Goal: Task Accomplishment & Management: Use online tool/utility

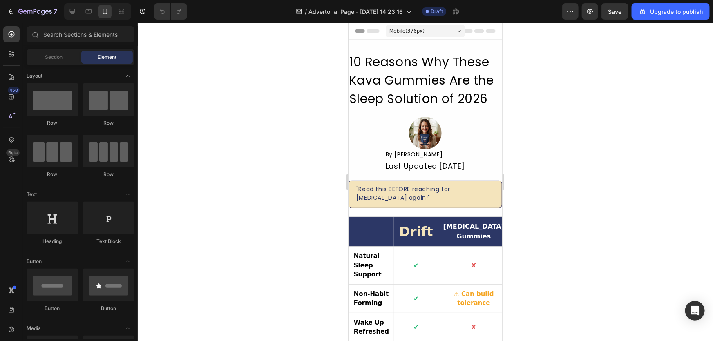
click at [561, 171] on div at bounding box center [425, 182] width 575 height 318
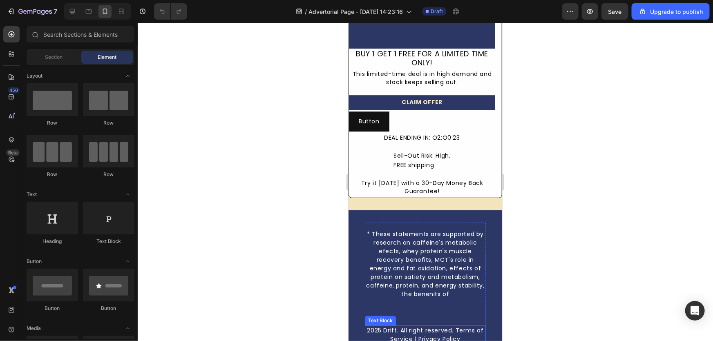
scroll to position [2785, 0]
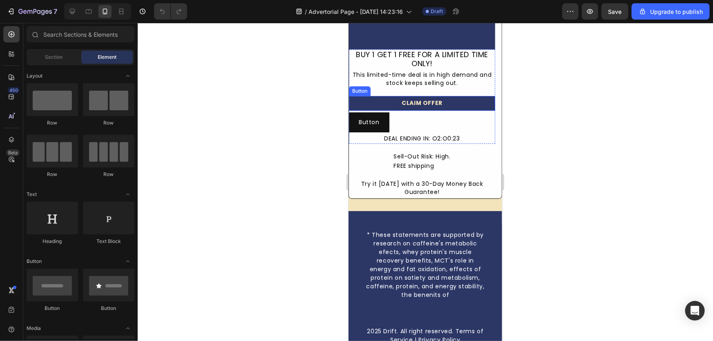
click at [486, 100] on link "CLAIM OFFER" at bounding box center [421, 103] width 146 height 15
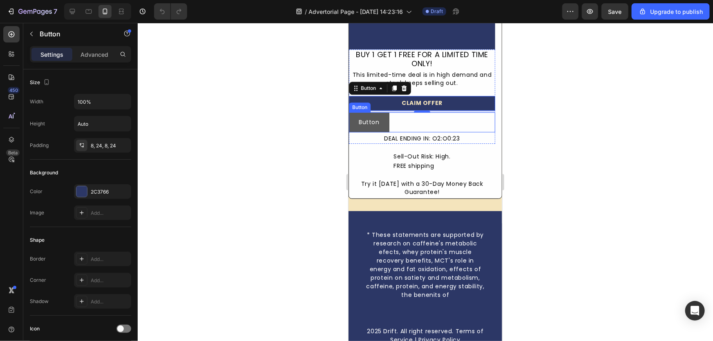
click at [380, 119] on button "Button" at bounding box center [368, 122] width 40 height 20
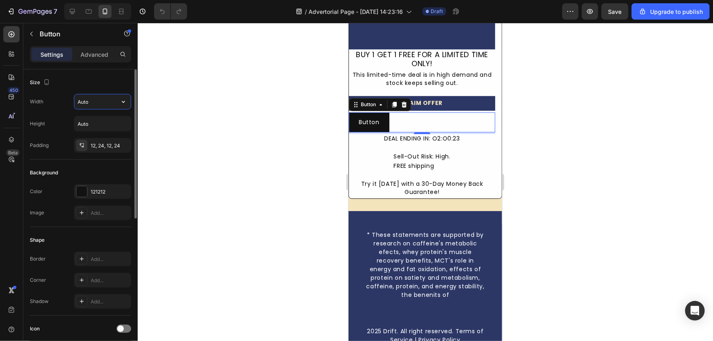
click at [84, 105] on input "Auto" at bounding box center [102, 101] width 56 height 15
click at [109, 102] on input "Auto" at bounding box center [102, 101] width 56 height 15
click at [128, 99] on button "button" at bounding box center [123, 101] width 15 height 15
click at [117, 133] on div "Full 100%" at bounding box center [93, 138] width 67 height 16
type input "100%"
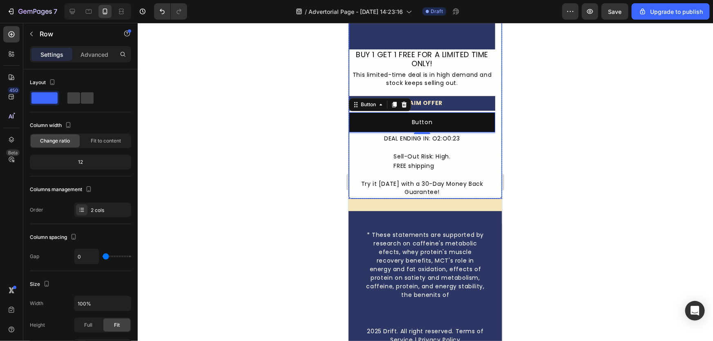
click at [490, 119] on div "Image BUY 1 GET 1 FREE FOR A LIMITED TIME ONLY! Text Block This limited-time de…" at bounding box center [425, 47] width 154 height 301
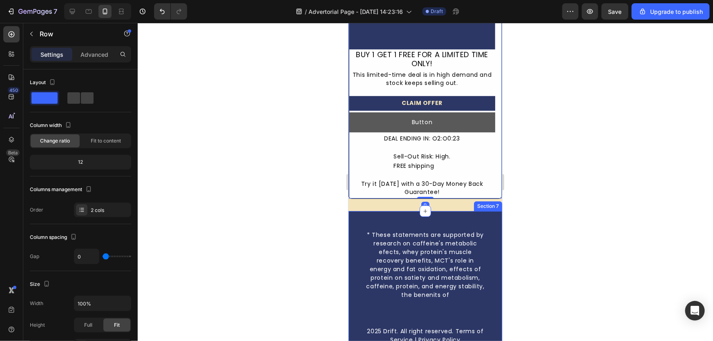
click at [376, 113] on button "Button" at bounding box center [421, 122] width 146 height 20
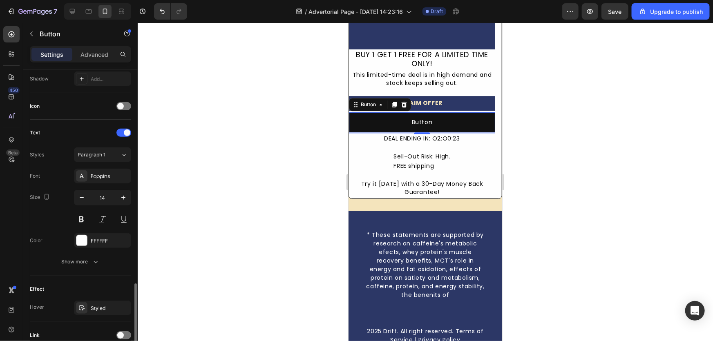
scroll to position [290, 0]
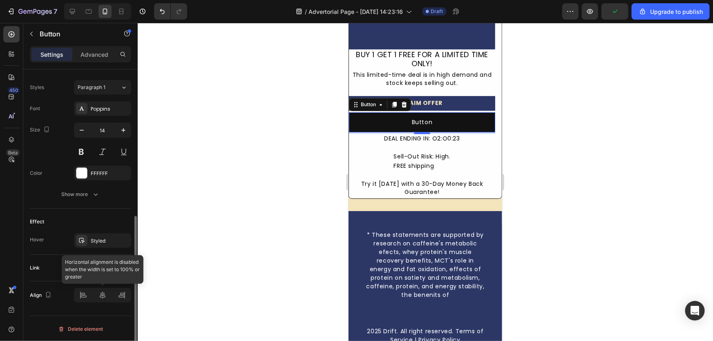
click at [106, 296] on div at bounding box center [102, 295] width 57 height 15
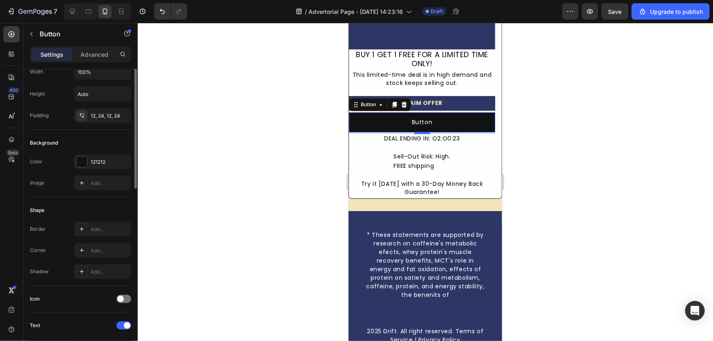
scroll to position [0, 0]
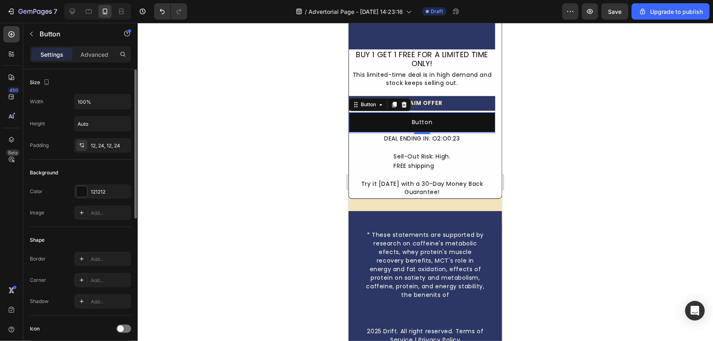
click at [306, 128] on div at bounding box center [425, 182] width 575 height 318
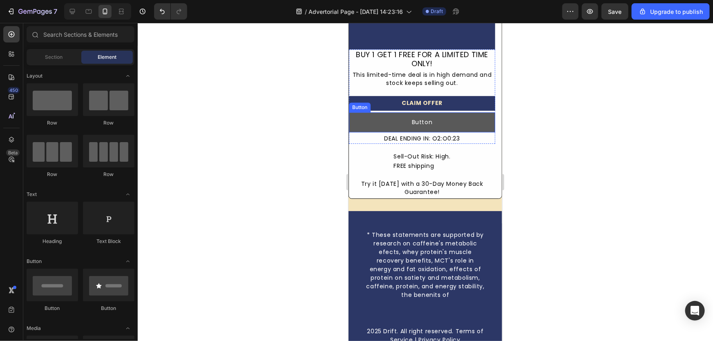
click at [468, 113] on button "Button" at bounding box center [421, 122] width 146 height 20
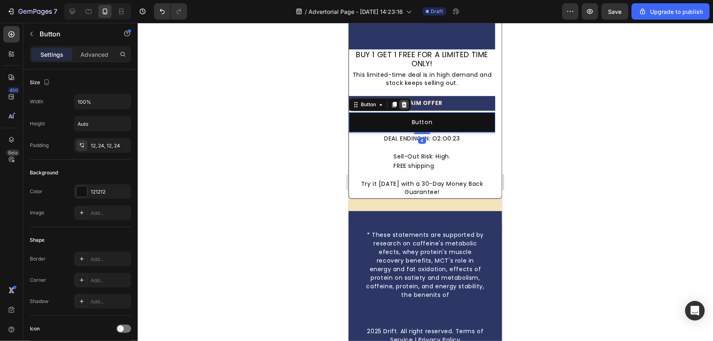
click at [402, 101] on icon at bounding box center [403, 104] width 5 height 6
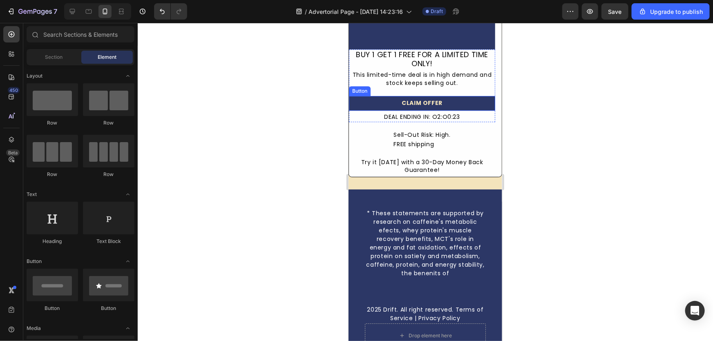
click at [482, 96] on link "CLAIM OFFER" at bounding box center [421, 103] width 146 height 15
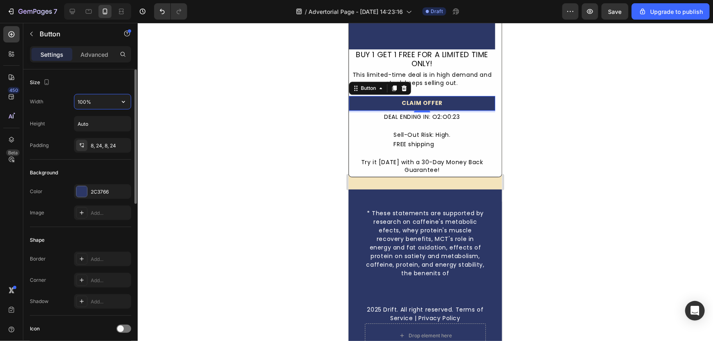
click at [110, 106] on input "100%" at bounding box center [102, 101] width 56 height 15
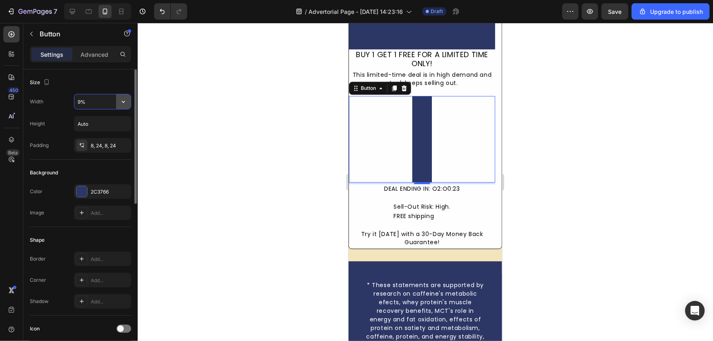
type input "99%"
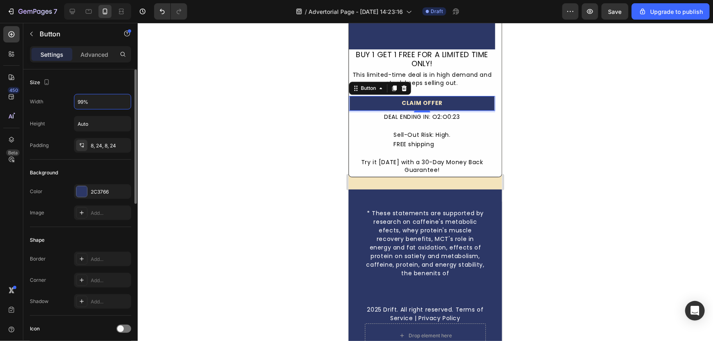
click at [246, 110] on div at bounding box center [425, 182] width 575 height 318
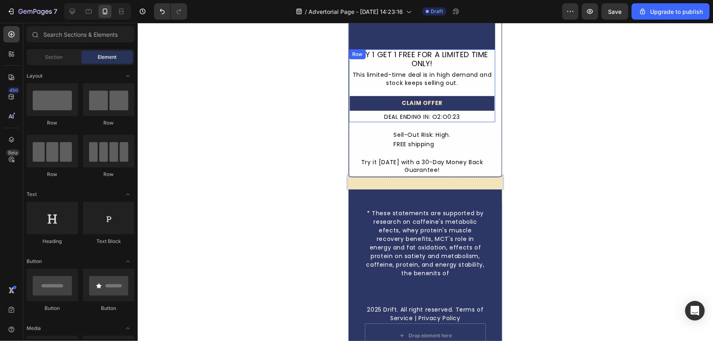
click at [469, 96] on link "CLAIM OFFER" at bounding box center [421, 103] width 145 height 15
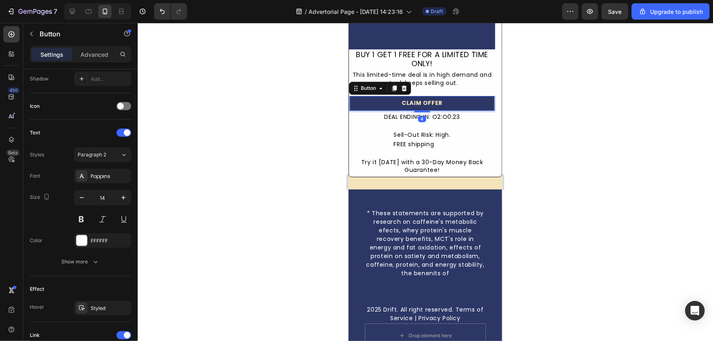
scroll to position [353, 0]
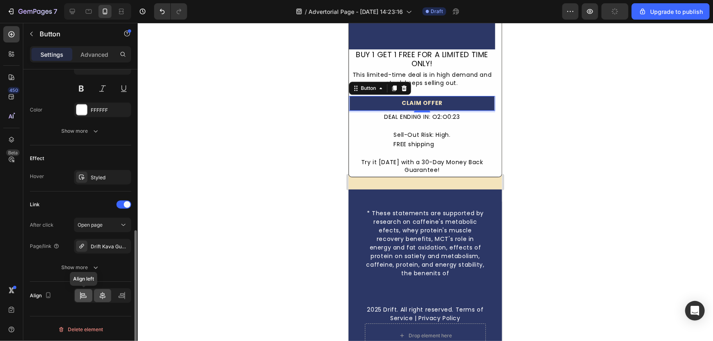
click at [90, 299] on div at bounding box center [84, 295] width 18 height 13
click at [104, 295] on icon at bounding box center [103, 295] width 6 height 7
click at [113, 294] on div at bounding box center [122, 295] width 18 height 13
click at [105, 295] on icon at bounding box center [102, 296] width 8 height 8
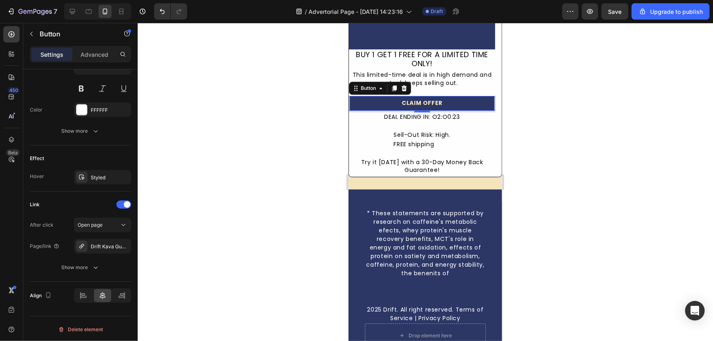
click at [483, 98] on link "CLAIM OFFER" at bounding box center [421, 103] width 145 height 15
click at [62, 270] on div "Show more" at bounding box center [81, 267] width 38 height 8
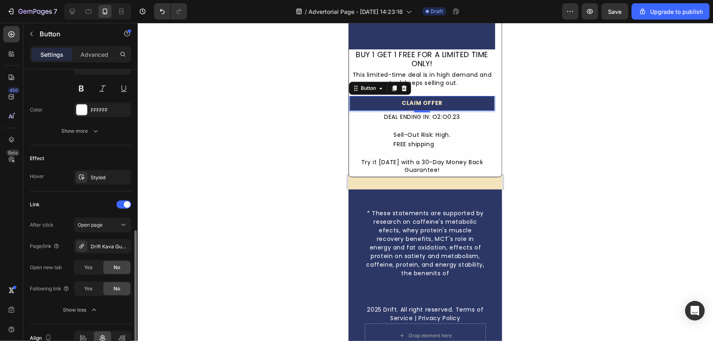
scroll to position [242, 0]
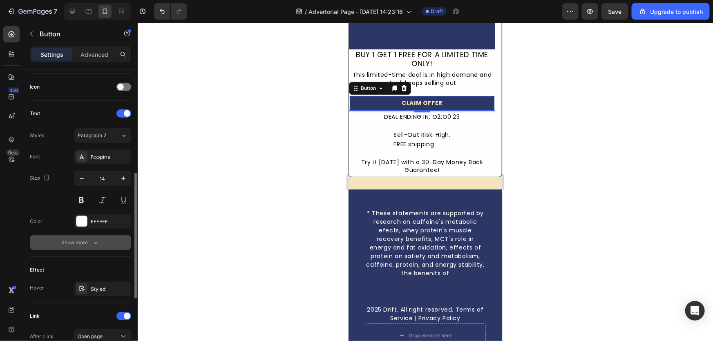
click at [84, 247] on button "Show more" at bounding box center [80, 242] width 101 height 15
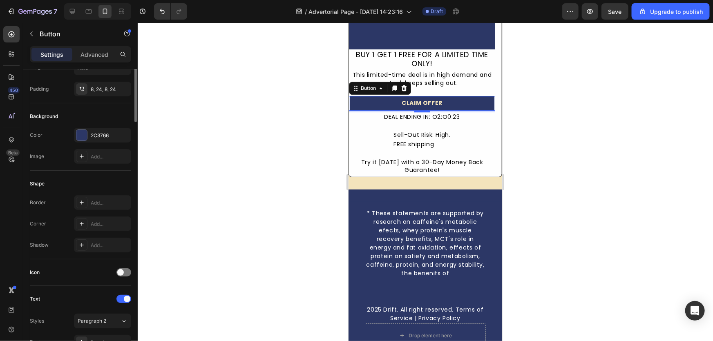
scroll to position [0, 0]
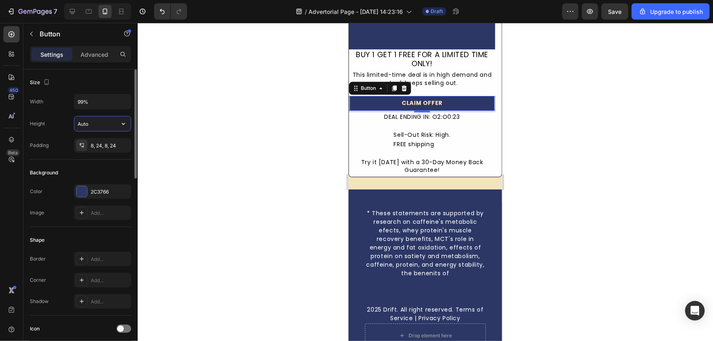
click at [96, 126] on input "Auto" at bounding box center [102, 123] width 56 height 15
click at [98, 97] on input "99%" at bounding box center [102, 101] width 56 height 15
click at [82, 56] on p "Advanced" at bounding box center [94, 54] width 28 height 9
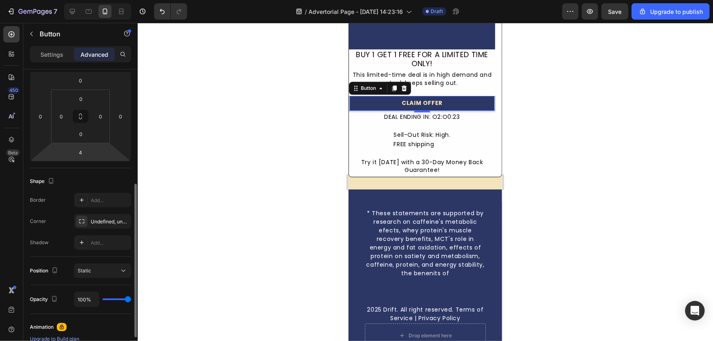
scroll to position [148, 0]
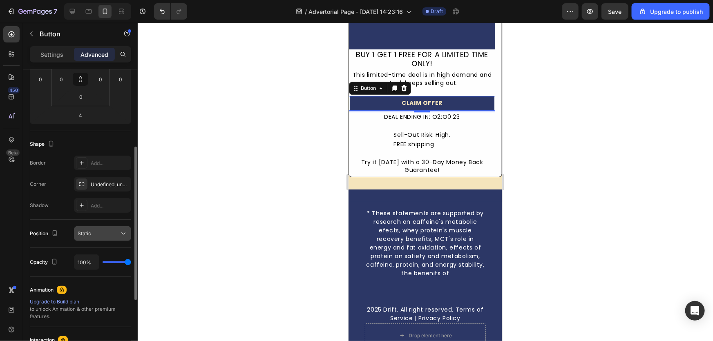
click at [94, 240] on button "Static" at bounding box center [102, 233] width 57 height 15
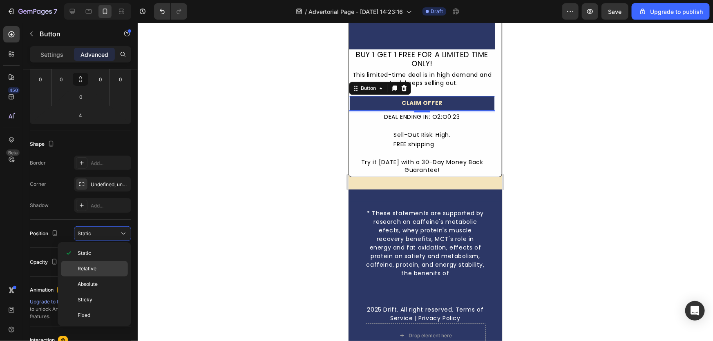
click at [102, 274] on div "Relative" at bounding box center [94, 269] width 67 height 16
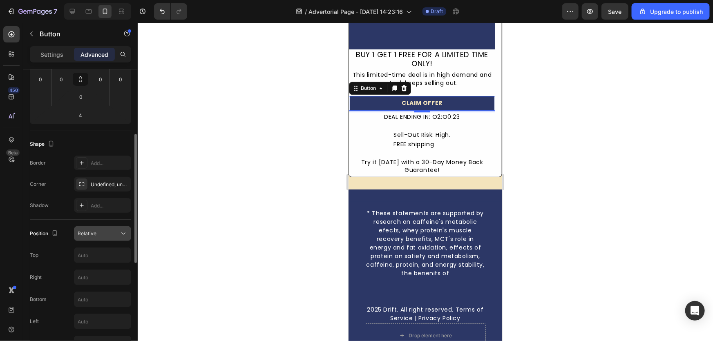
click at [102, 226] on button "Relative" at bounding box center [102, 233] width 57 height 15
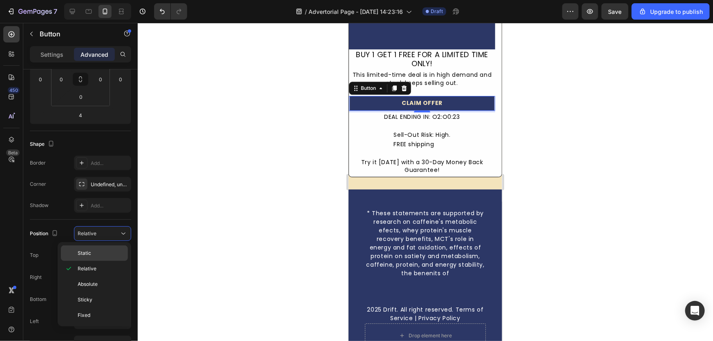
click at [96, 247] on div "Static" at bounding box center [94, 253] width 67 height 16
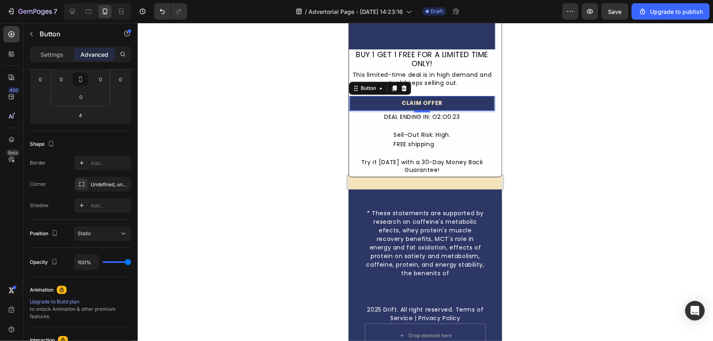
click at [257, 185] on div at bounding box center [425, 182] width 575 height 318
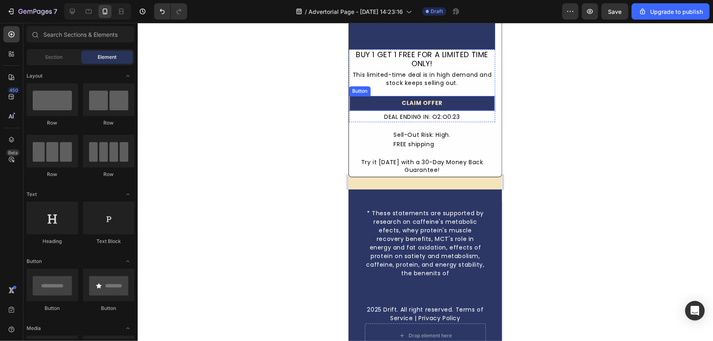
click at [479, 98] on link "CLAIM OFFER" at bounding box center [421, 103] width 145 height 15
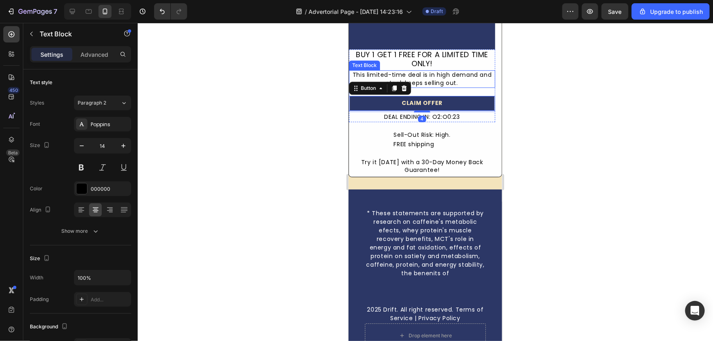
click at [484, 80] on div "This limited-time deal is in high demand and stock keeps selling out." at bounding box center [421, 79] width 146 height 18
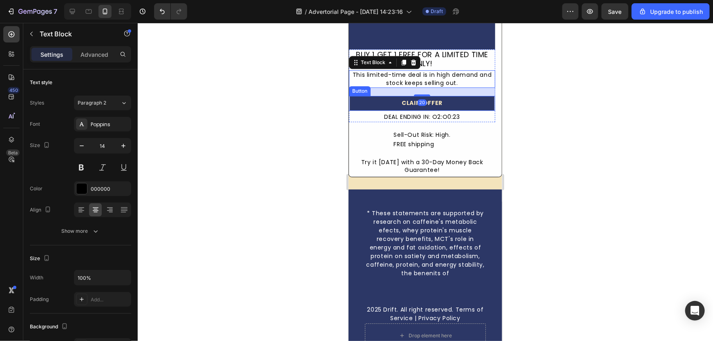
click at [484, 96] on link "CLAIM OFFER" at bounding box center [421, 103] width 145 height 15
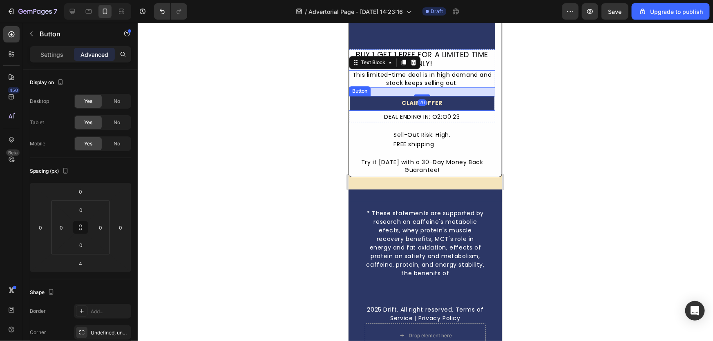
click at [480, 112] on div "DEAL ENDING IN: O2:O0:23" at bounding box center [421, 117] width 146 height 10
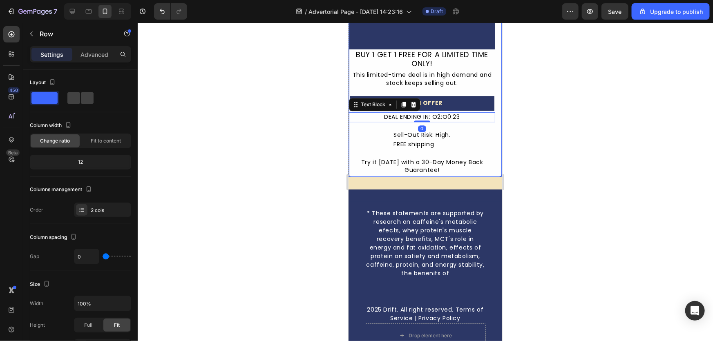
click at [488, 118] on div "BUY 1 GET 1 FREE FOR A LIMITED TIME ONLY! Text Block This limited-time deal is …" at bounding box center [421, 112] width 146 height 126
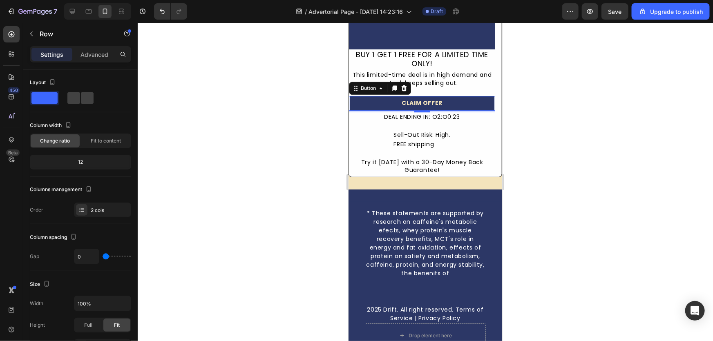
click at [487, 99] on link "CLAIM OFFER" at bounding box center [421, 103] width 145 height 15
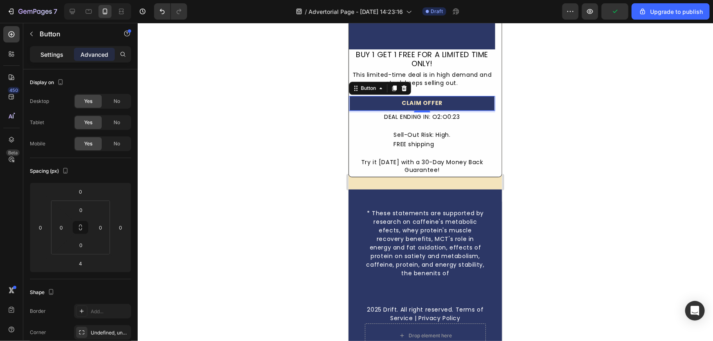
click at [67, 54] on div "Settings" at bounding box center [51, 54] width 41 height 13
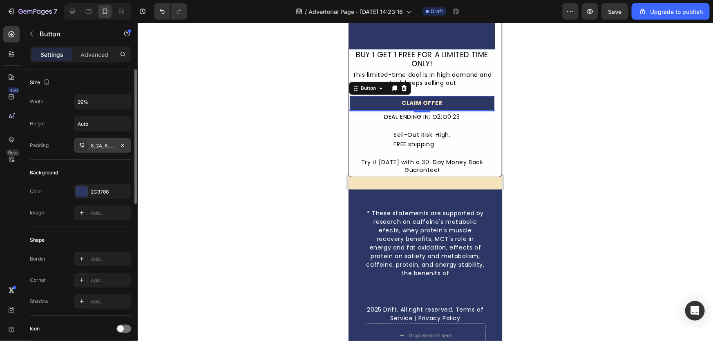
click at [86, 144] on div at bounding box center [81, 145] width 11 height 11
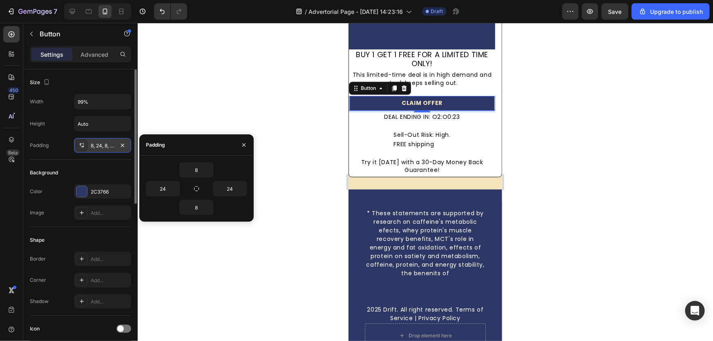
click at [85, 145] on icon at bounding box center [81, 145] width 7 height 7
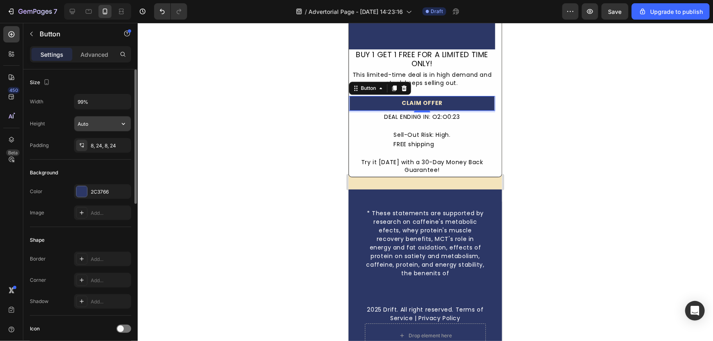
click at [90, 126] on input "Auto" at bounding box center [102, 123] width 56 height 15
drag, startPoint x: 113, startPoint y: 91, endPoint x: 111, endPoint y: 87, distance: 4.9
click at [111, 88] on div "Size Width 99% Height Auto Padding 8, 24, 8, 24" at bounding box center [80, 114] width 101 height 90
click at [105, 83] on div at bounding box center [105, 83] width 0 height 0
click at [76, 86] on div "Size" at bounding box center [80, 82] width 101 height 13
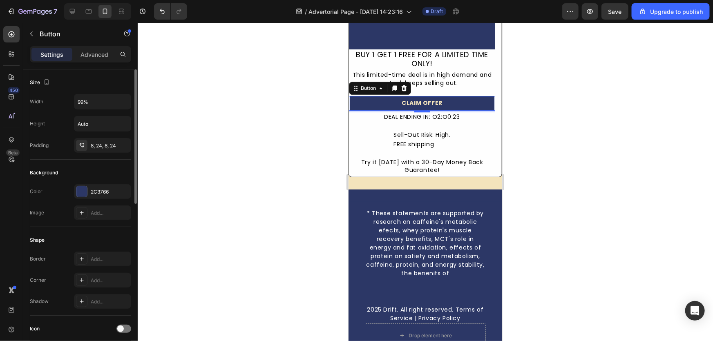
click at [81, 74] on div "Size Width 99% Height Auto Padding 8, 24, 8, 24" at bounding box center [80, 114] width 101 height 90
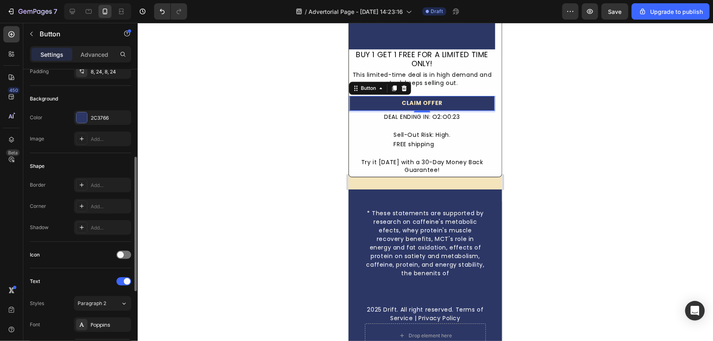
scroll to position [111, 0]
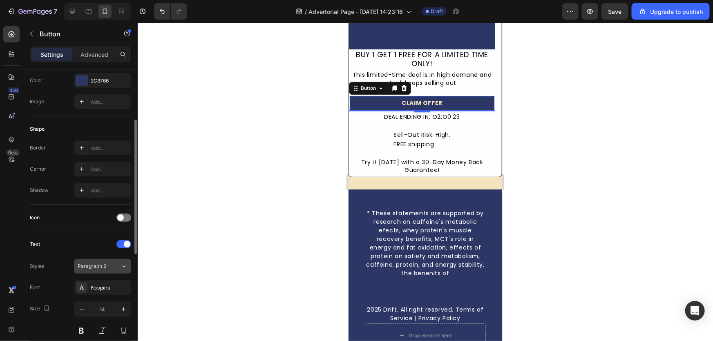
click at [117, 266] on div "Paragraph 2" at bounding box center [99, 266] width 43 height 7
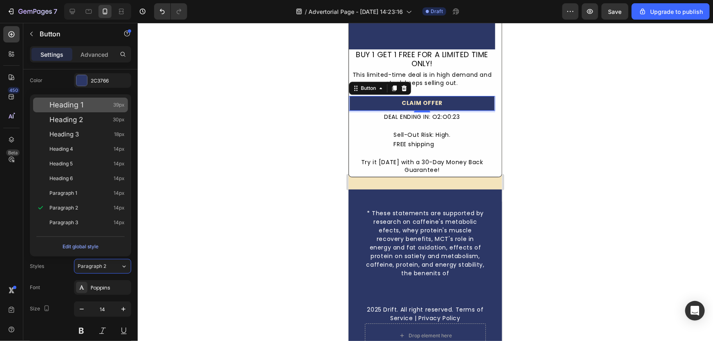
click at [96, 106] on div "Heading 1 39px" at bounding box center [86, 105] width 75 height 8
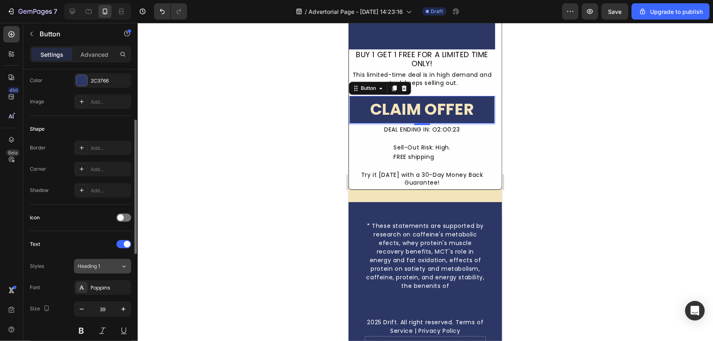
type input "14"
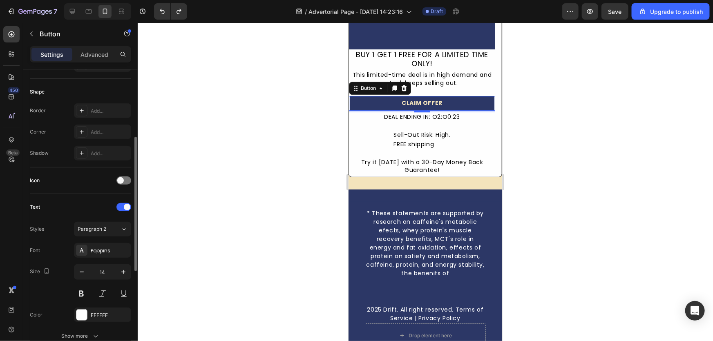
scroll to position [185, 0]
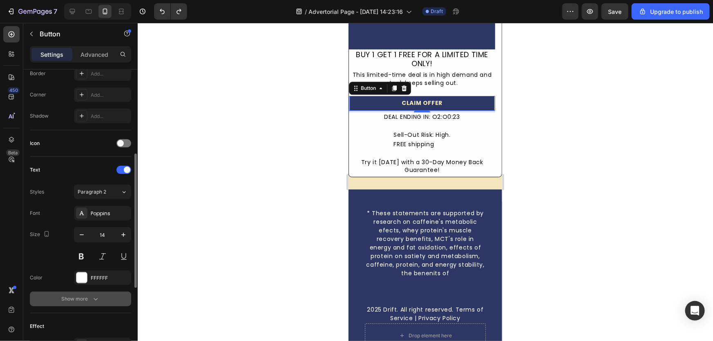
click at [101, 300] on button "Show more" at bounding box center [80, 299] width 101 height 15
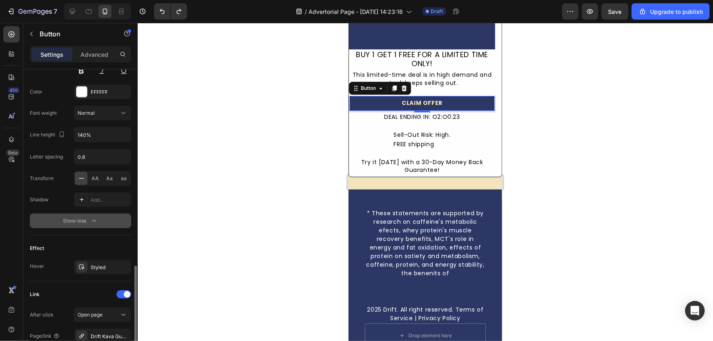
scroll to position [408, 0]
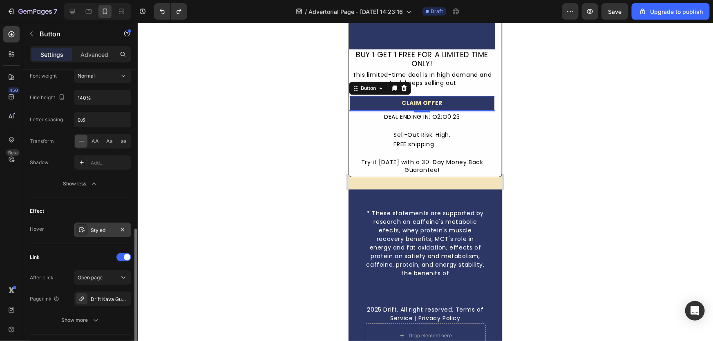
click at [105, 228] on div "Styled" at bounding box center [103, 230] width 24 height 7
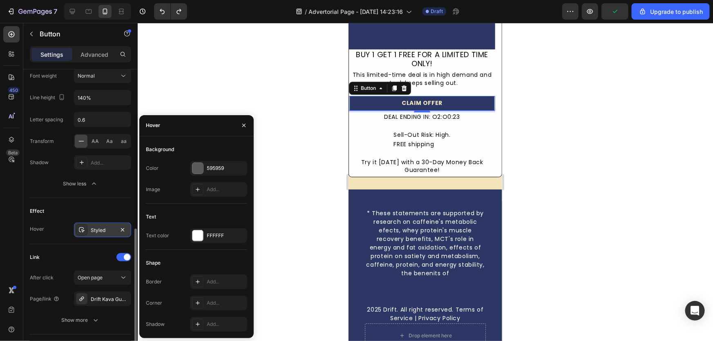
click at [100, 229] on div "Styled" at bounding box center [103, 230] width 24 height 7
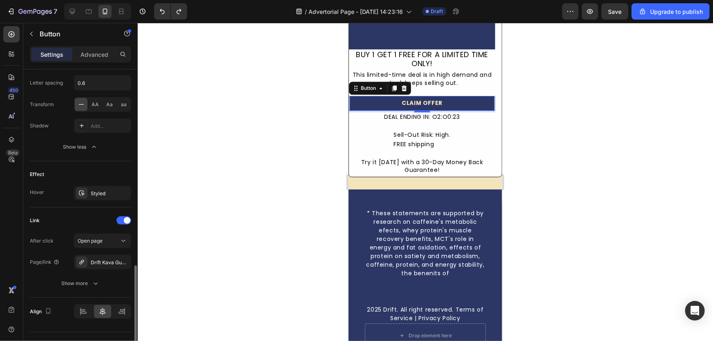
scroll to position [461, 0]
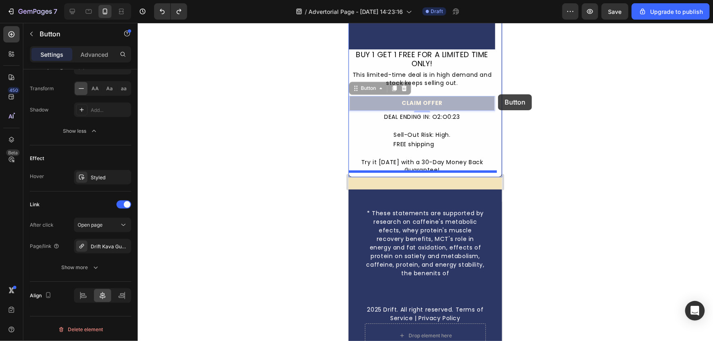
drag, startPoint x: 459, startPoint y: 95, endPoint x: 499, endPoint y: 94, distance: 40.5
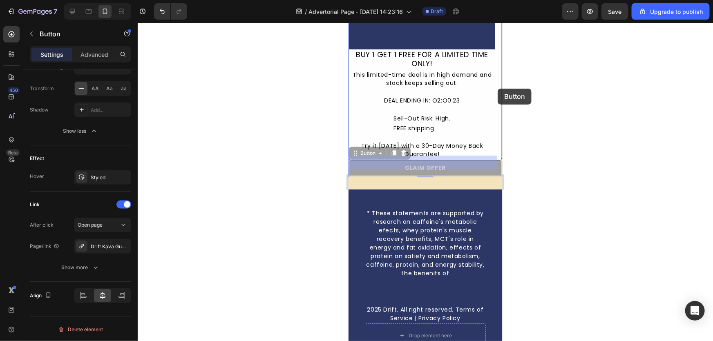
drag, startPoint x: 472, startPoint y: 159, endPoint x: 496, endPoint y: 89, distance: 73.4
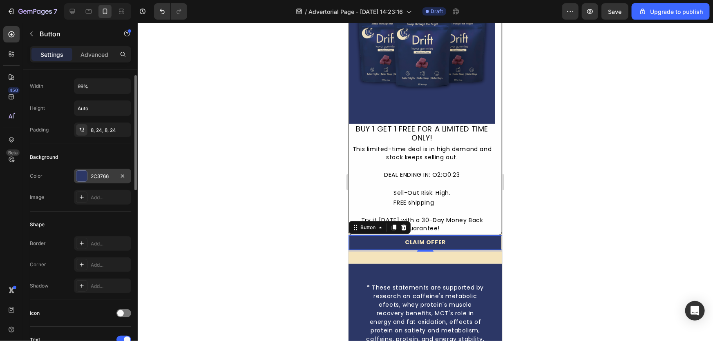
scroll to position [0, 0]
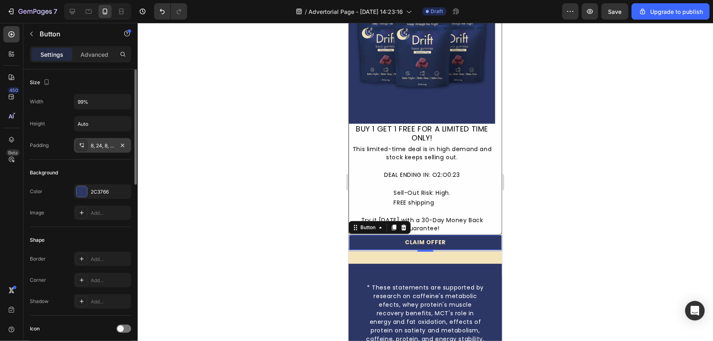
click at [100, 141] on div "8, 24, 8, 24" at bounding box center [102, 145] width 57 height 15
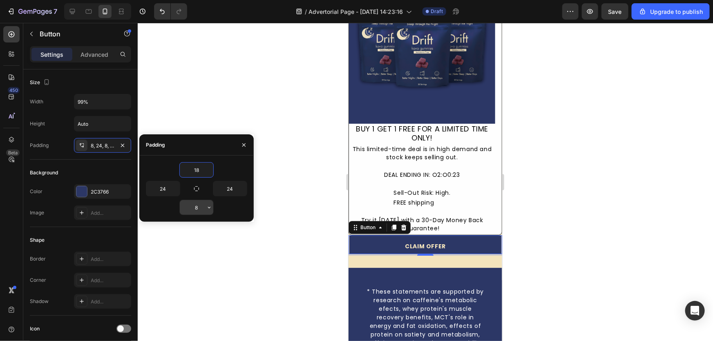
click at [189, 204] on input "8" at bounding box center [196, 207] width 33 height 15
click at [199, 168] on input "18" at bounding box center [196, 170] width 33 height 15
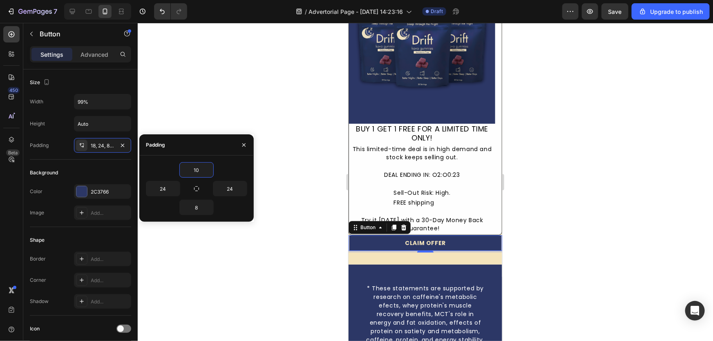
type input "10"
click at [205, 198] on div "10 24 24 8" at bounding box center [196, 188] width 101 height 53
click at [186, 202] on input "8" at bounding box center [196, 207] width 33 height 15
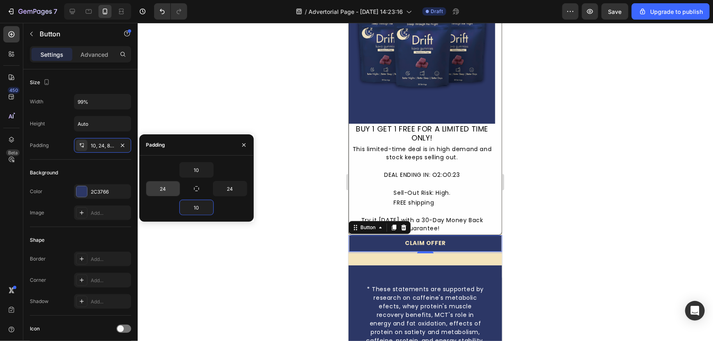
type input "10"
click at [161, 189] on input "24" at bounding box center [162, 188] width 33 height 15
type input "24"
type input "8"
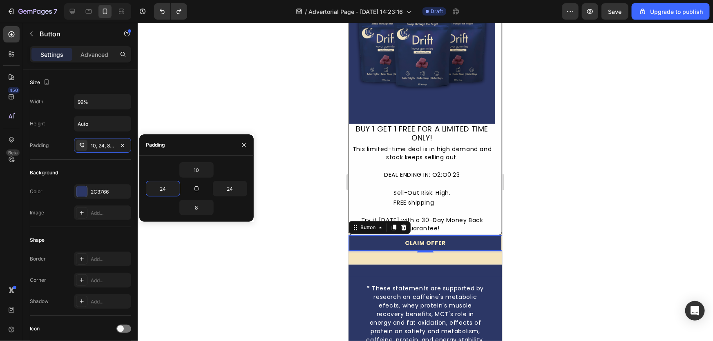
click at [649, 249] on div at bounding box center [425, 182] width 575 height 318
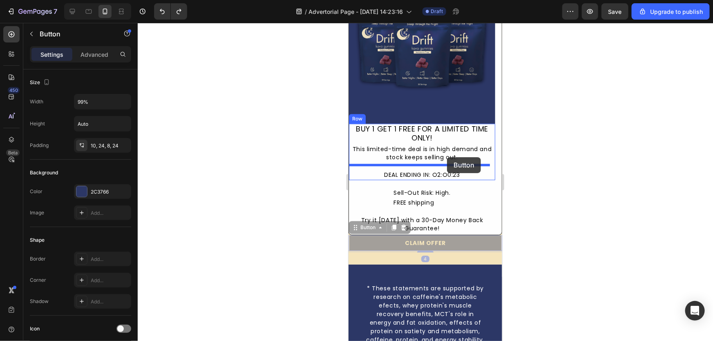
drag, startPoint x: 450, startPoint y: 236, endPoint x: 446, endPoint y: 156, distance: 80.9
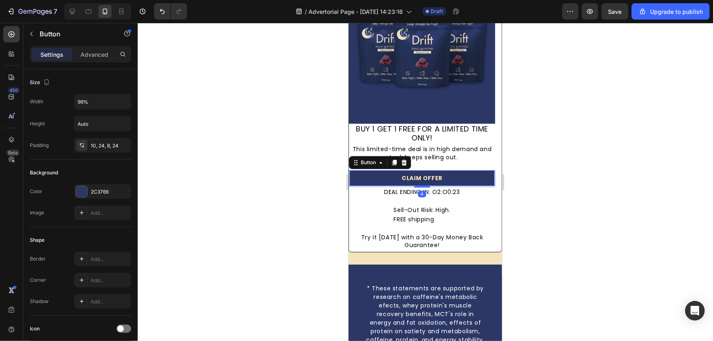
click at [586, 183] on div at bounding box center [425, 182] width 575 height 318
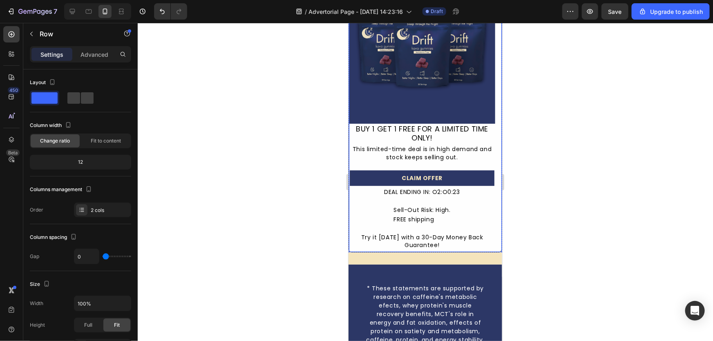
click at [493, 172] on div "Image BUY 1 GET 1 FREE FOR A LIMITED TIME ONLY! Text Block This limited-time de…" at bounding box center [425, 112] width 154 height 280
click at [563, 178] on div at bounding box center [425, 182] width 575 height 318
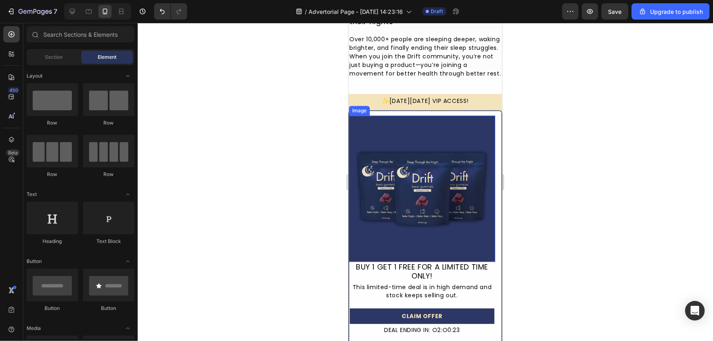
scroll to position [2562, 0]
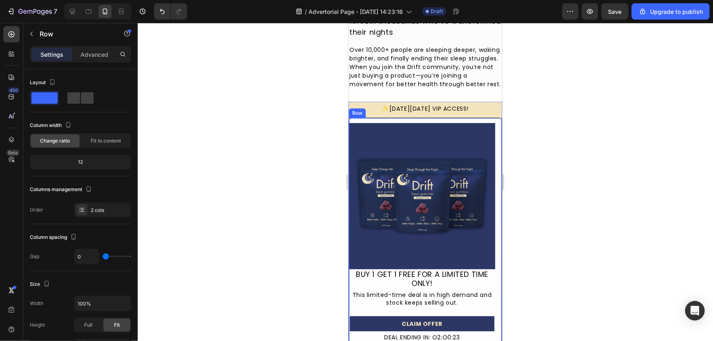
click at [494, 217] on div "Image BUY 1 GET 1 FREE FOR A LIMITED TIME ONLY! Text Block This limited-time de…" at bounding box center [425, 257] width 154 height 280
click at [107, 51] on p "Advanced" at bounding box center [94, 54] width 28 height 9
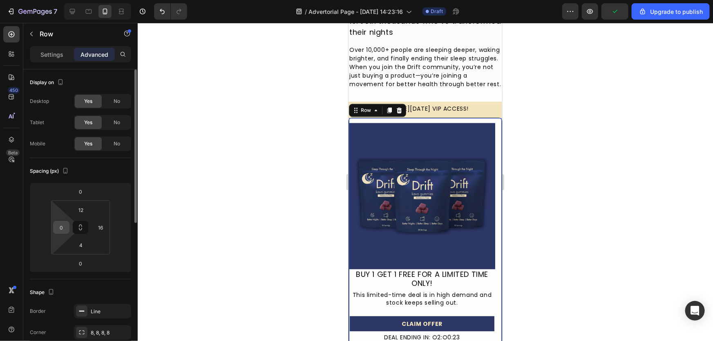
click at [55, 229] on input "0" at bounding box center [61, 227] width 12 height 12
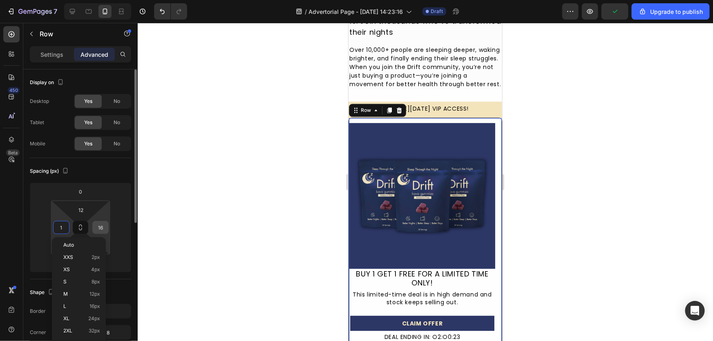
type input "16"
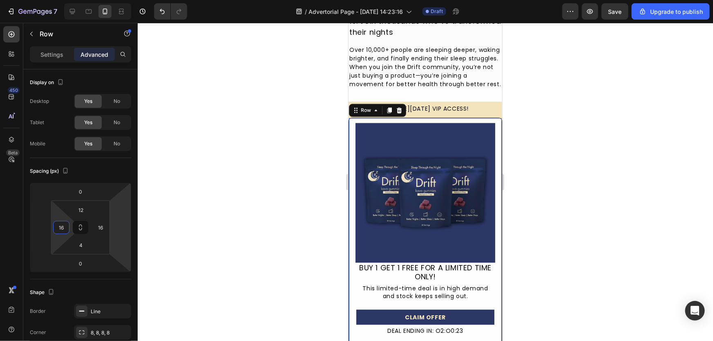
click at [234, 200] on div at bounding box center [425, 182] width 575 height 318
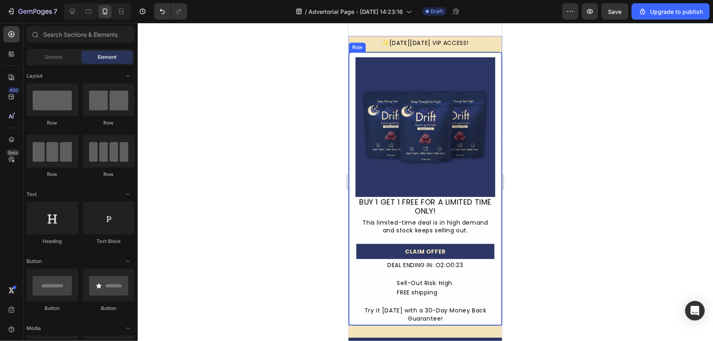
scroll to position [2636, 0]
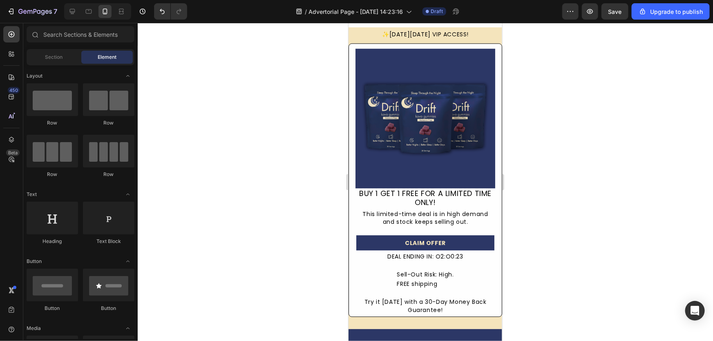
click at [261, 158] on div at bounding box center [425, 182] width 575 height 318
click at [464, 240] on link "CLAIM OFFER" at bounding box center [425, 243] width 138 height 16
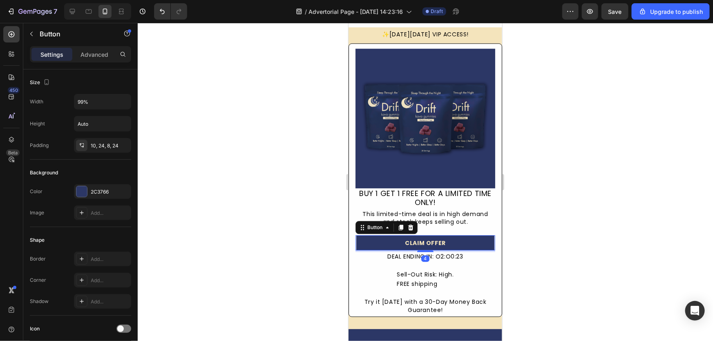
click at [238, 241] on div at bounding box center [425, 182] width 575 height 318
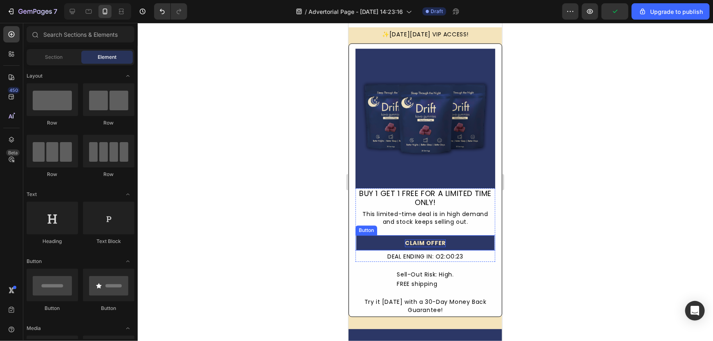
click at [433, 239] on strong "CLAIM OFFER" at bounding box center [424, 243] width 41 height 8
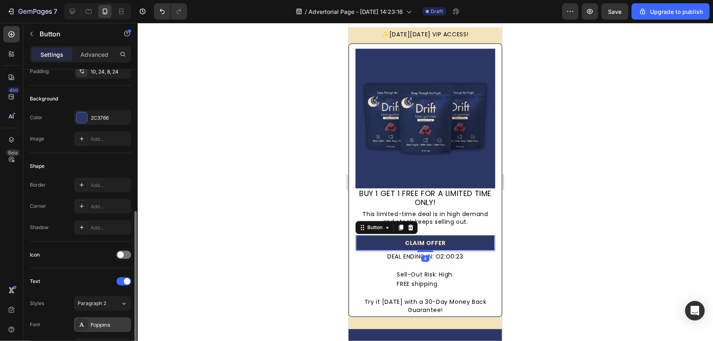
scroll to position [185, 0]
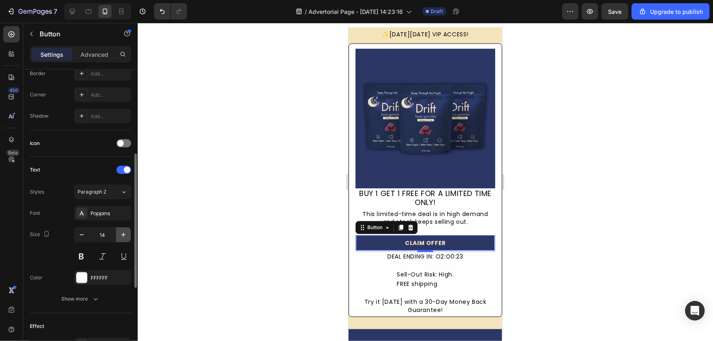
click at [124, 233] on icon "button" at bounding box center [123, 235] width 8 height 8
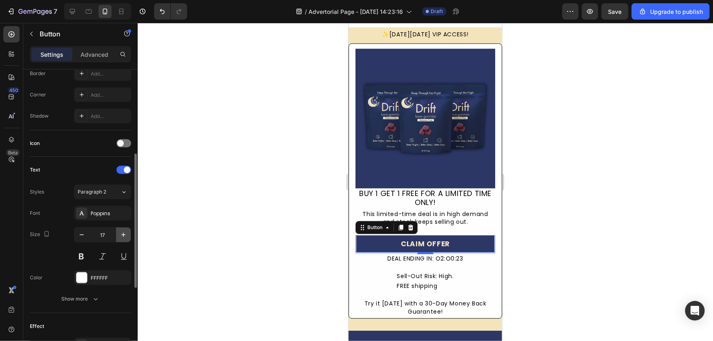
click at [124, 233] on icon "button" at bounding box center [123, 235] width 8 height 8
click at [123, 231] on icon "button" at bounding box center [123, 235] width 8 height 8
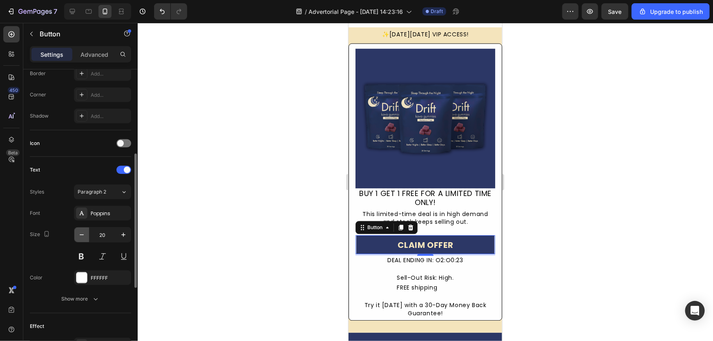
click at [82, 236] on icon "button" at bounding box center [82, 235] width 8 height 8
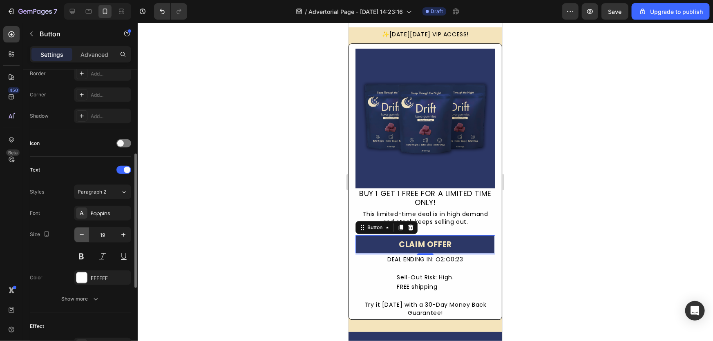
click at [82, 236] on icon "button" at bounding box center [82, 235] width 8 height 8
type input "18"
click at [191, 227] on div at bounding box center [425, 182] width 575 height 318
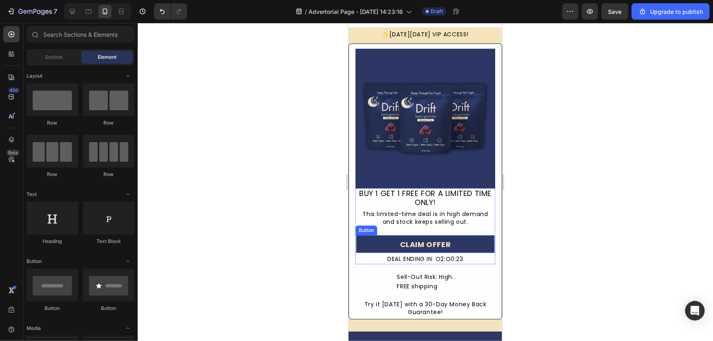
click at [453, 243] on link "CLAIM OFFER" at bounding box center [425, 244] width 138 height 18
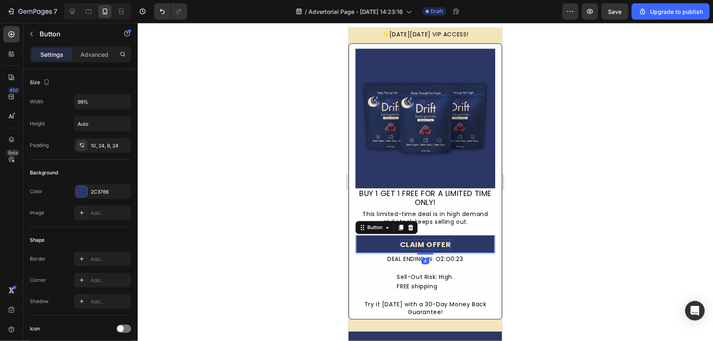
click at [435, 241] on strong "CLAIM OFFER" at bounding box center [424, 244] width 51 height 10
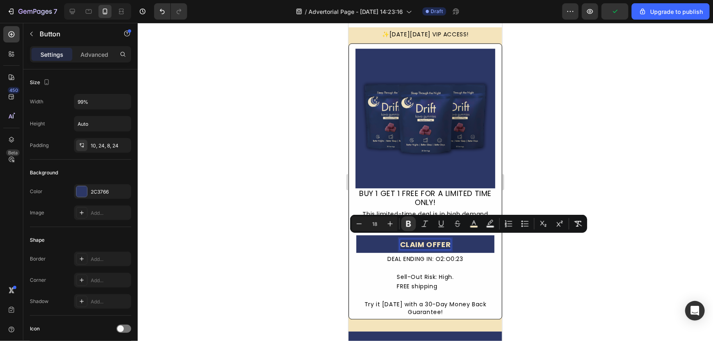
click at [426, 241] on strong "CLAIM OFFER" at bounding box center [424, 244] width 51 height 10
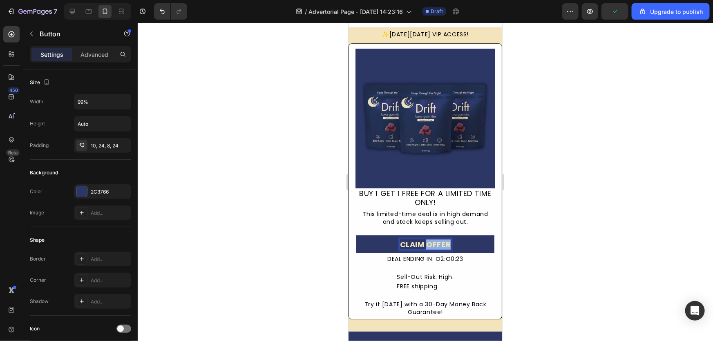
click at [426, 241] on strong "CLAIM OFFER" at bounding box center [424, 244] width 51 height 10
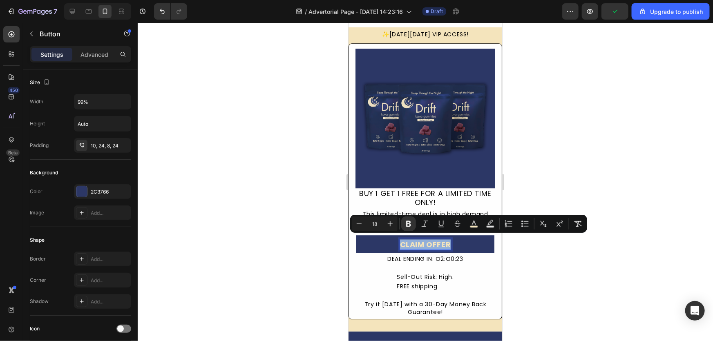
click at [426, 241] on strong "CLAIM OFFER" at bounding box center [424, 244] width 51 height 10
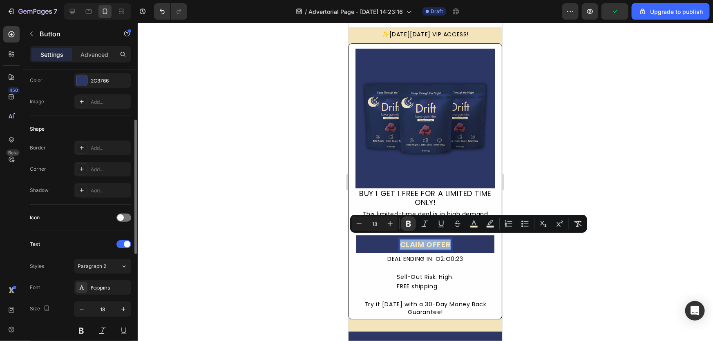
scroll to position [148, 0]
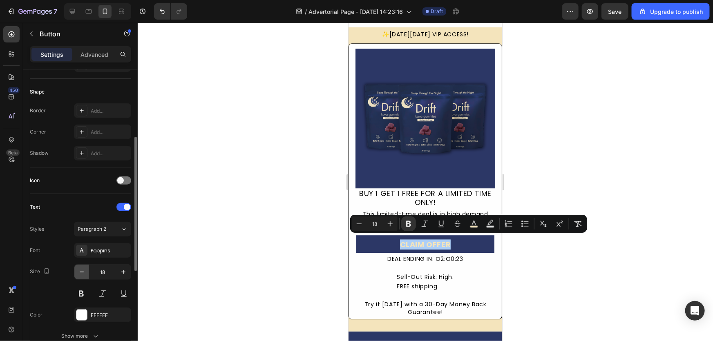
click at [82, 272] on icon "button" at bounding box center [82, 272] width 8 height 8
type input "17"
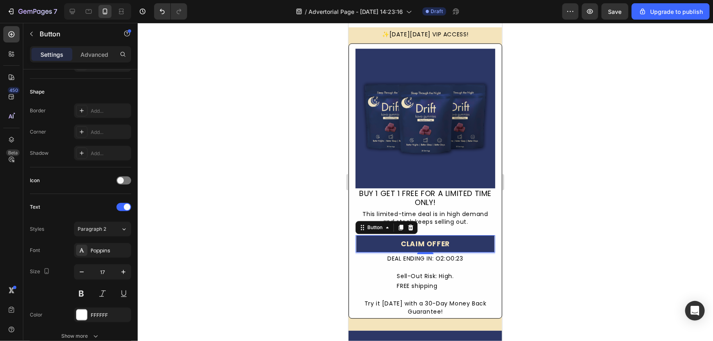
click at [220, 252] on div at bounding box center [425, 182] width 575 height 318
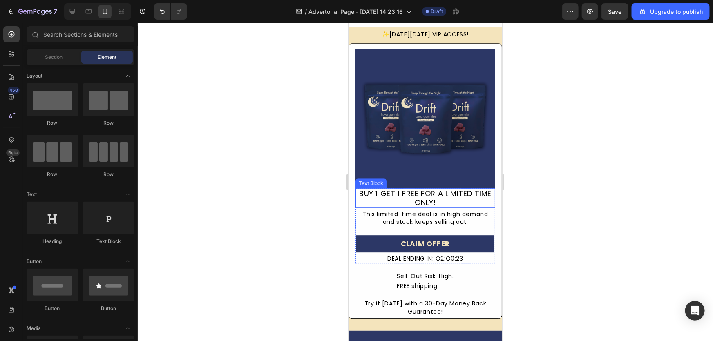
click at [431, 194] on p "BUY 1 GET 1 FREE FOR A LIMITED TIME ONLY!" at bounding box center [425, 198] width 138 height 18
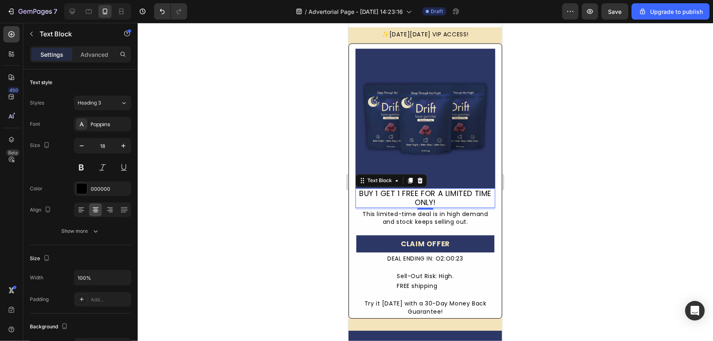
click at [441, 198] on p "BUY 1 GET 1 FREE FOR A LIMITED TIME ONLY!" at bounding box center [425, 198] width 138 height 18
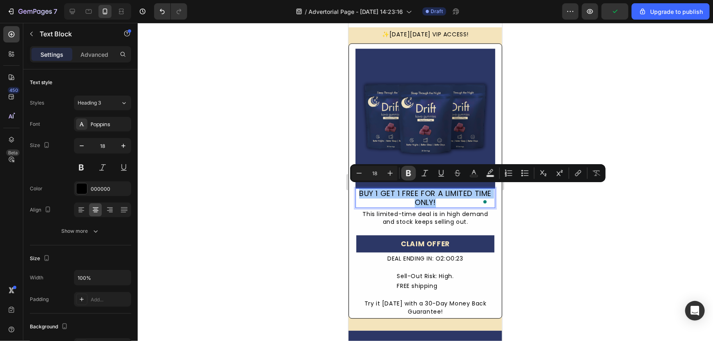
click at [412, 175] on button "Bold" at bounding box center [408, 173] width 15 height 15
click at [248, 208] on div at bounding box center [425, 182] width 575 height 318
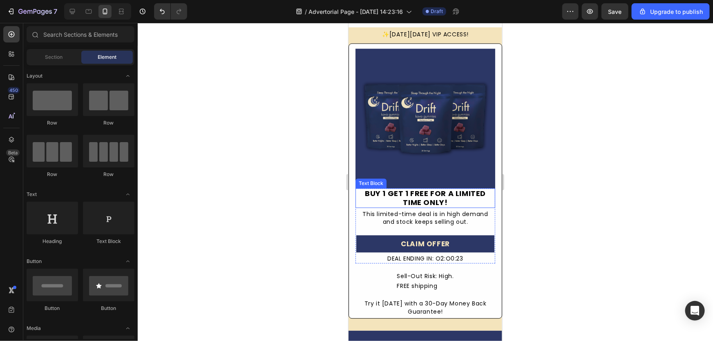
click at [378, 198] on p "BUY 1 GET 1 FREE FOR A LIMITED TIME ONLY!" at bounding box center [425, 198] width 138 height 18
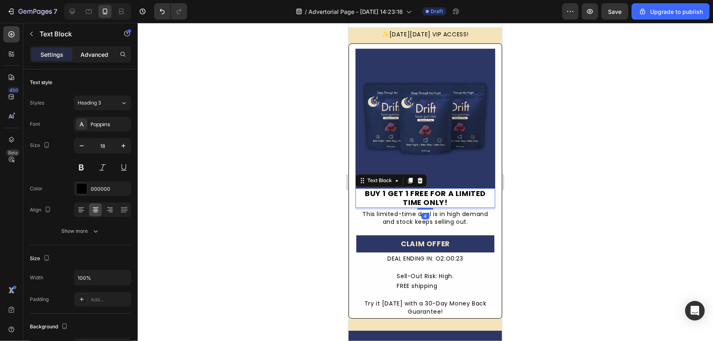
click at [87, 50] on p "Advanced" at bounding box center [94, 54] width 28 height 9
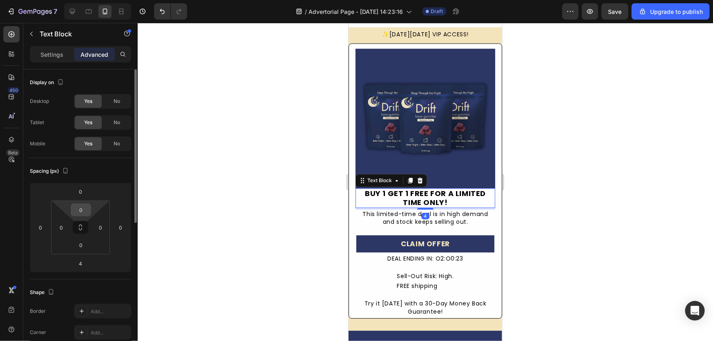
click at [85, 209] on input "0" at bounding box center [81, 210] width 16 height 12
type input "10"
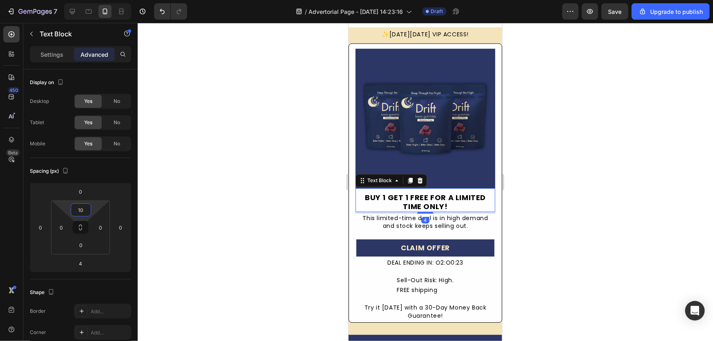
click at [239, 221] on div at bounding box center [425, 182] width 575 height 318
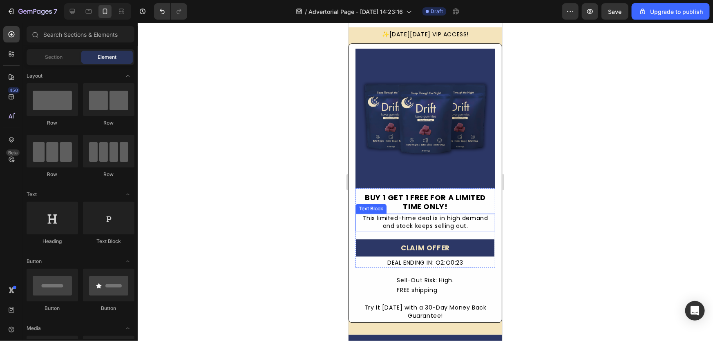
click at [404, 222] on div "This limited-time deal is in high demand and stock keeps selling out." at bounding box center [425, 222] width 140 height 18
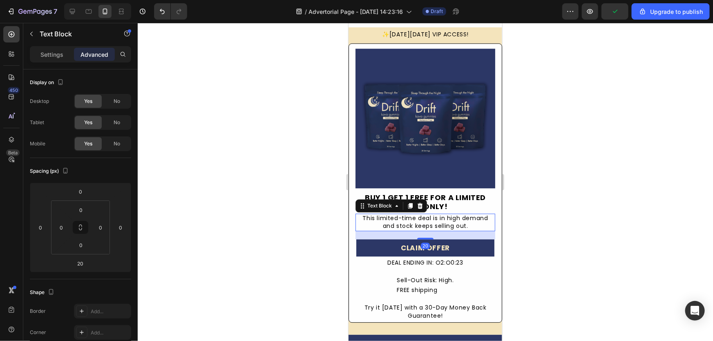
click at [401, 218] on div "This limited-time deal is in high demand and stock keeps selling out." at bounding box center [425, 222] width 140 height 18
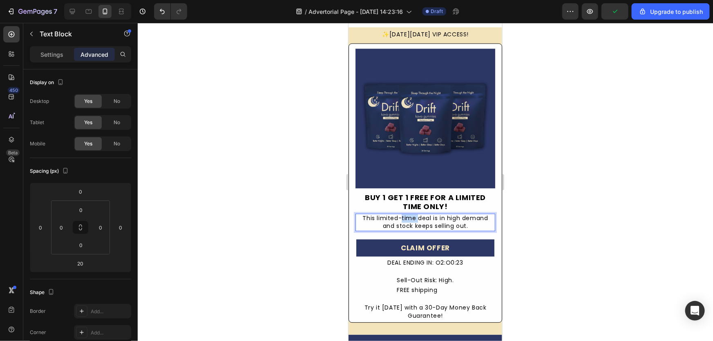
click at [401, 218] on p "This limited-time deal is in high demand and stock keeps selling out." at bounding box center [425, 222] width 138 height 16
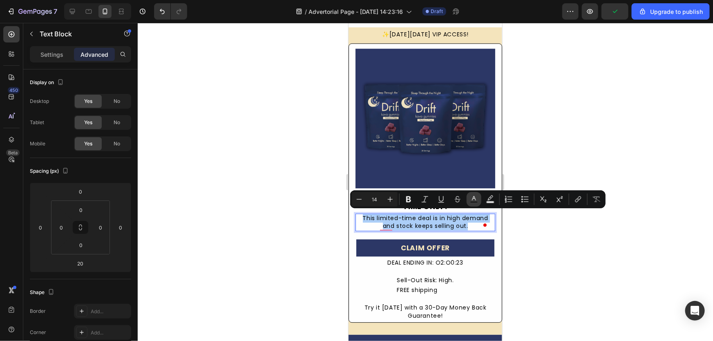
click at [470, 201] on rect "Editor contextual toolbar" at bounding box center [474, 202] width 8 height 2
type input "000000"
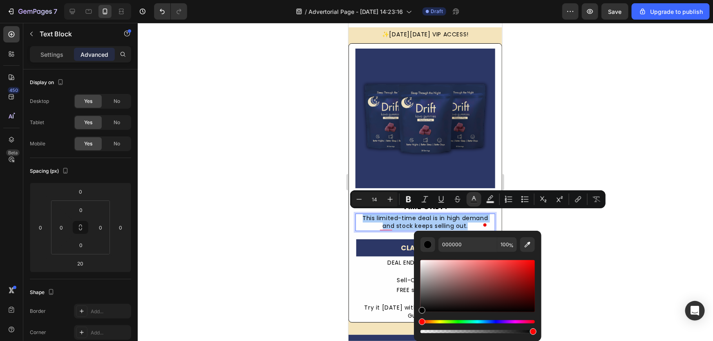
drag, startPoint x: 299, startPoint y: 233, endPoint x: 297, endPoint y: 228, distance: 5.6
click at [298, 230] on div at bounding box center [425, 182] width 575 height 318
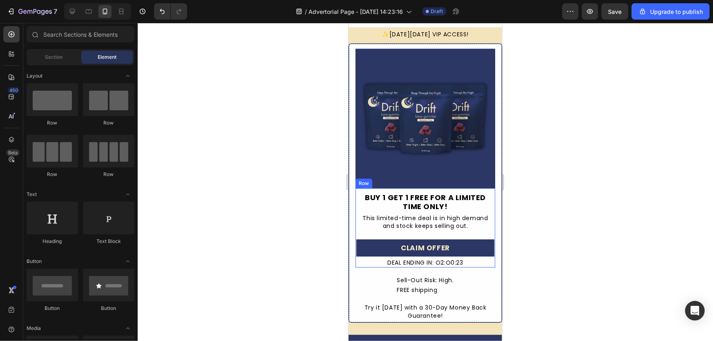
scroll to position [2673, 0]
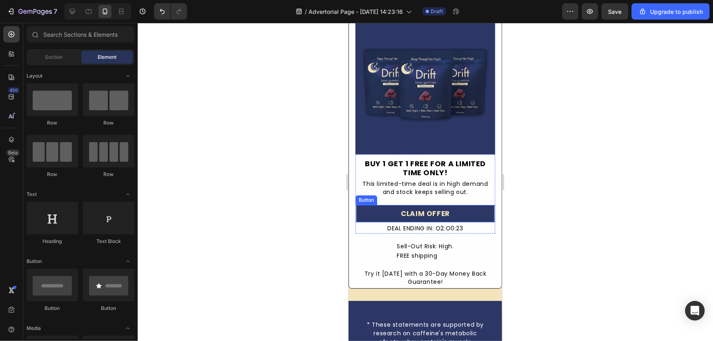
click at [445, 223] on div "DEAL ENDING IN: O2:O0:23" at bounding box center [425, 228] width 140 height 10
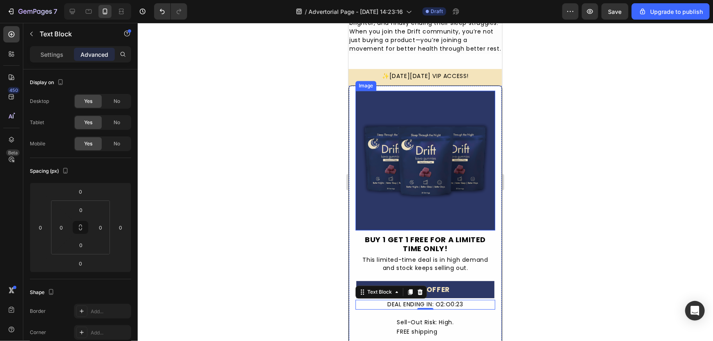
scroll to position [2562, 0]
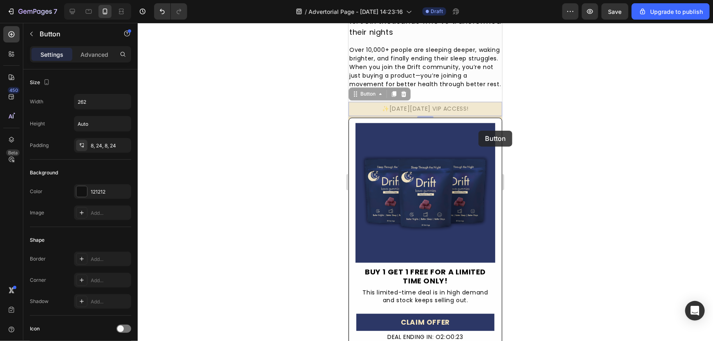
drag, startPoint x: 482, startPoint y: 112, endPoint x: 478, endPoint y: 130, distance: 18.8
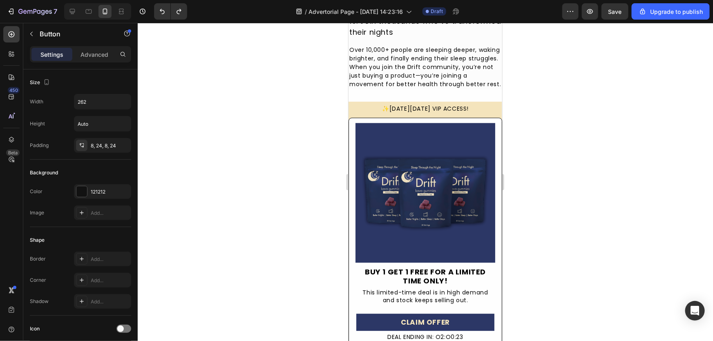
click at [475, 110] on button "✨[DATE][DATE] VIP ACCESS!" at bounding box center [424, 108] width 107 height 15
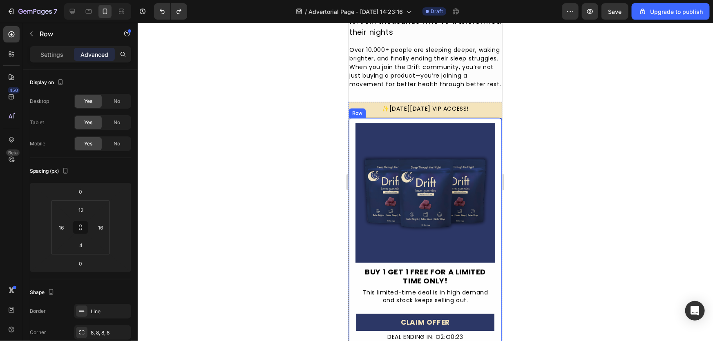
click at [464, 124] on div "Image BUY 1 GET 1 FREE FOR A LIMITED TIME ONLY! Text Block This limited-time de…" at bounding box center [425, 256] width 154 height 279
click at [318, 124] on div at bounding box center [425, 182] width 575 height 318
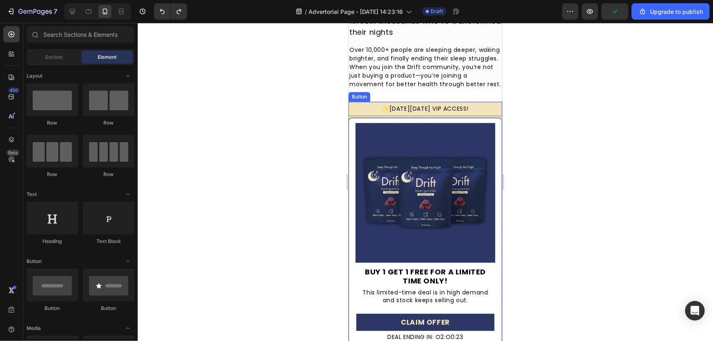
click at [468, 109] on button "✨[DATE][DATE] VIP ACCESS!" at bounding box center [424, 108] width 107 height 15
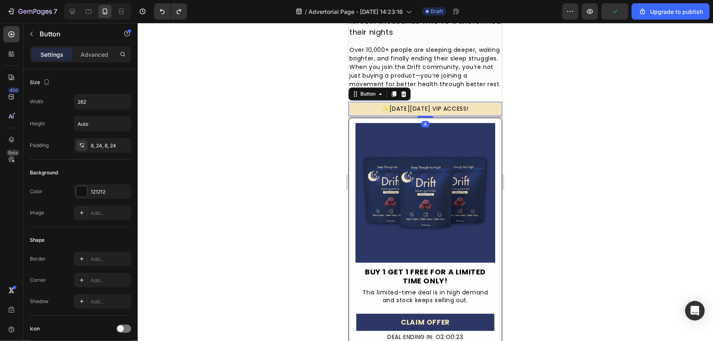
click at [234, 247] on div at bounding box center [425, 182] width 575 height 318
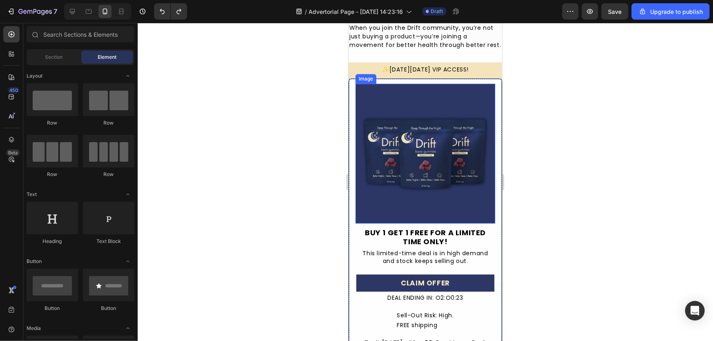
scroll to position [2747, 0]
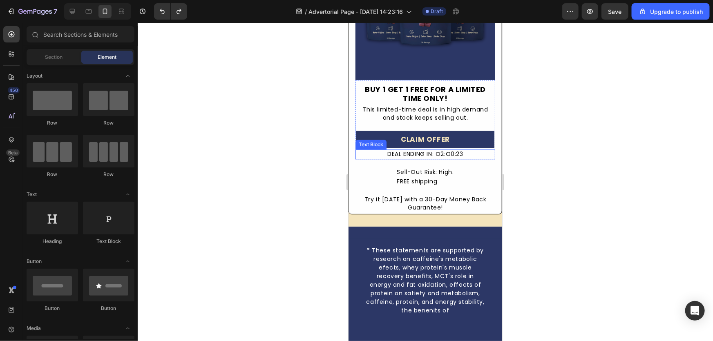
click at [443, 149] on div "DEAL ENDING IN: O2:O0:23" at bounding box center [425, 154] width 140 height 10
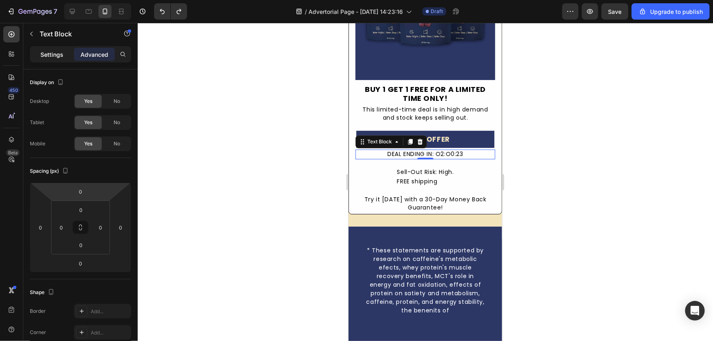
click at [51, 56] on p "Settings" at bounding box center [51, 54] width 23 height 9
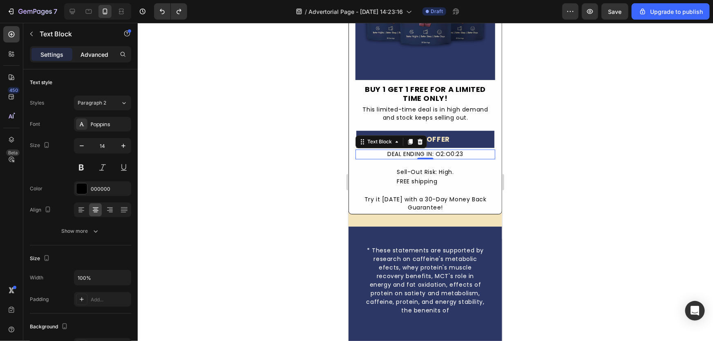
click at [94, 51] on p "Advanced" at bounding box center [94, 54] width 28 height 9
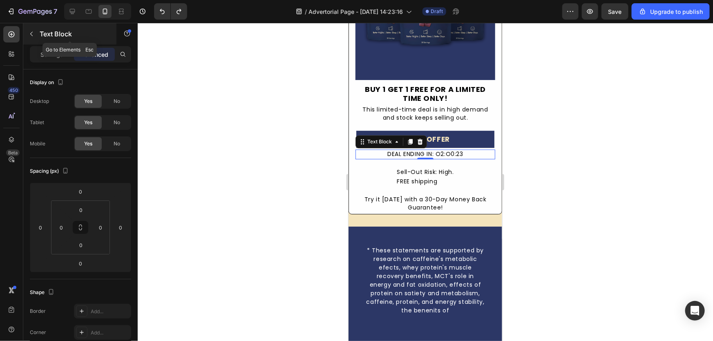
click at [45, 52] on p "Settings" at bounding box center [51, 54] width 23 height 9
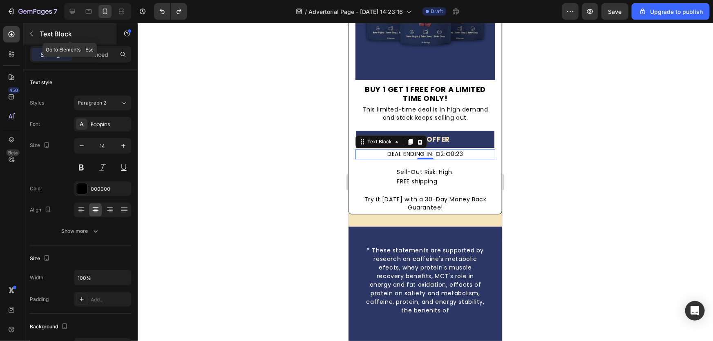
click at [33, 35] on icon "button" at bounding box center [31, 34] width 7 height 7
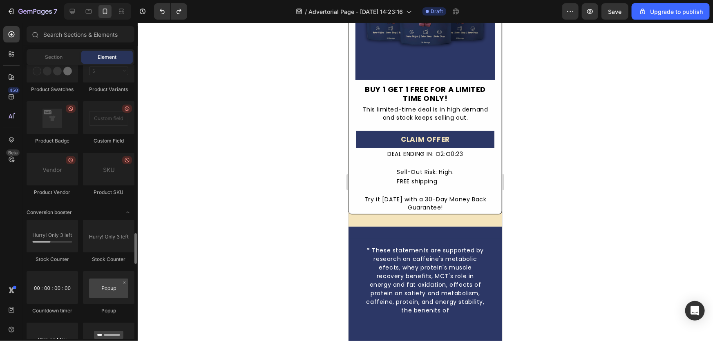
scroll to position [1522, 0]
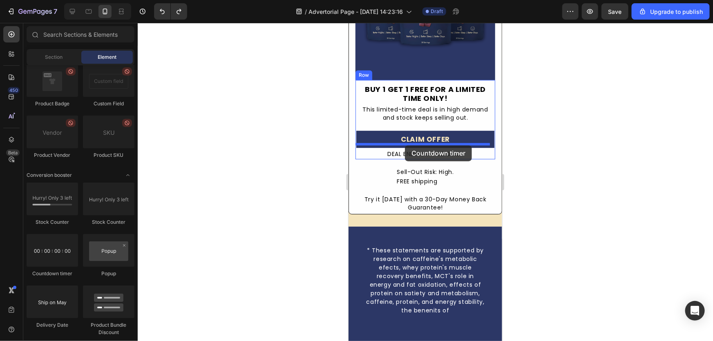
drag, startPoint x: 694, startPoint y: 230, endPoint x: 405, endPoint y: 145, distance: 301.6
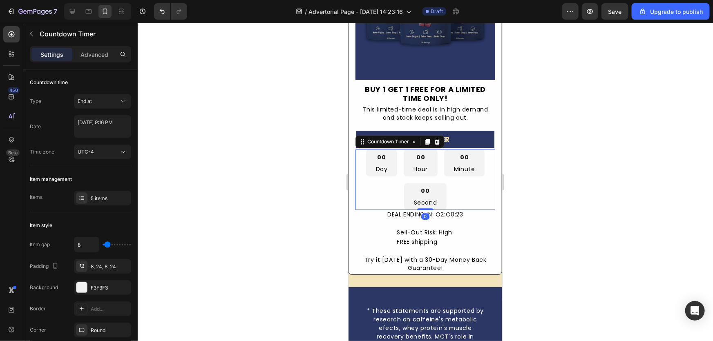
drag, startPoint x: 422, startPoint y: 203, endPoint x: 424, endPoint y: 167, distance: 36.0
click at [424, 167] on div "00 Day 00 Hour 00 Minute 00 Second Countdown Timer 0" at bounding box center [425, 179] width 140 height 60
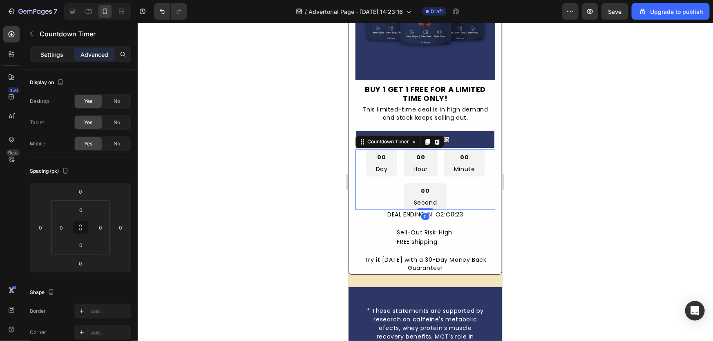
click at [57, 49] on div "Settings" at bounding box center [51, 54] width 41 height 13
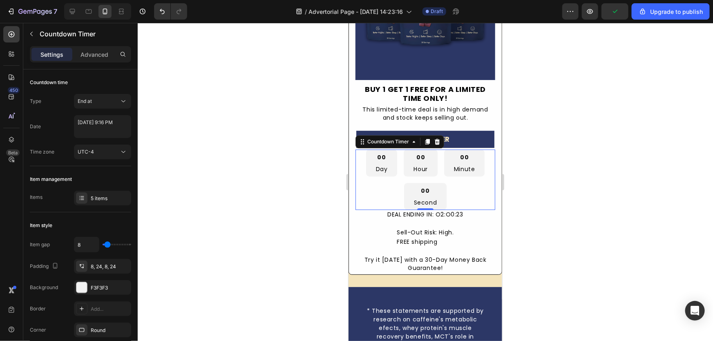
click at [467, 173] on div "00 Day 00 Hour 00 Minute 00 Second" at bounding box center [425, 179] width 140 height 60
type input "0"
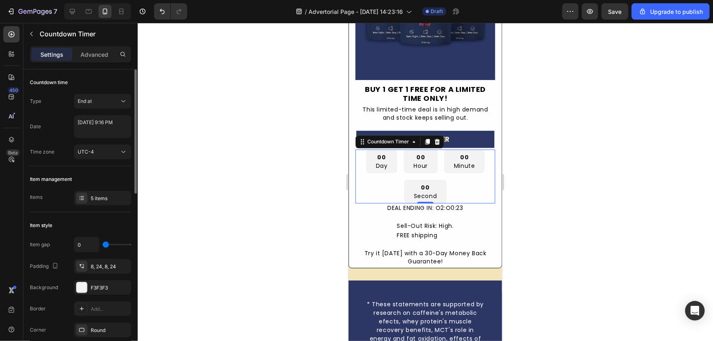
drag, startPoint x: 106, startPoint y: 245, endPoint x: 99, endPoint y: 245, distance: 6.9
type input "0"
click at [103, 245] on input "range" at bounding box center [117, 245] width 29 height 2
click at [124, 206] on div "Item management Items 5 items" at bounding box center [80, 189] width 101 height 46
click at [124, 201] on div "5 items" at bounding box center [102, 198] width 57 height 15
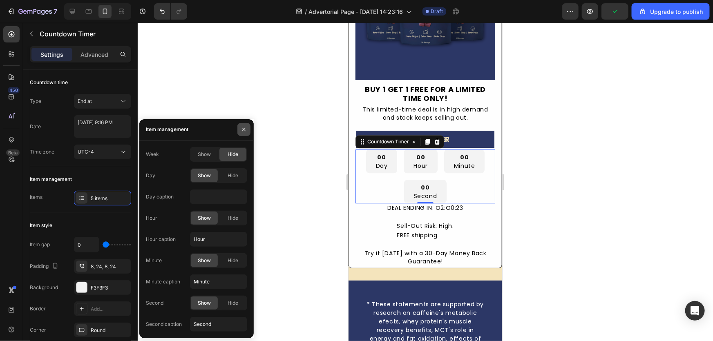
click at [243, 130] on icon "button" at bounding box center [243, 129] width 3 height 3
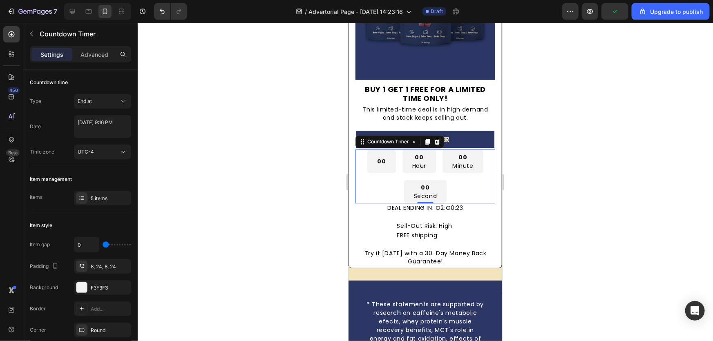
click at [269, 187] on div at bounding box center [425, 182] width 575 height 318
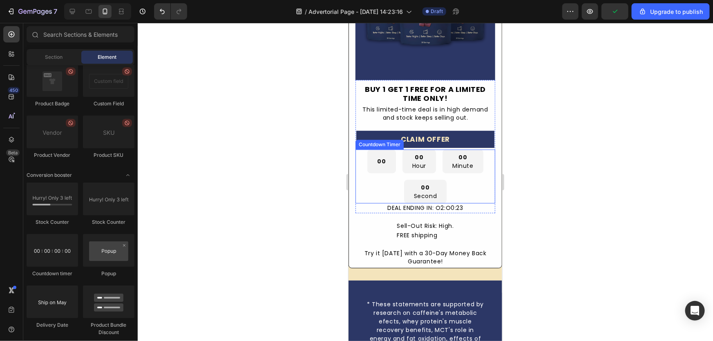
click at [382, 161] on div "00" at bounding box center [381, 161] width 28 height 24
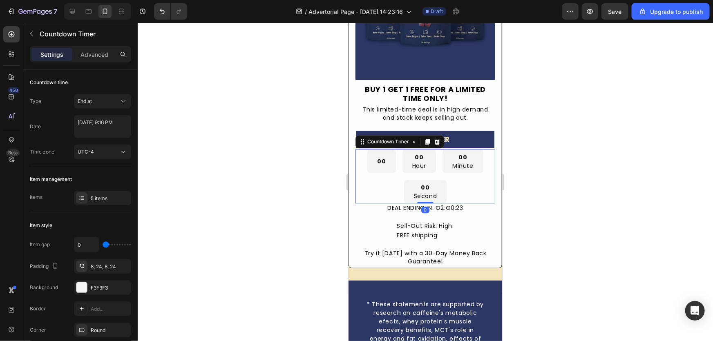
click at [382, 161] on div "00" at bounding box center [381, 161] width 28 height 24
drag, startPoint x: 382, startPoint y: 161, endPoint x: 414, endPoint y: 137, distance: 39.4
click at [382, 161] on div "00" at bounding box center [381, 161] width 28 height 24
click at [86, 201] on div at bounding box center [81, 197] width 11 height 11
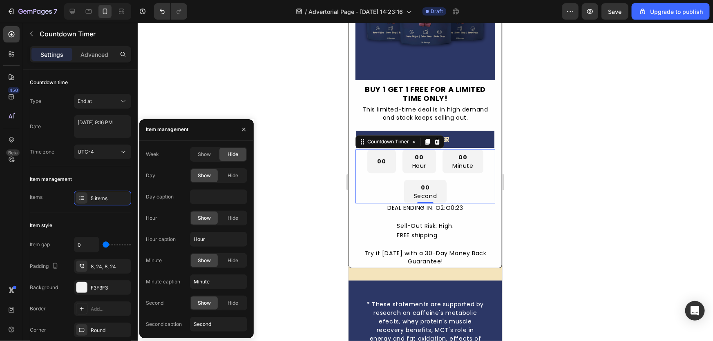
click at [233, 156] on span "Hide" at bounding box center [232, 154] width 11 height 7
click at [238, 176] on div "Hide" at bounding box center [232, 175] width 27 height 13
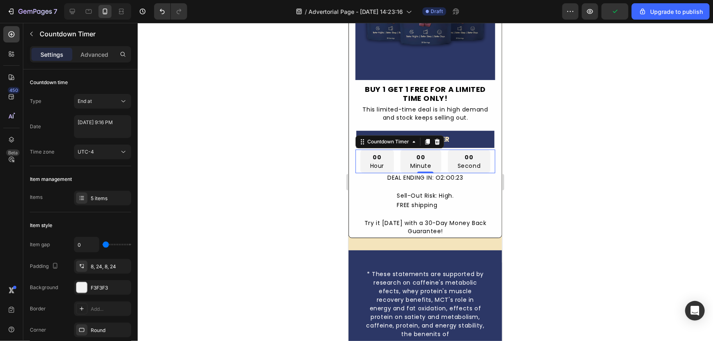
click at [236, 120] on div at bounding box center [425, 182] width 575 height 318
click at [387, 161] on div "00 Hour" at bounding box center [376, 161] width 33 height 24
click at [412, 241] on div "✨Black Friday VIP ACCESS! Button Image BUY 1 GET 1 FREE FOR A LIMITED TIME ONLY…" at bounding box center [425, 84] width 154 height 332
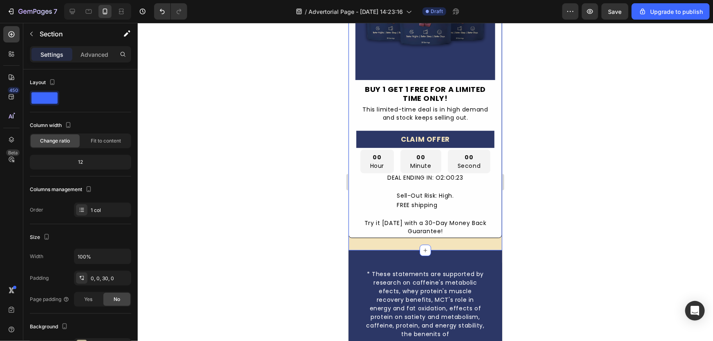
click at [388, 241] on div "✨Black Friday VIP ACCESS! Button Image BUY 1 GET 1 FREE FOR A LIMITED TIME ONLY…" at bounding box center [425, 84] width 154 height 332
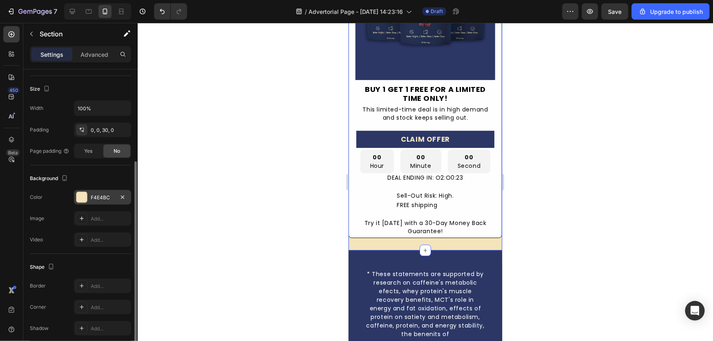
click at [103, 198] on div "F4E4BC" at bounding box center [103, 197] width 24 height 7
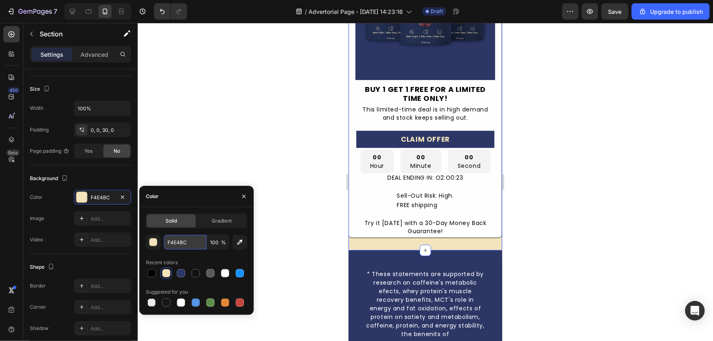
click at [183, 246] on input "F4E4BC" at bounding box center [185, 242] width 42 height 15
click at [401, 152] on div "00 Minute" at bounding box center [420, 161] width 41 height 24
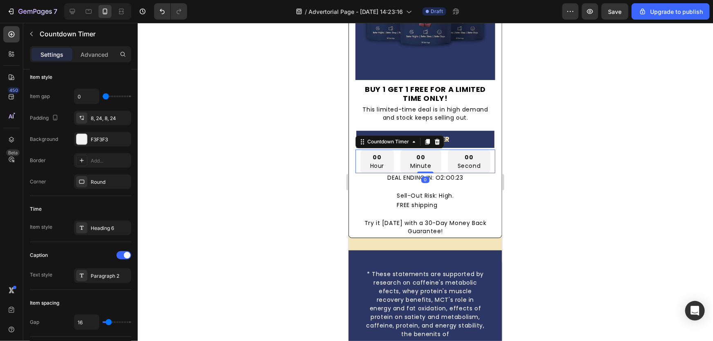
scroll to position [0, 0]
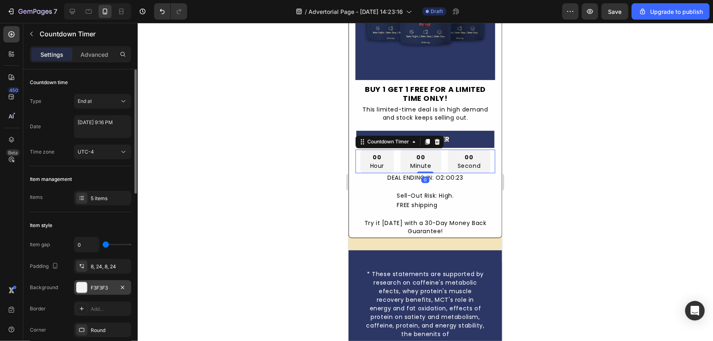
click at [101, 284] on div "F3F3F3" at bounding box center [103, 287] width 24 height 7
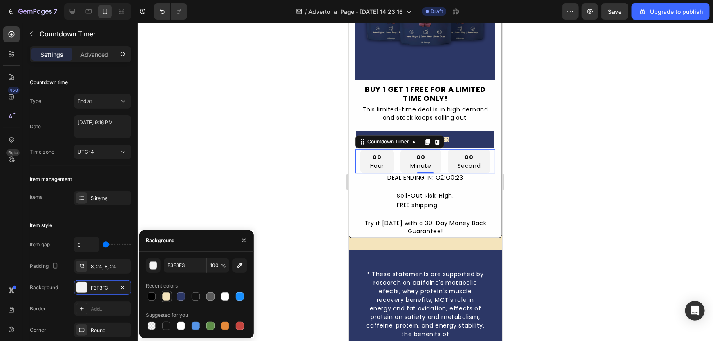
click at [168, 294] on div at bounding box center [166, 296] width 8 height 8
type input "F4E4BC"
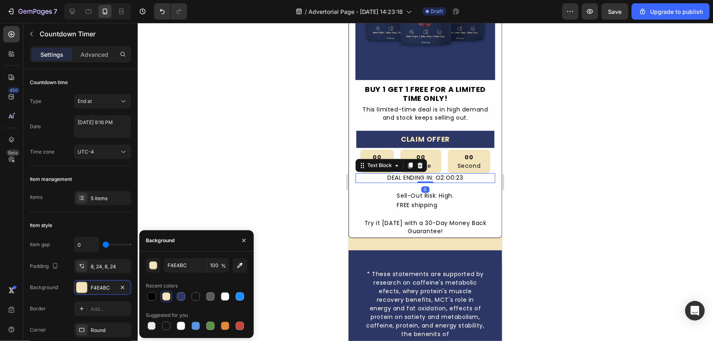
click at [384, 173] on div "DEAL ENDING IN: O2:O0:23" at bounding box center [425, 178] width 140 height 10
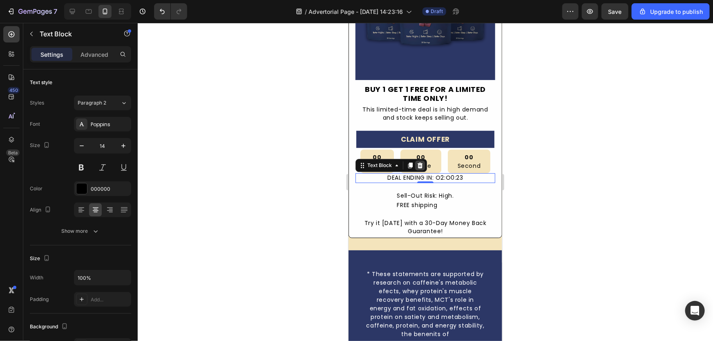
click at [419, 162] on icon at bounding box center [419, 165] width 5 height 6
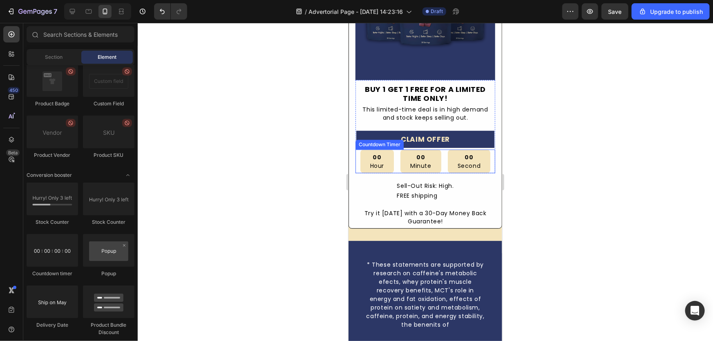
click at [377, 154] on div "00" at bounding box center [377, 156] width 14 height 9
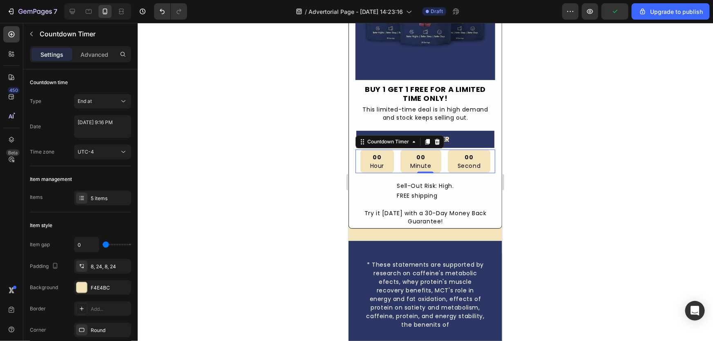
click at [360, 153] on div "00 Hour" at bounding box center [376, 161] width 33 height 24
select select "21"
select select "16"
select select "false"
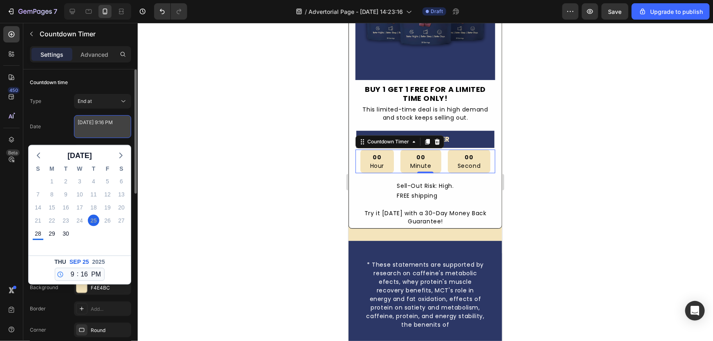
click at [106, 130] on textarea "September 25 2025 9:16 PM" at bounding box center [102, 126] width 57 height 23
click at [167, 167] on div at bounding box center [425, 182] width 575 height 318
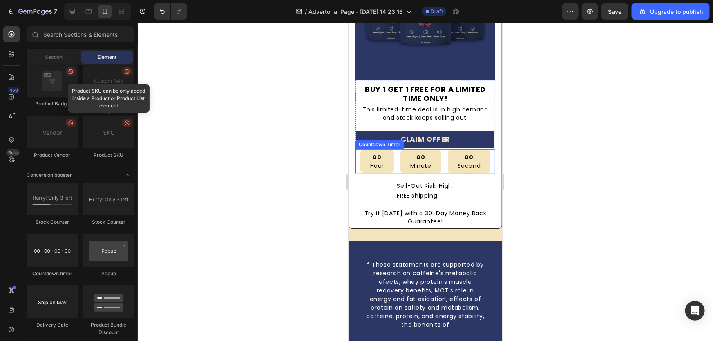
click at [424, 152] on div "00" at bounding box center [420, 156] width 21 height 9
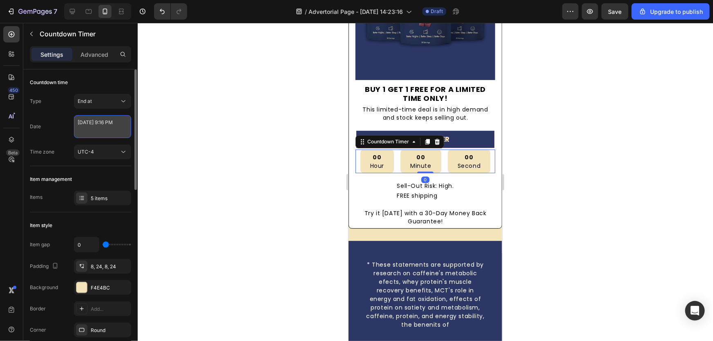
select select "21"
select select "16"
select select "false"
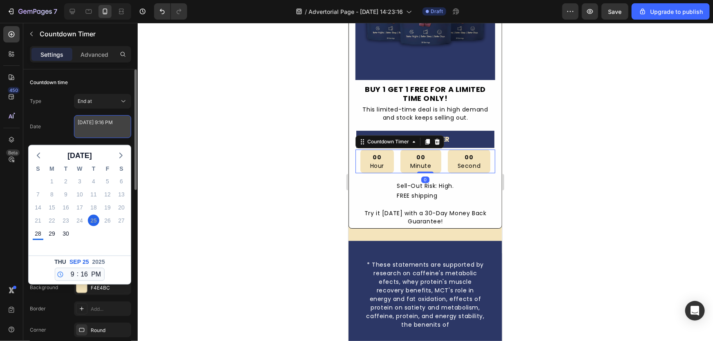
click at [98, 124] on textarea "September 25 2025 9:16 PM" at bounding box center [102, 126] width 57 height 23
click at [107, 106] on button "End at" at bounding box center [102, 101] width 57 height 15
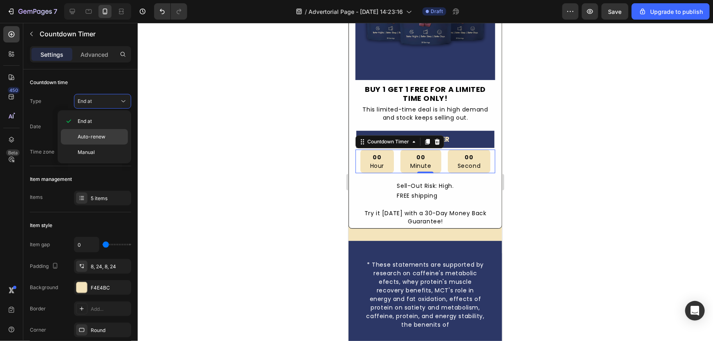
click at [102, 135] on span "Auto-renew" at bounding box center [92, 136] width 28 height 7
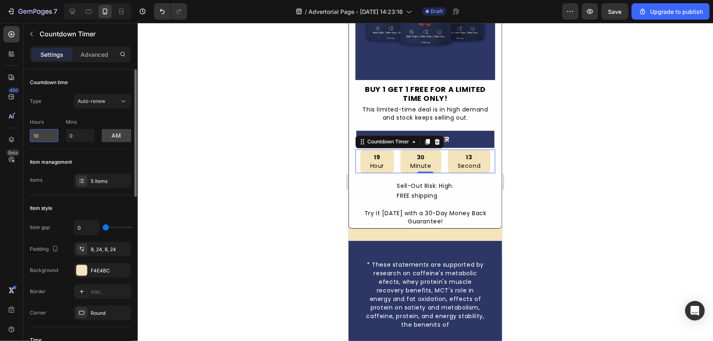
click at [38, 136] on input "10" at bounding box center [44, 135] width 29 height 13
click at [38, 135] on input "10" at bounding box center [44, 135] width 29 height 13
type input "0"
click at [86, 133] on input "0" at bounding box center [80, 135] width 29 height 13
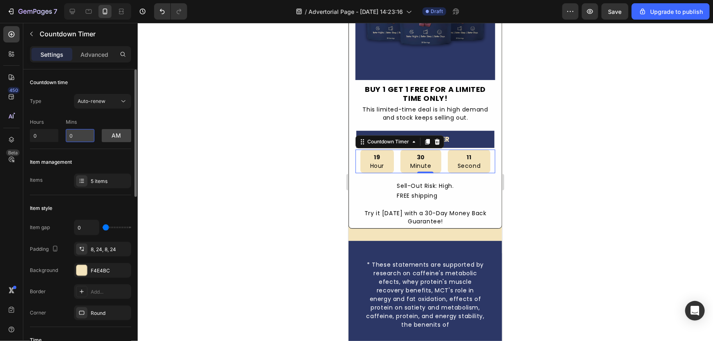
click at [86, 133] on input "0" at bounding box center [80, 135] width 29 height 13
type input "13"
click at [187, 156] on div at bounding box center [425, 182] width 575 height 318
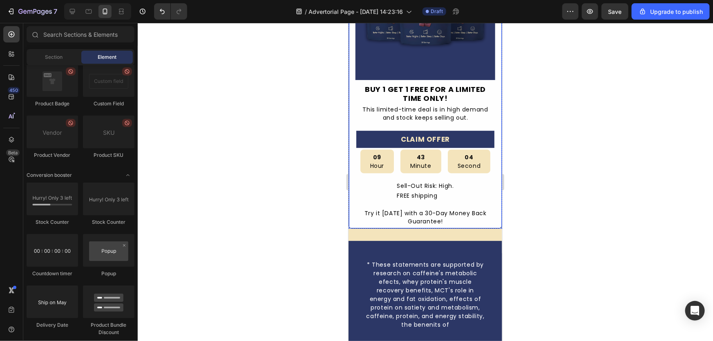
click at [416, 152] on div "43" at bounding box center [420, 156] width 21 height 9
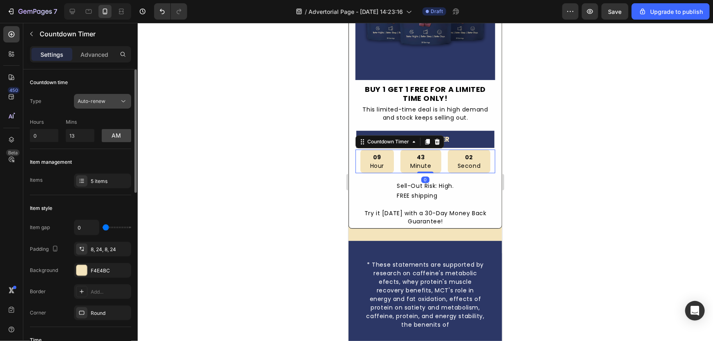
click at [92, 103] on span "Auto-renew" at bounding box center [92, 101] width 28 height 6
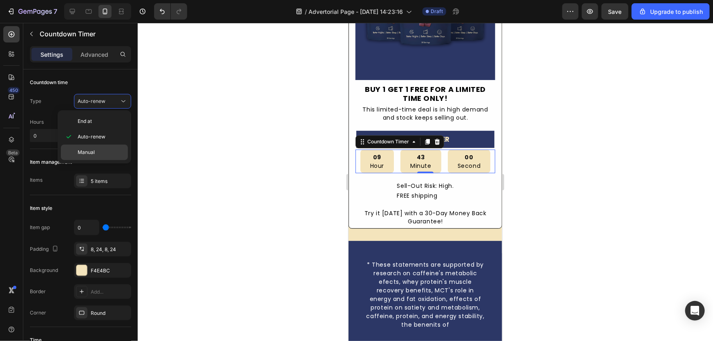
click at [94, 145] on div "Manual" at bounding box center [94, 153] width 67 height 16
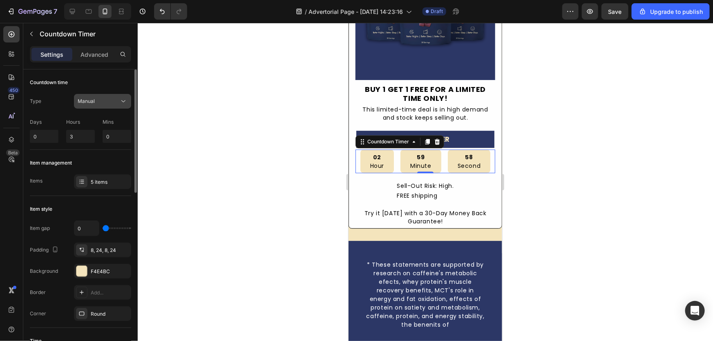
click at [94, 104] on div "Manual" at bounding box center [99, 101] width 42 height 7
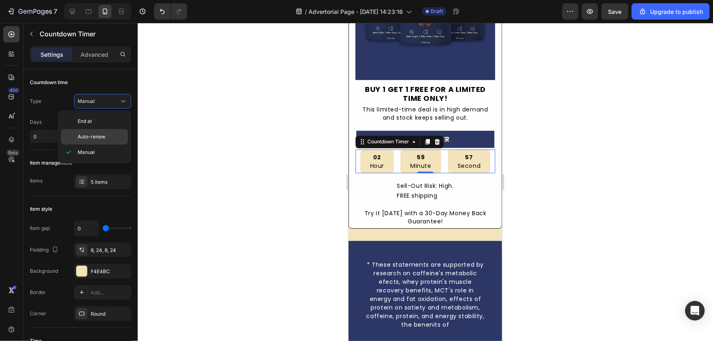
click at [92, 134] on span "Auto-renew" at bounding box center [92, 136] width 28 height 7
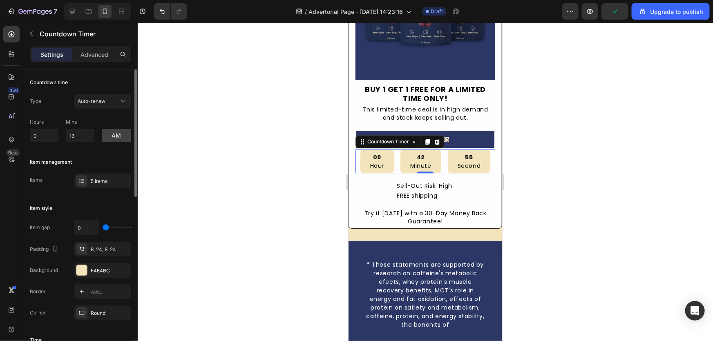
click at [73, 163] on div "Item management" at bounding box center [80, 162] width 101 height 13
click at [110, 136] on button "am" at bounding box center [116, 135] width 29 height 13
click at [113, 136] on button "pm" at bounding box center [116, 135] width 29 height 13
click at [114, 135] on button "am" at bounding box center [116, 135] width 29 height 13
click at [113, 135] on button "pm" at bounding box center [116, 135] width 29 height 13
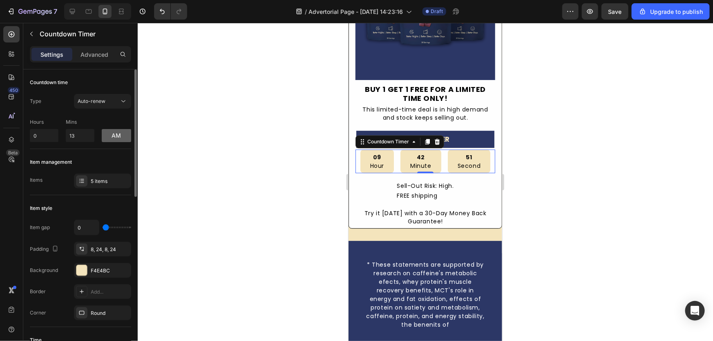
click at [113, 135] on button "am" at bounding box center [116, 135] width 29 height 13
click at [113, 135] on button "pm" at bounding box center [116, 135] width 29 height 13
click at [111, 139] on button "am" at bounding box center [116, 135] width 29 height 13
click at [111, 139] on button "pm" at bounding box center [116, 135] width 29 height 13
click at [44, 138] on input "0" at bounding box center [44, 135] width 29 height 13
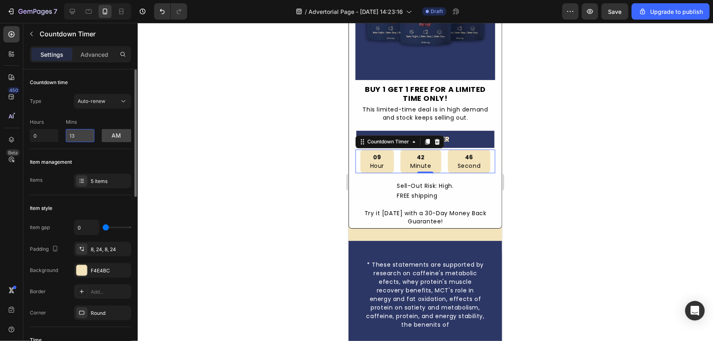
click at [68, 137] on input "13" at bounding box center [80, 135] width 29 height 13
click at [80, 135] on input "13" at bounding box center [80, 135] width 29 height 13
type input "1"
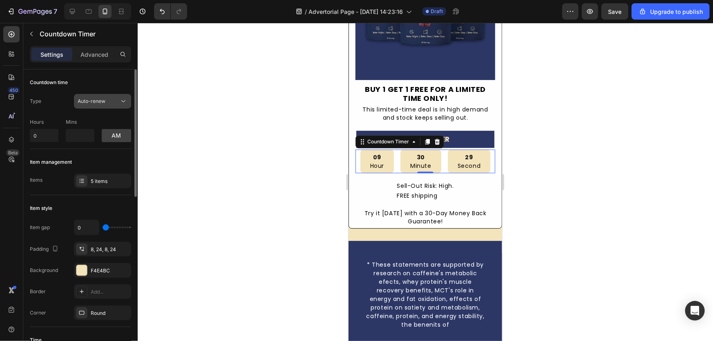
type input "0"
click at [98, 96] on button "Auto-renew" at bounding box center [102, 101] width 57 height 15
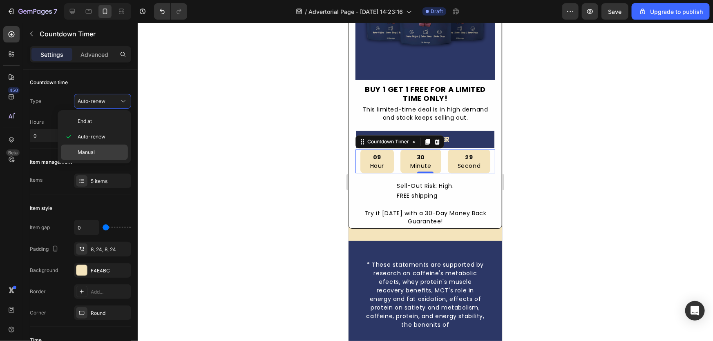
click at [95, 157] on div "Manual" at bounding box center [94, 153] width 67 height 16
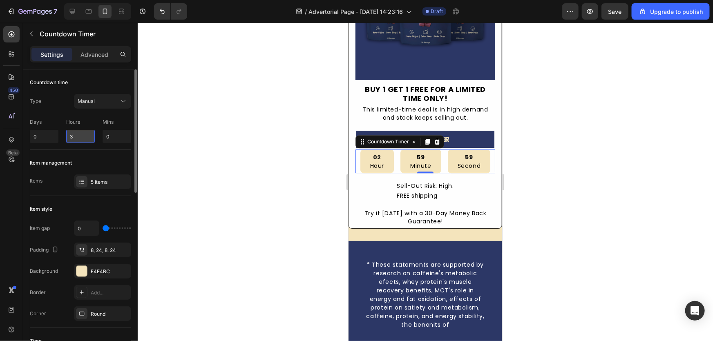
click at [70, 135] on input "3" at bounding box center [80, 136] width 29 height 13
click at [74, 135] on input "3" at bounding box center [80, 136] width 29 height 13
type input "0"
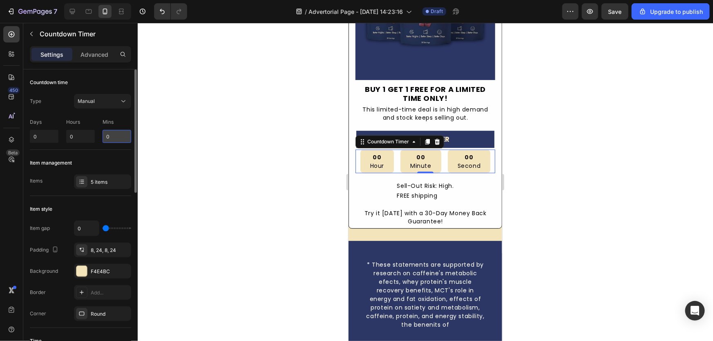
click at [119, 136] on input "0" at bounding box center [117, 136] width 29 height 13
click at [133, 163] on div at bounding box center [134, 130] width 4 height 123
type input "13"
click at [123, 155] on div "Item management Items 5 items" at bounding box center [80, 173] width 101 height 46
click at [116, 98] on div "Manual" at bounding box center [99, 101] width 42 height 7
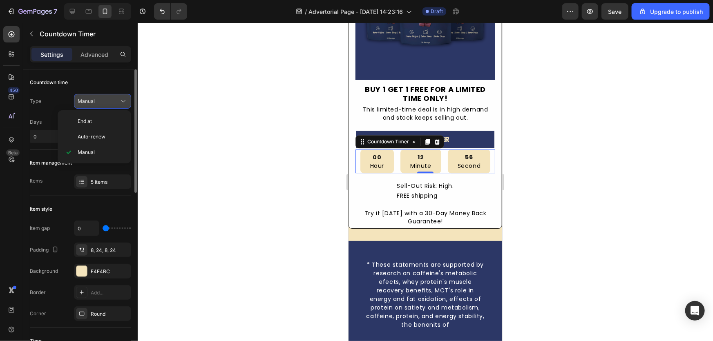
click at [116, 98] on div "Manual" at bounding box center [99, 101] width 42 height 7
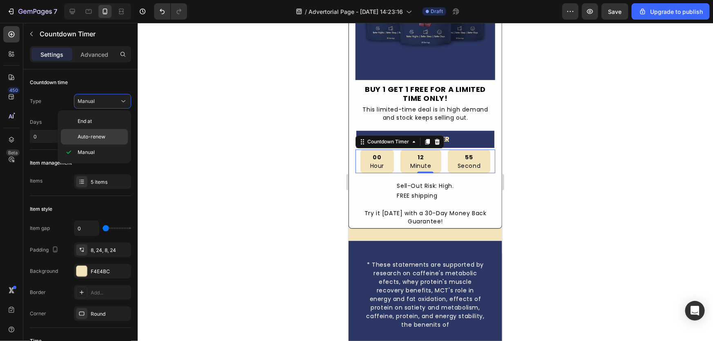
click at [101, 133] on span "Auto-renew" at bounding box center [92, 136] width 28 height 7
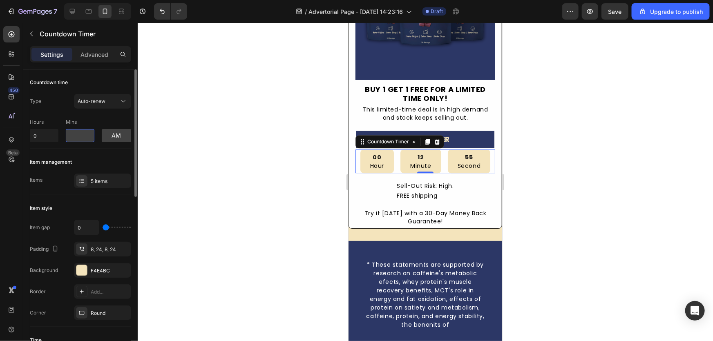
click at [74, 138] on input "number" at bounding box center [80, 135] width 29 height 13
click at [111, 119] on div "am" at bounding box center [116, 130] width 29 height 23
click at [89, 157] on div "Item management" at bounding box center [80, 162] width 101 height 13
click at [82, 138] on input "number" at bounding box center [80, 135] width 29 height 13
type input "1"
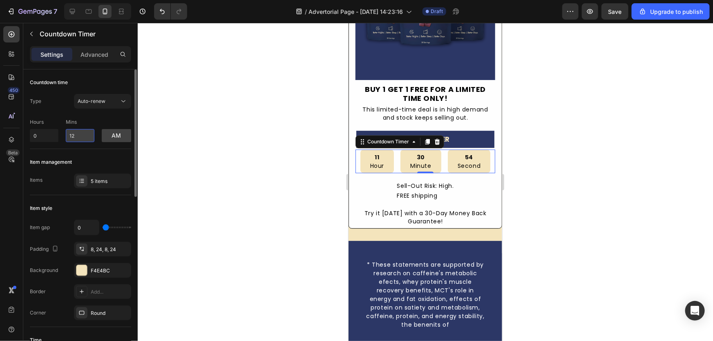
type input "1"
click at [108, 97] on div "Auto-renew" at bounding box center [103, 101] width 50 height 8
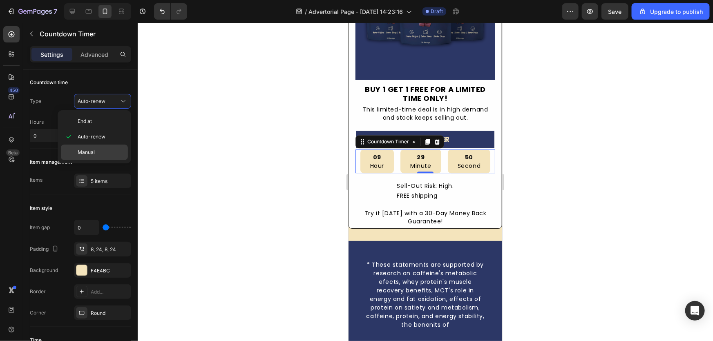
click at [104, 158] on div "Manual" at bounding box center [94, 153] width 67 height 16
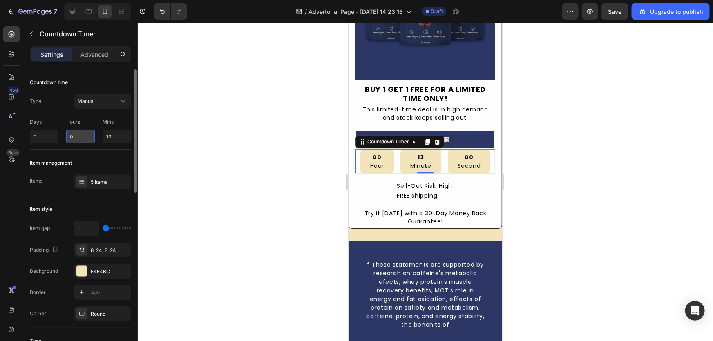
click at [87, 140] on input "0" at bounding box center [80, 136] width 29 height 13
click at [115, 139] on input "13" at bounding box center [117, 136] width 29 height 13
click at [108, 120] on p "Mins" at bounding box center [117, 121] width 29 height 7
click at [89, 48] on div "Advanced" at bounding box center [94, 54] width 41 height 13
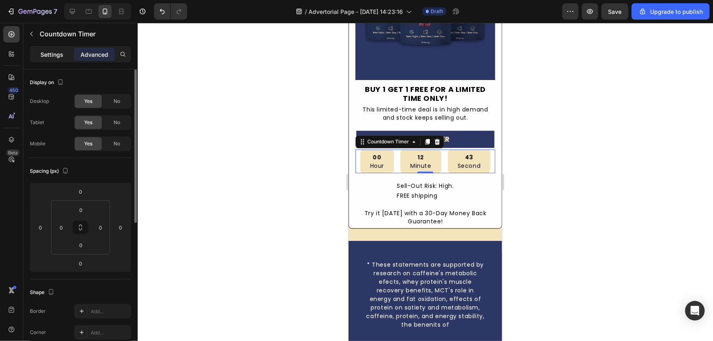
click at [47, 53] on p "Settings" at bounding box center [51, 54] width 23 height 9
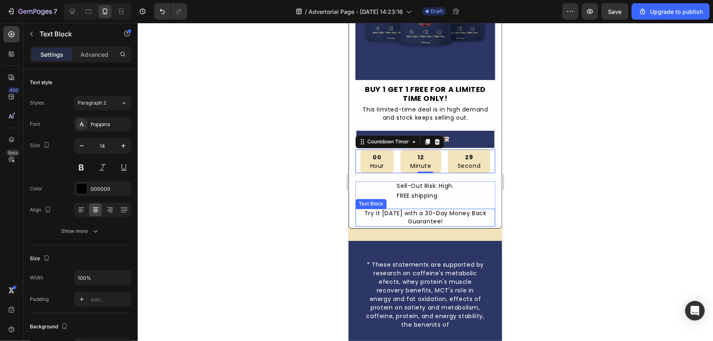
click at [430, 208] on div "Try it [DATE] with a 30-Day Money Back Guarantee!" at bounding box center [425, 217] width 140 height 18
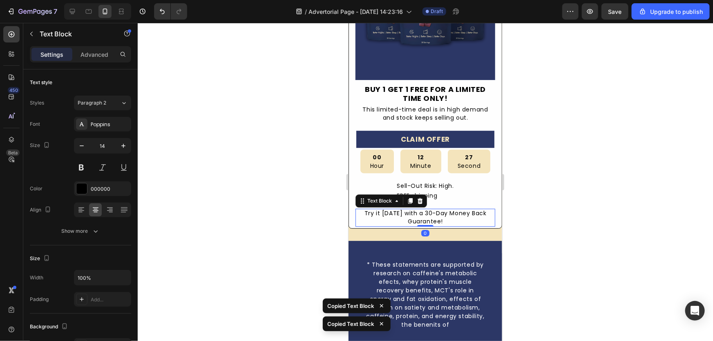
click at [286, 184] on div at bounding box center [425, 182] width 575 height 318
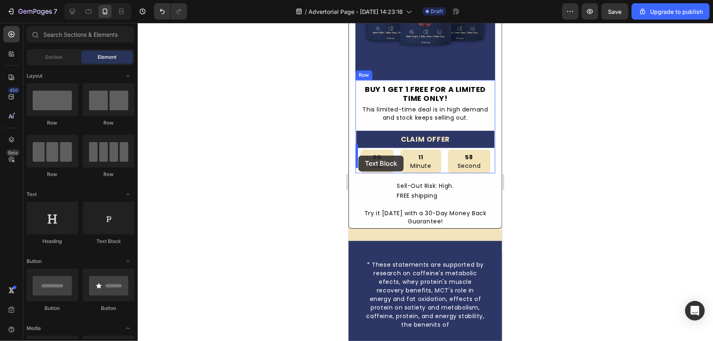
drag, startPoint x: 453, startPoint y: 247, endPoint x: 358, endPoint y: 155, distance: 132.0
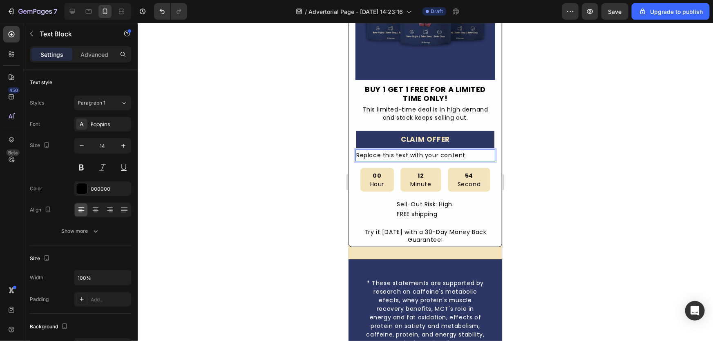
click at [469, 151] on div "Replace this text with your content" at bounding box center [425, 155] width 140 height 12
click at [469, 151] on p "Replace this text with your content" at bounding box center [425, 155] width 138 height 10
click at [468, 151] on p "Replace this text with your content" at bounding box center [425, 155] width 138 height 10
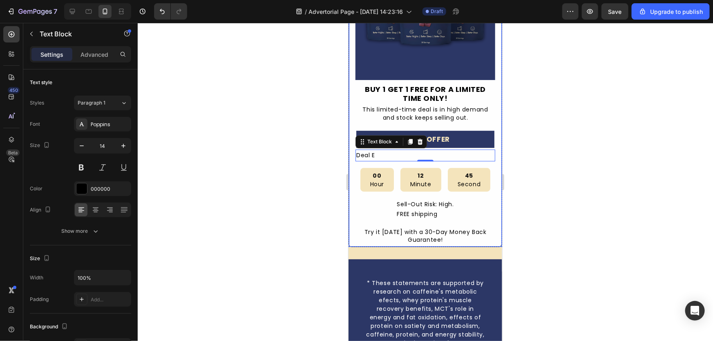
click at [535, 165] on div at bounding box center [425, 182] width 575 height 318
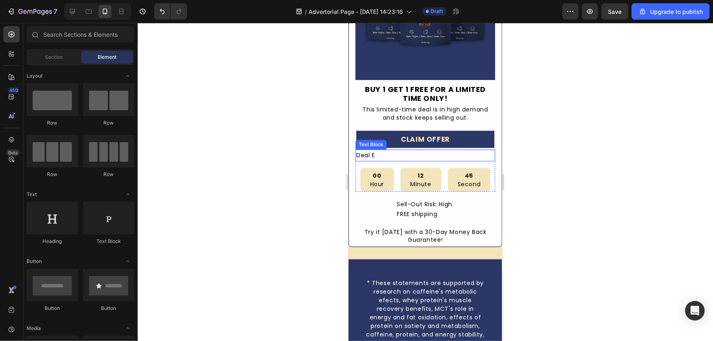
click at [441, 150] on p "Deal E" at bounding box center [425, 155] width 138 height 10
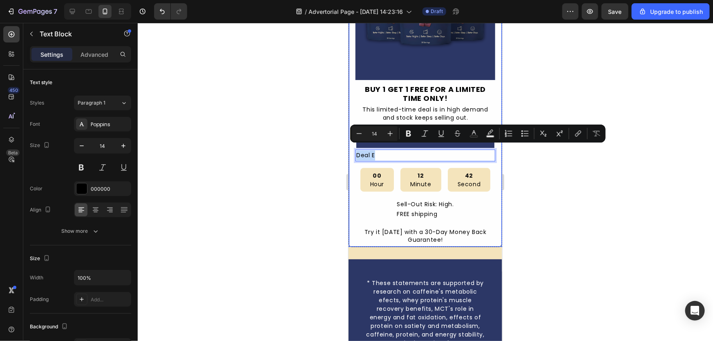
drag, startPoint x: 393, startPoint y: 152, endPoint x: 351, endPoint y: 175, distance: 48.6
click at [397, 149] on div "Deal E" at bounding box center [425, 155] width 140 height 12
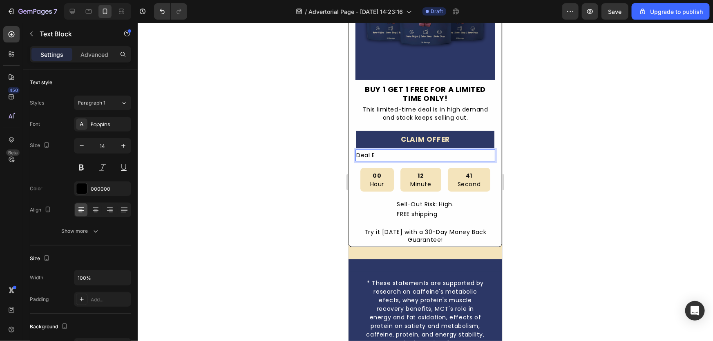
click at [401, 150] on p "Deal E" at bounding box center [425, 155] width 138 height 10
click at [306, 155] on div at bounding box center [425, 182] width 575 height 318
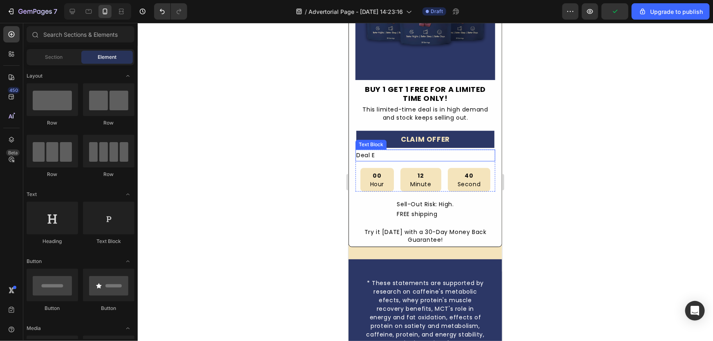
click at [405, 150] on p "Deal E" at bounding box center [425, 155] width 138 height 10
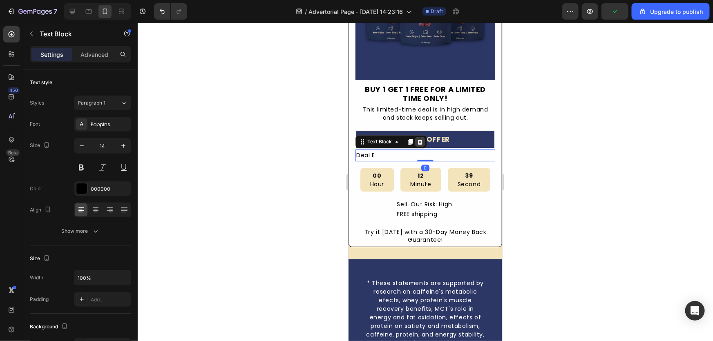
click at [419, 138] on icon at bounding box center [419, 141] width 5 height 6
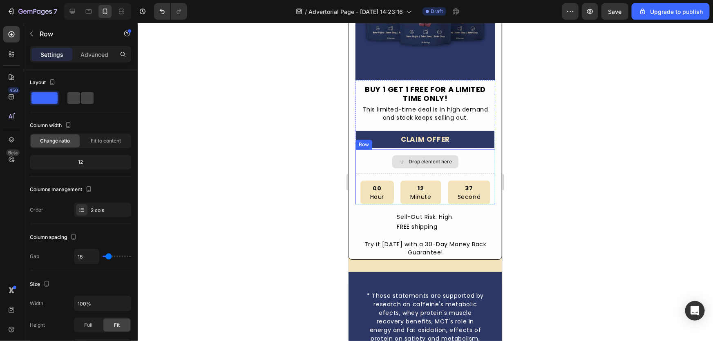
click at [373, 156] on div "Drop element here" at bounding box center [425, 161] width 140 height 25
click at [410, 136] on div "Row" at bounding box center [383, 141] width 57 height 13
click at [404, 138] on icon at bounding box center [405, 141] width 5 height 6
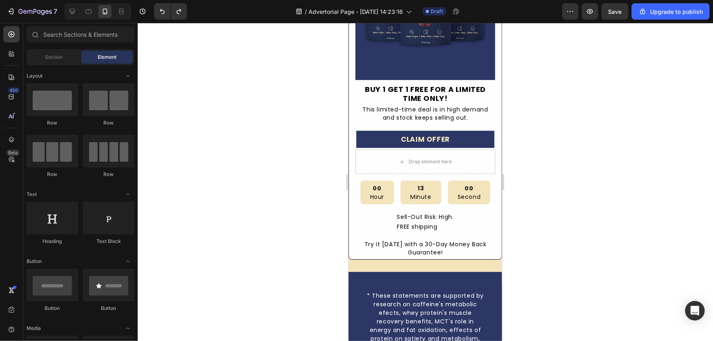
click at [241, 147] on div at bounding box center [425, 182] width 575 height 318
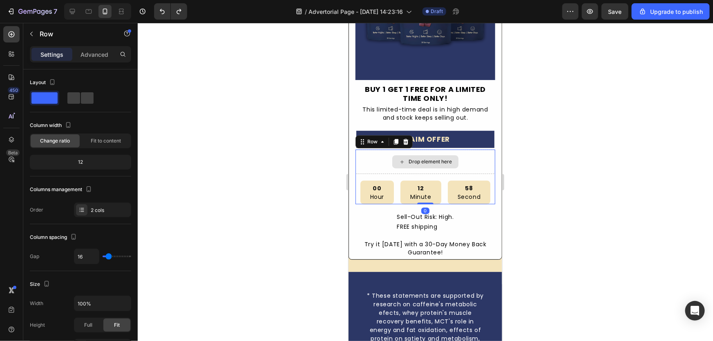
click at [481, 163] on div "Drop element here" at bounding box center [425, 161] width 140 height 25
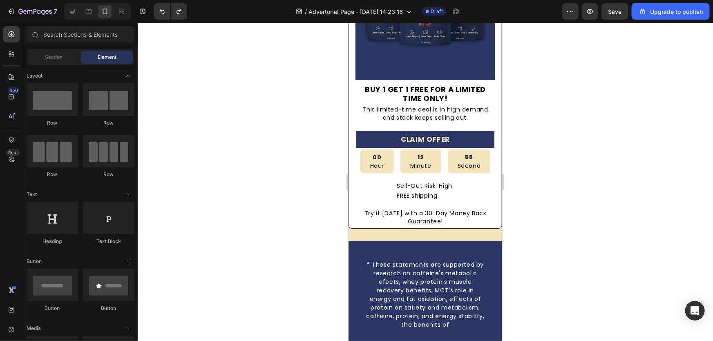
click at [626, 124] on div at bounding box center [425, 182] width 575 height 318
click at [238, 188] on div at bounding box center [425, 182] width 575 height 318
click at [451, 183] on div "Sell-Out Risk: High." at bounding box center [425, 186] width 58 height 10
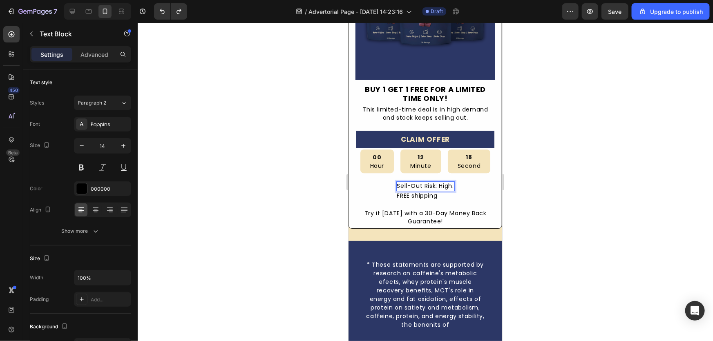
click at [448, 181] on div "Sell-Out Risk: High." at bounding box center [425, 186] width 58 height 10
click at [448, 182] on p "Sell-Out Risk: High." at bounding box center [425, 186] width 57 height 8
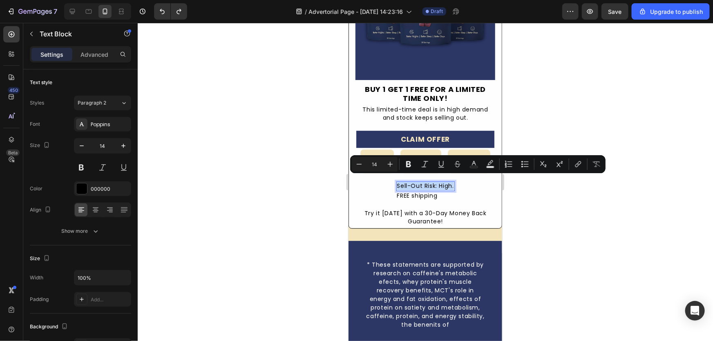
click at [444, 182] on p "Sell-Out Risk: High." at bounding box center [425, 186] width 57 height 8
drag, startPoint x: 434, startPoint y: 178, endPoint x: 450, endPoint y: 181, distance: 16.5
click at [450, 182] on p "Sell-Out Risk: High." at bounding box center [425, 186] width 57 height 8
click at [475, 164] on icon "Editor contextual toolbar" at bounding box center [474, 164] width 8 height 8
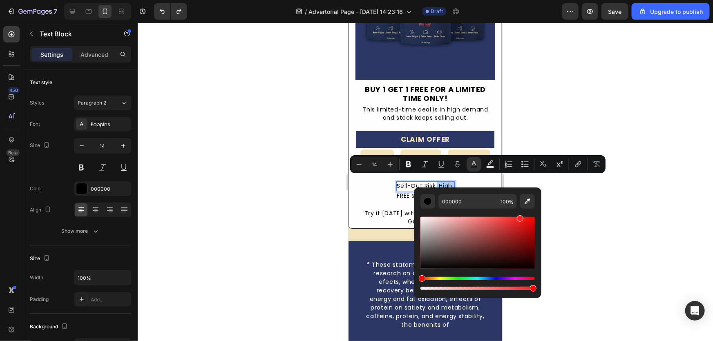
drag, startPoint x: 518, startPoint y: 225, endPoint x: 531, endPoint y: 216, distance: 15.5
click at [531, 217] on div "Editor contextual toolbar" at bounding box center [477, 243] width 114 height 52
click at [584, 217] on div at bounding box center [425, 182] width 575 height 318
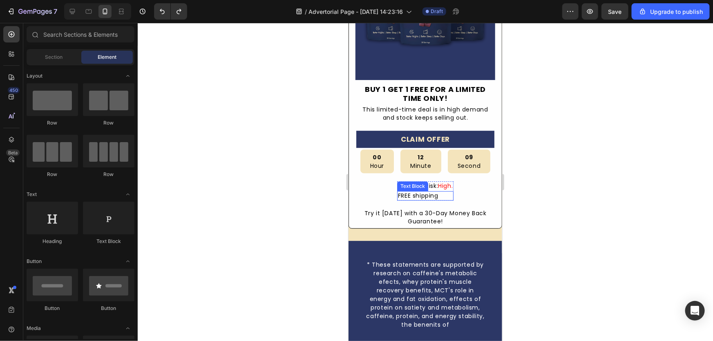
click at [451, 181] on div "Sell-Out Risk: High." at bounding box center [425, 186] width 56 height 10
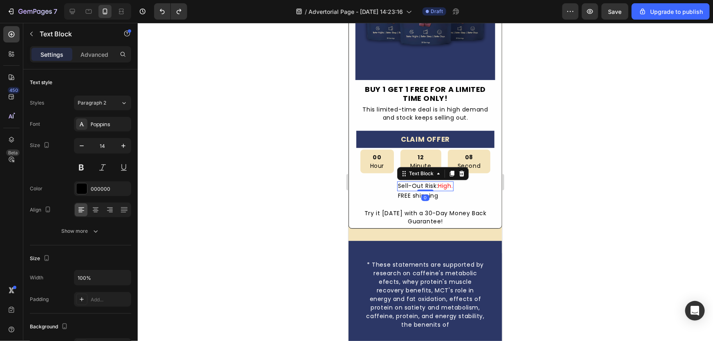
click at [451, 181] on div "Sell-Out Risk: High." at bounding box center [425, 186] width 56 height 10
click at [533, 205] on div at bounding box center [425, 182] width 575 height 318
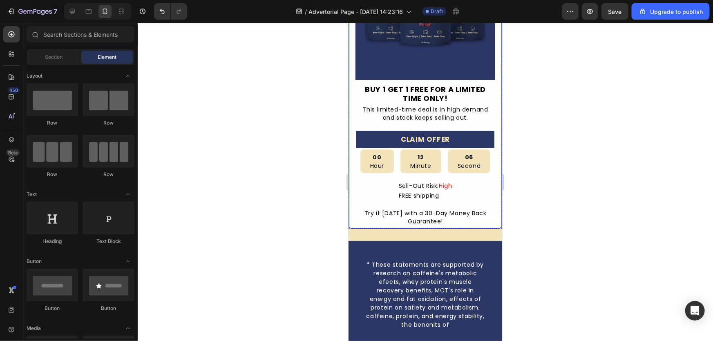
click at [555, 216] on div at bounding box center [425, 182] width 575 height 318
click at [400, 191] on div "FREE shipping" at bounding box center [424, 196] width 55 height 10
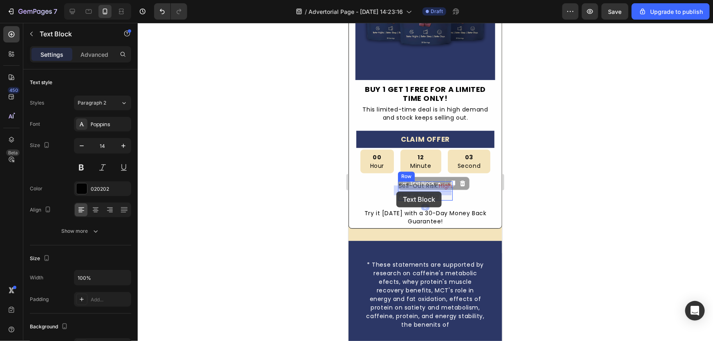
drag, startPoint x: 407, startPoint y: 192, endPoint x: 396, endPoint y: 191, distance: 11.4
drag, startPoint x: 405, startPoint y: 190, endPoint x: 394, endPoint y: 188, distance: 11.2
click at [408, 192] on p "FREE shipping" at bounding box center [425, 196] width 54 height 8
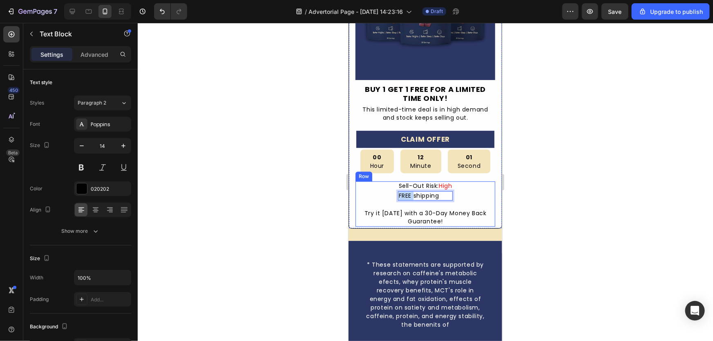
drag, startPoint x: 398, startPoint y: 189, endPoint x: 391, endPoint y: 188, distance: 7.0
click at [391, 188] on div "Sell-Out Risk: High Text Block FREE shipping Text Block 0 Row Try it today with…" at bounding box center [425, 203] width 140 height 45
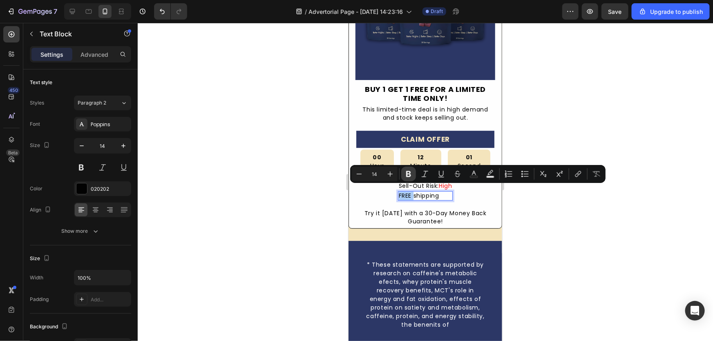
click at [410, 173] on icon "Editor contextual toolbar" at bounding box center [408, 174] width 5 height 6
click at [297, 193] on div at bounding box center [425, 182] width 575 height 318
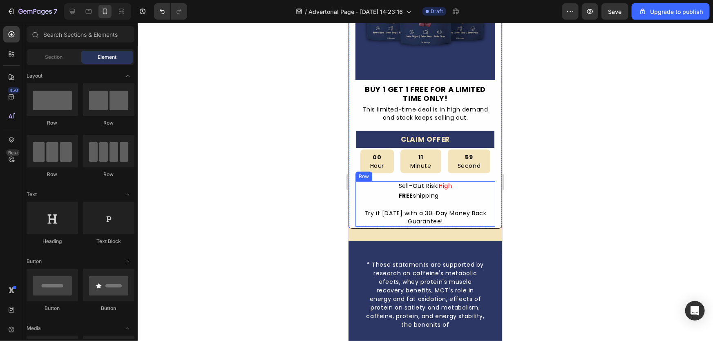
click at [387, 185] on div "Sell-Out Risk: High Text Block FREE shipping Text Block Row Try it today with a…" at bounding box center [425, 203] width 140 height 45
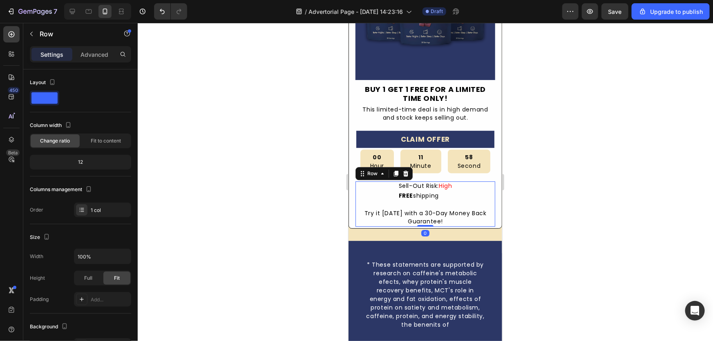
click at [391, 181] on div "Sell-Out Risk: High Text Block FREE shipping Text Block Row Try it today with a…" at bounding box center [425, 203] width 140 height 45
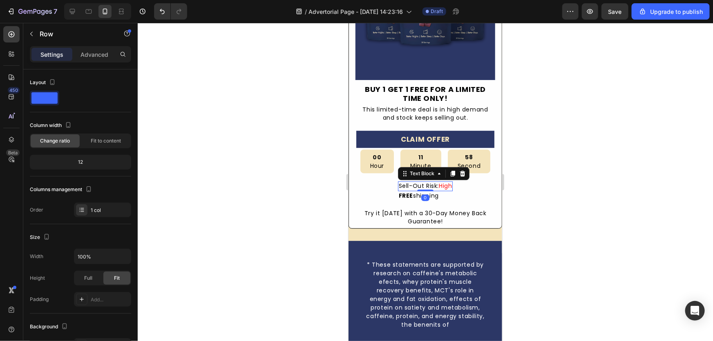
click at [398, 182] on p "Sell-Out Risk: High" at bounding box center [425, 186] width 54 height 8
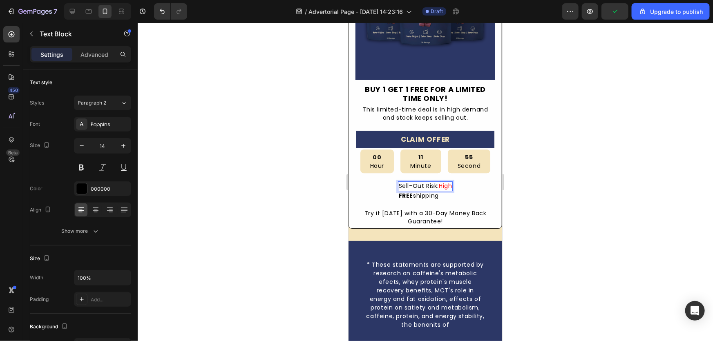
click at [448, 181] on span "High" at bounding box center [444, 185] width 13 height 8
click at [411, 193] on p "FREE shipping" at bounding box center [424, 196] width 65 height 8
click at [411, 192] on p "FREE shipping" at bounding box center [424, 196] width 65 height 8
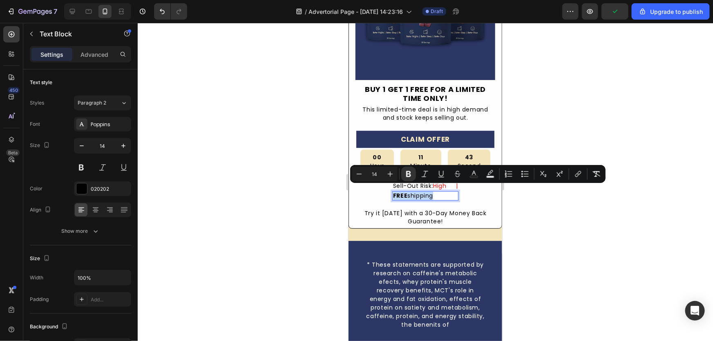
copy p "FREE shipping"
click at [468, 208] on div "Try it [DATE] with a 30-Day Money Back Guarantee!" at bounding box center [425, 217] width 140 height 18
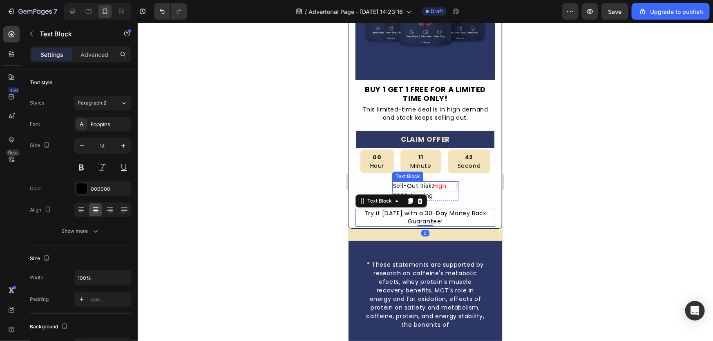
click at [455, 181] on span "High |" at bounding box center [445, 185] width 25 height 8
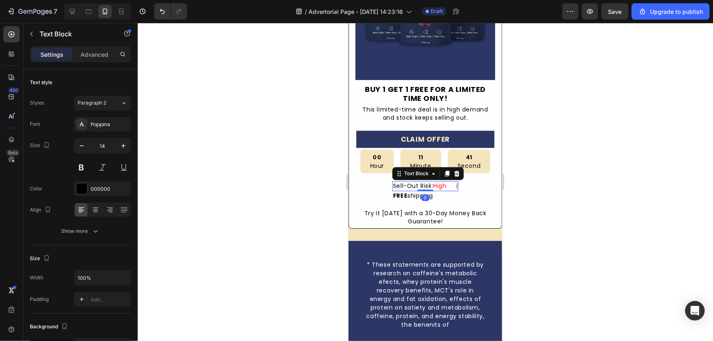
click at [455, 181] on span "High |" at bounding box center [445, 185] width 25 height 8
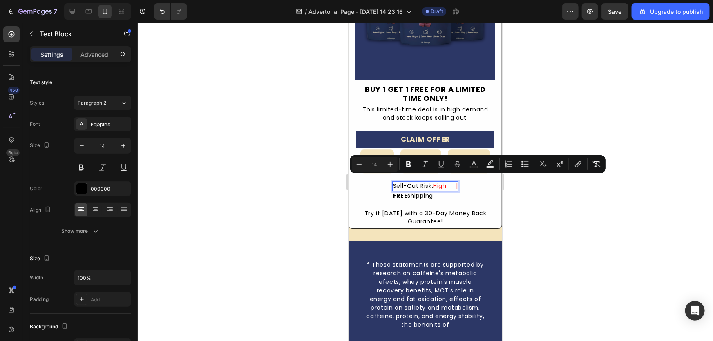
click at [455, 181] on span "High |" at bounding box center [445, 185] width 25 height 8
click at [456, 181] on span "High |" at bounding box center [445, 185] width 25 height 8
click at [457, 181] on span "High |" at bounding box center [445, 185] width 25 height 8
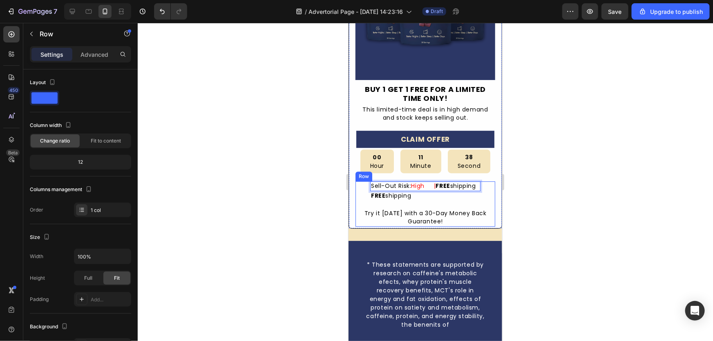
click at [410, 198] on div "Sell-Out Risk: High | FREE shipping Text Block 0 FREE shipping Text Block Row T…" at bounding box center [425, 203] width 140 height 45
click at [417, 192] on p "FREE shipping" at bounding box center [424, 196] width 109 height 8
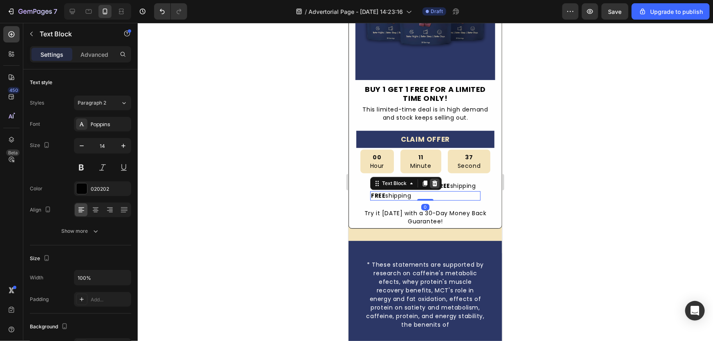
click at [432, 180] on icon at bounding box center [434, 183] width 5 height 6
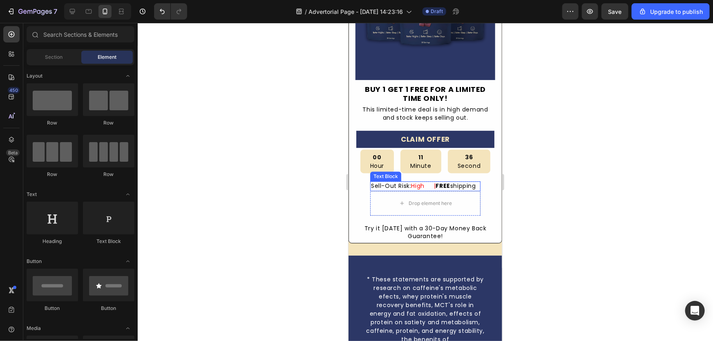
click at [427, 181] on span "High |" at bounding box center [422, 185] width 25 height 8
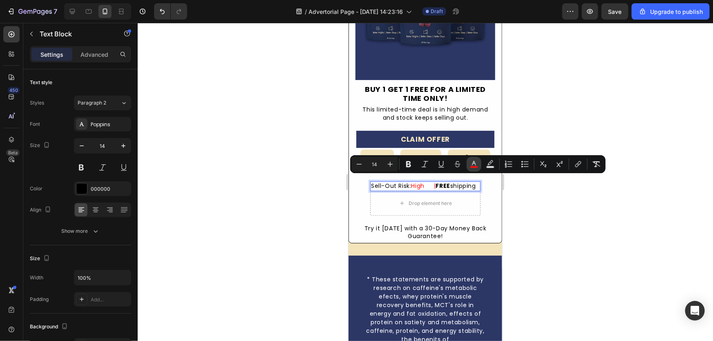
click at [477, 163] on icon "Editor contextual toolbar" at bounding box center [474, 164] width 8 height 8
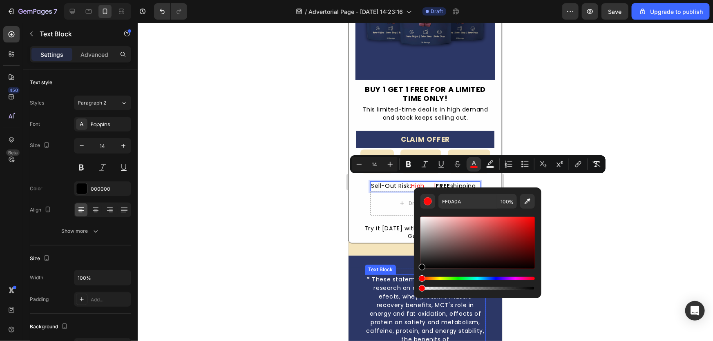
type input "000000"
drag, startPoint x: 776, startPoint y: 286, endPoint x: 380, endPoint y: 293, distance: 395.8
click at [300, 257] on div at bounding box center [425, 182] width 575 height 318
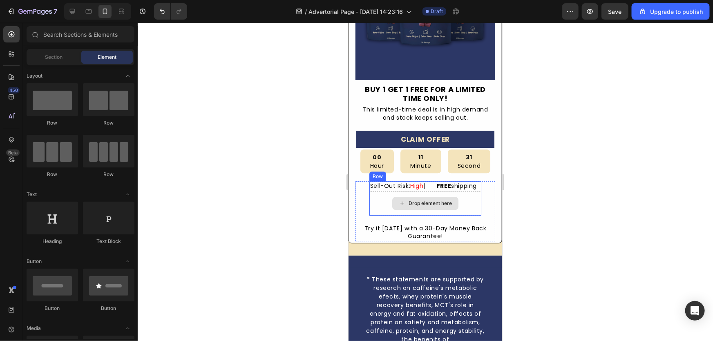
click at [465, 198] on div "Drop element here" at bounding box center [425, 203] width 112 height 25
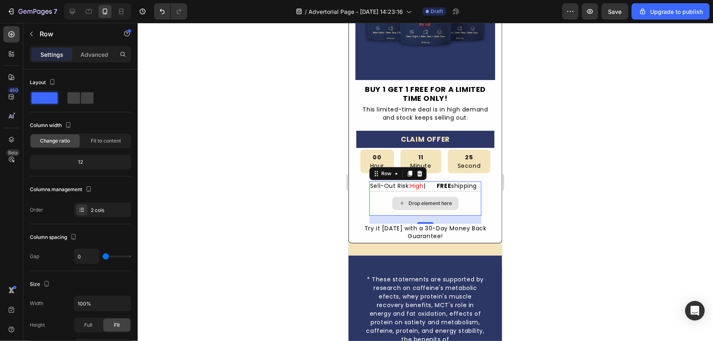
click at [475, 201] on div "Drop element here" at bounding box center [425, 203] width 112 height 25
click at [652, 214] on div at bounding box center [425, 182] width 575 height 318
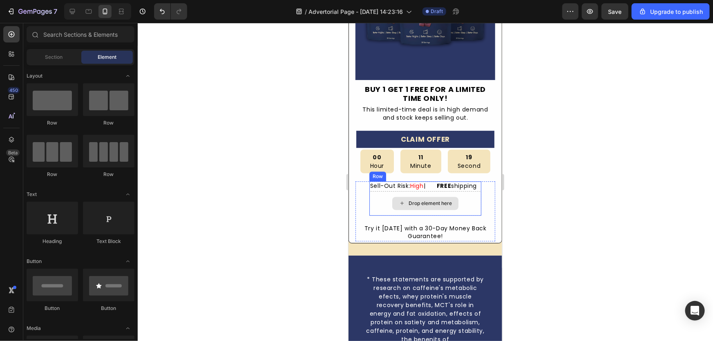
click at [479, 198] on div "Drop element here" at bounding box center [425, 203] width 112 height 25
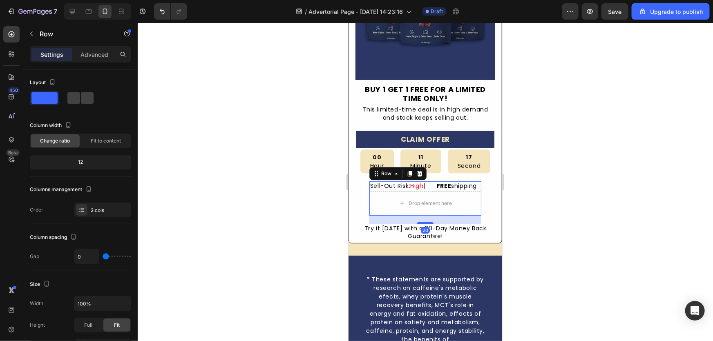
click at [249, 199] on div at bounding box center [425, 182] width 575 height 318
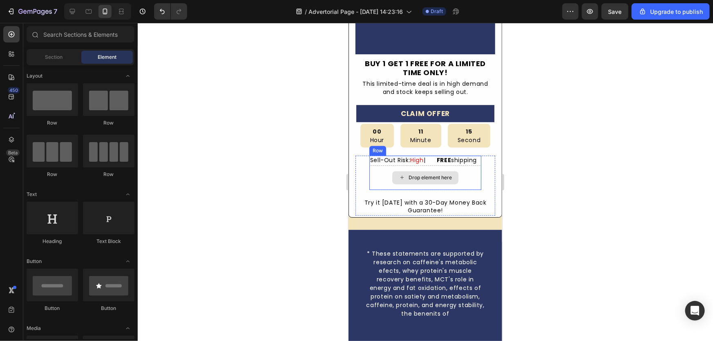
scroll to position [2785, 0]
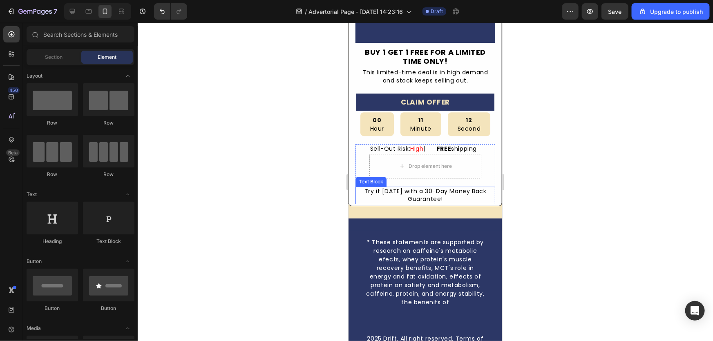
click at [444, 189] on div "Try it [DATE] with a 30-Day Money Back Guarantee!" at bounding box center [425, 195] width 140 height 18
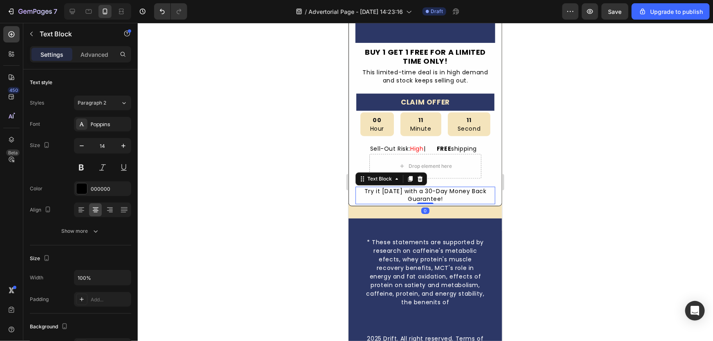
click at [442, 190] on div "Try it [DATE] with a 30-Day Money Back Guarantee!" at bounding box center [425, 195] width 140 height 18
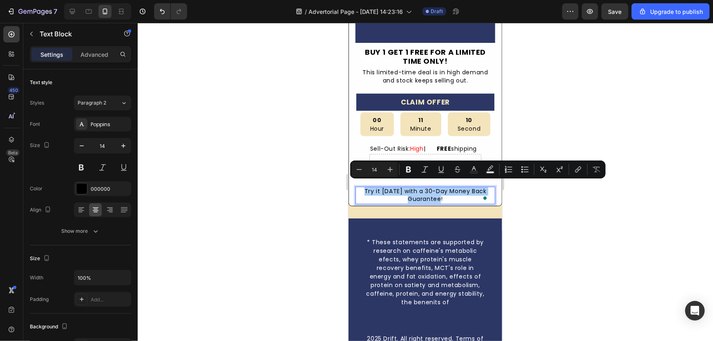
drag, startPoint x: 294, startPoint y: 195, endPoint x: 0, endPoint y: 172, distance: 294.2
click at [294, 195] on div at bounding box center [425, 182] width 575 height 318
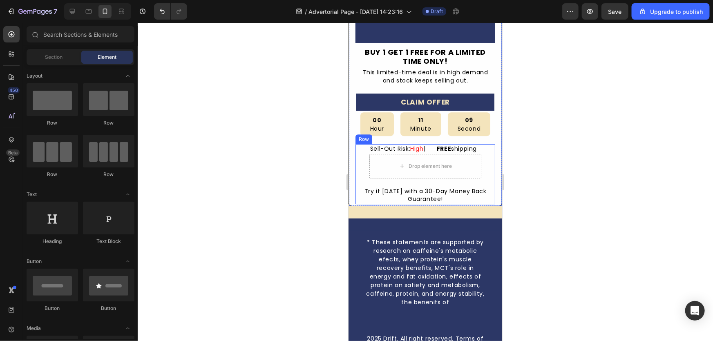
click at [387, 174] on div "Sell-Out Risk: High | FREE shipping Text Block Drop element here Row Try it [DA…" at bounding box center [425, 174] width 140 height 60
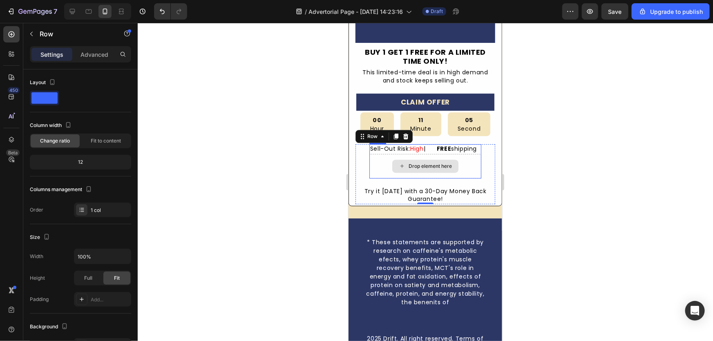
click at [369, 167] on div "Drop element here" at bounding box center [425, 166] width 112 height 25
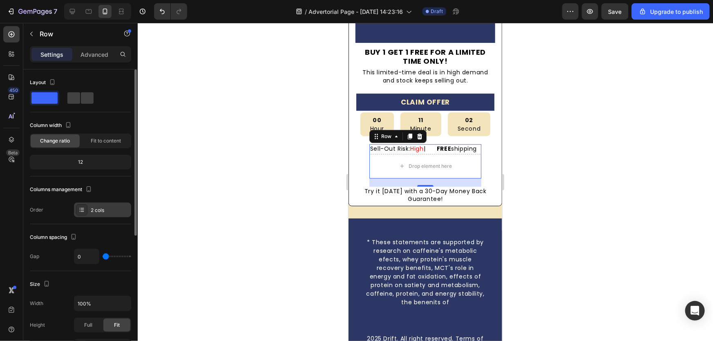
click at [103, 208] on div "2 cols" at bounding box center [110, 210] width 38 height 7
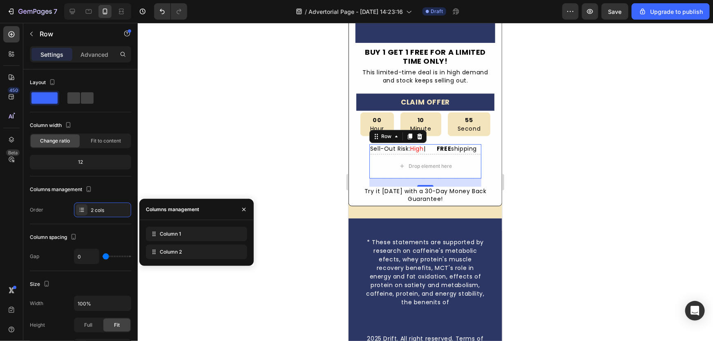
drag, startPoint x: 177, startPoint y: 237, endPoint x: 176, endPoint y: 260, distance: 22.9
click at [83, 95] on span at bounding box center [87, 97] width 13 height 11
type input "32"
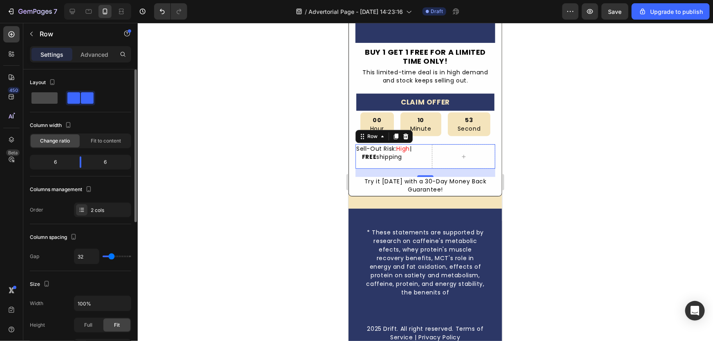
click at [58, 95] on div at bounding box center [44, 98] width 29 height 15
type input "0"
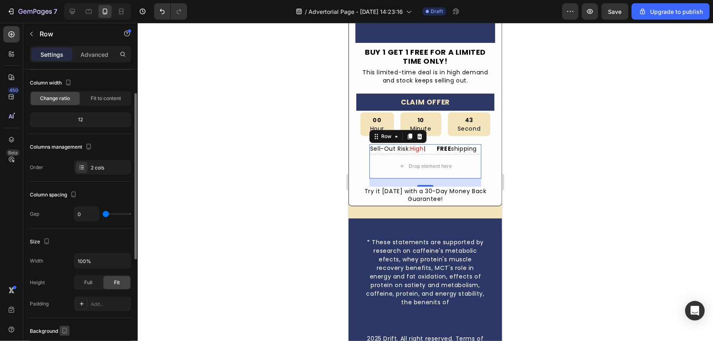
scroll to position [5, 0]
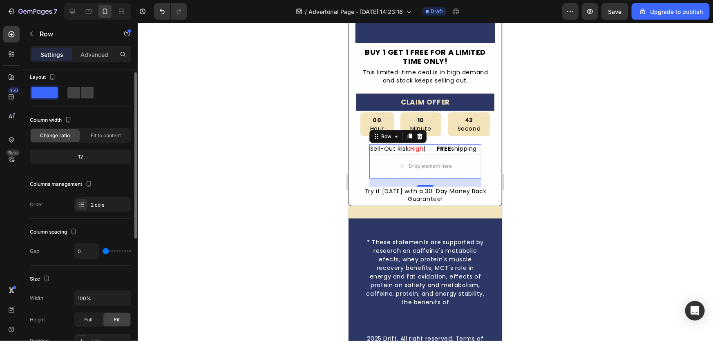
click at [77, 62] on div "Settings Advanced" at bounding box center [80, 57] width 114 height 23
click at [82, 58] on div "Advanced" at bounding box center [94, 54] width 41 height 13
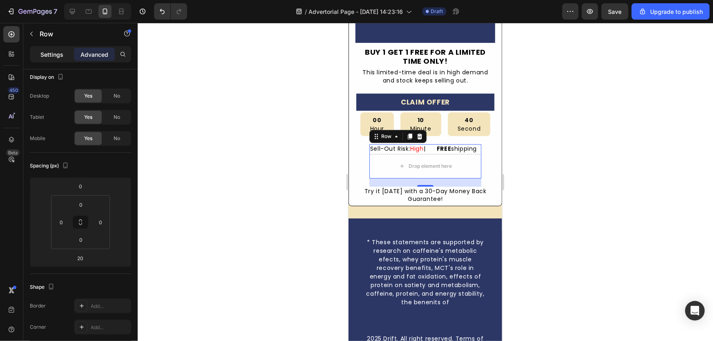
click at [54, 56] on p "Settings" at bounding box center [51, 54] width 23 height 9
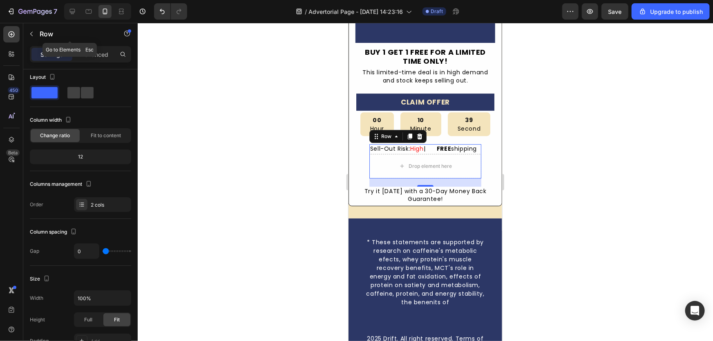
click at [96, 45] on div "Row" at bounding box center [69, 34] width 93 height 23
click at [102, 58] on p "Advanced" at bounding box center [94, 54] width 28 height 9
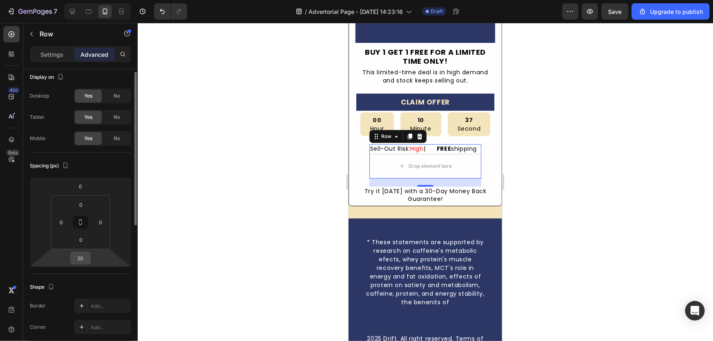
click at [82, 256] on input "20" at bounding box center [80, 258] width 16 height 12
type input "0"
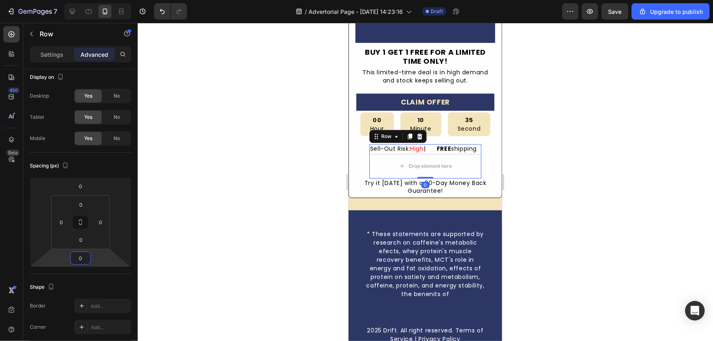
click at [254, 204] on div at bounding box center [425, 182] width 575 height 318
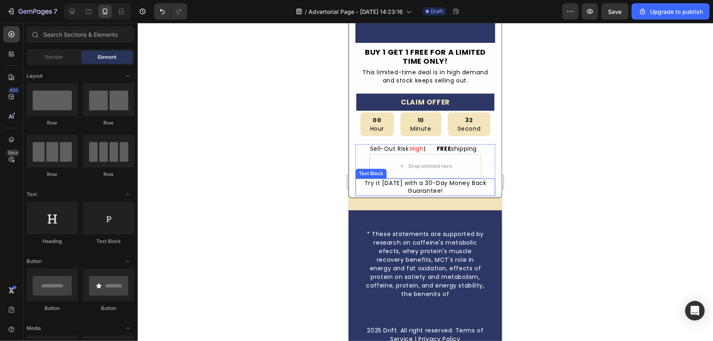
click at [431, 180] on p "Try it [DATE] with a 30-Day Money Back Guarantee!" at bounding box center [425, 187] width 138 height 16
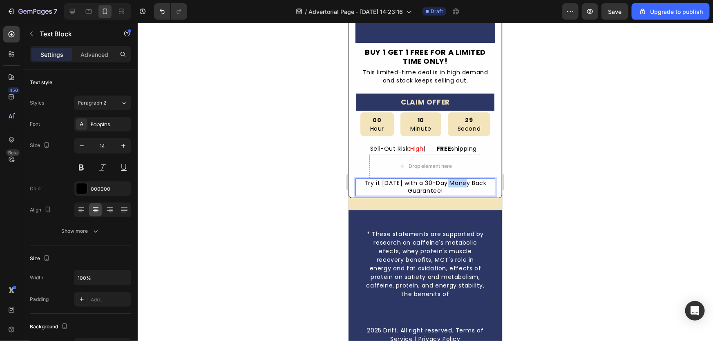
click at [453, 179] on p "Try it [DATE] with a 30-Day Money Back Guarantee!" at bounding box center [425, 187] width 138 height 16
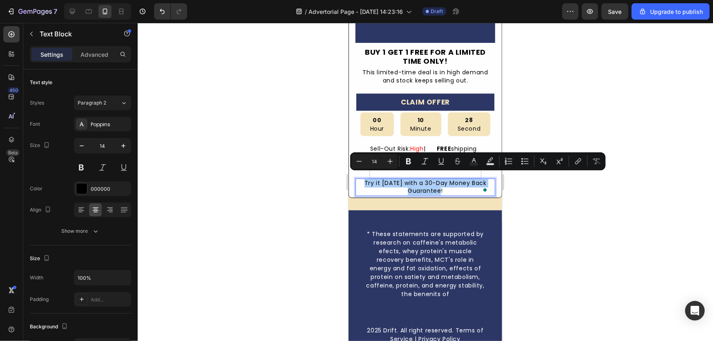
click at [325, 204] on div at bounding box center [425, 182] width 575 height 318
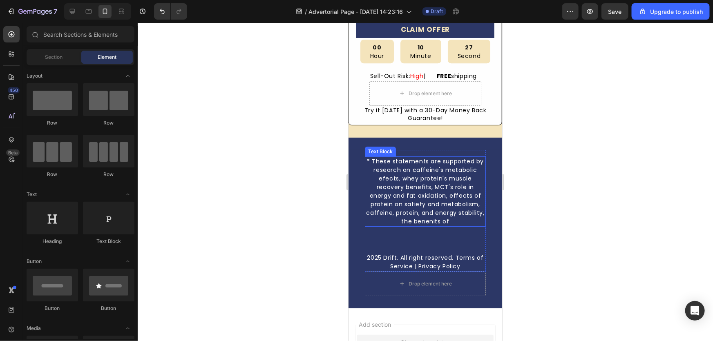
scroll to position [2896, 0]
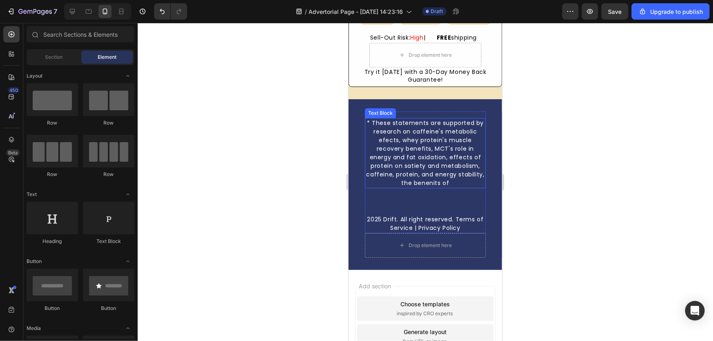
click at [424, 172] on div "* These statements are supported by research on caffeine's metabolic efects, wh…" at bounding box center [424, 153] width 121 height 70
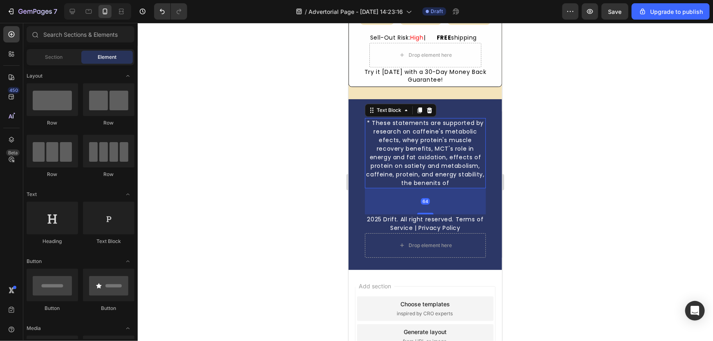
click at [424, 172] on div "* These statements are supported by research on caffeine's metabolic efects, wh…" at bounding box center [424, 153] width 121 height 70
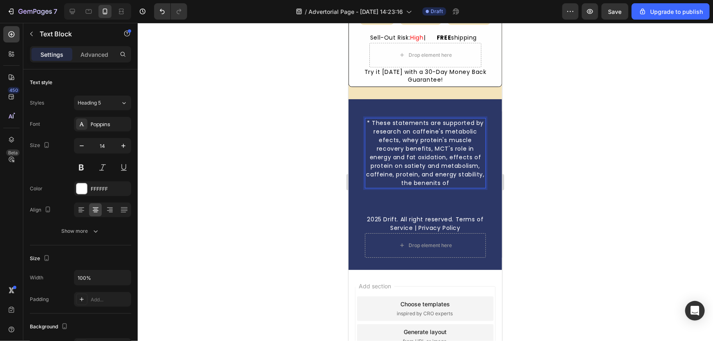
click at [425, 171] on p "* These statements are supported by research on caffeine's metabolic efects, wh…" at bounding box center [424, 152] width 119 height 69
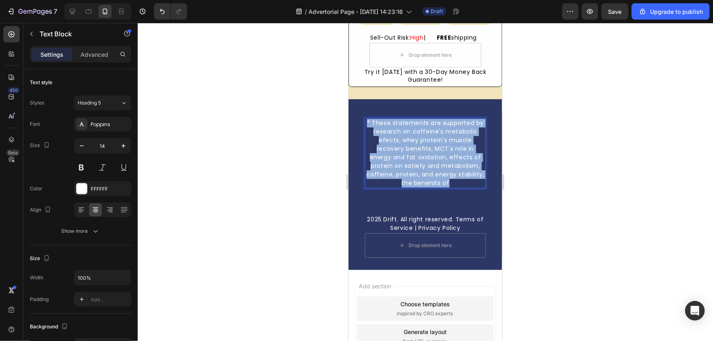
click at [426, 171] on p "* These statements are supported by research on caffeine's metabolic efects, wh…" at bounding box center [424, 152] width 119 height 69
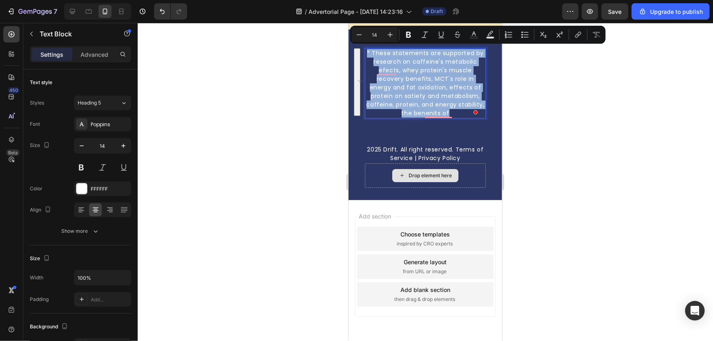
scroll to position [2970, 0]
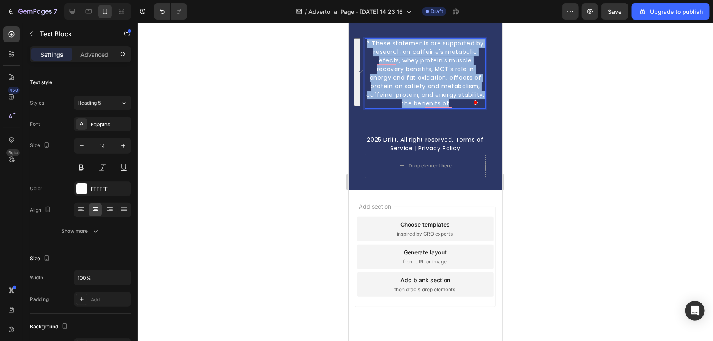
click at [444, 95] on p "* These statements are supported by research on caffeine's metabolic efects, wh…" at bounding box center [424, 73] width 119 height 69
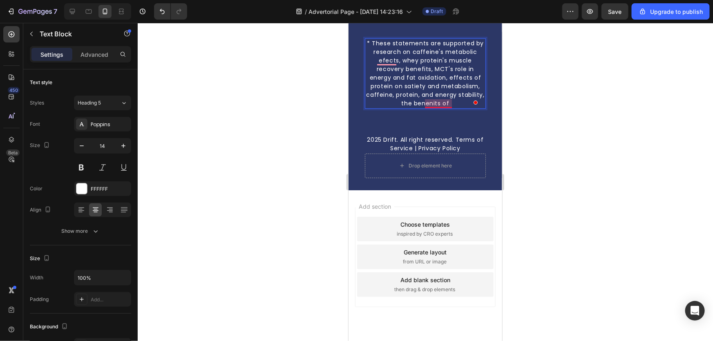
click at [450, 102] on p "* These statements are supported by research on caffeine's metabolic efects, wh…" at bounding box center [424, 73] width 119 height 69
click at [459, 98] on p "* These statements are supported by research on caffeine's metabolic efects, wh…" at bounding box center [424, 73] width 119 height 69
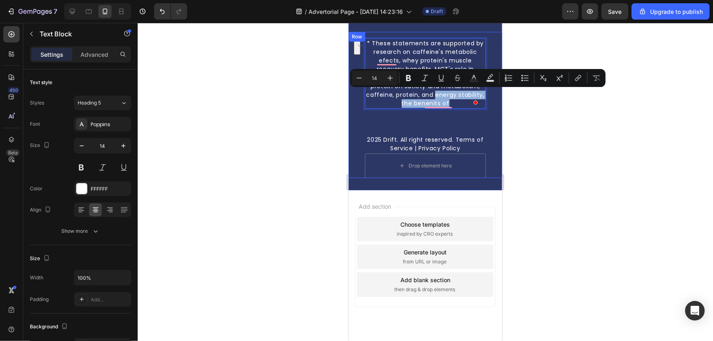
drag, startPoint x: 459, startPoint y: 99, endPoint x: 492, endPoint y: 142, distance: 53.8
click at [492, 142] on div "* These statements are supported by research on caffeine's metabolic efects, wh…" at bounding box center [425, 104] width 154 height 146
click at [520, 147] on div at bounding box center [425, 182] width 575 height 318
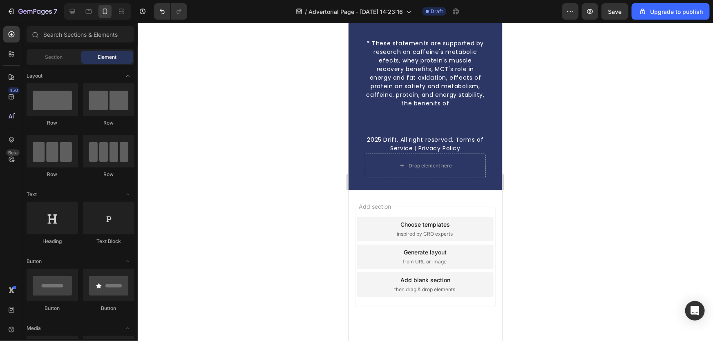
click at [561, 168] on div at bounding box center [425, 182] width 575 height 318
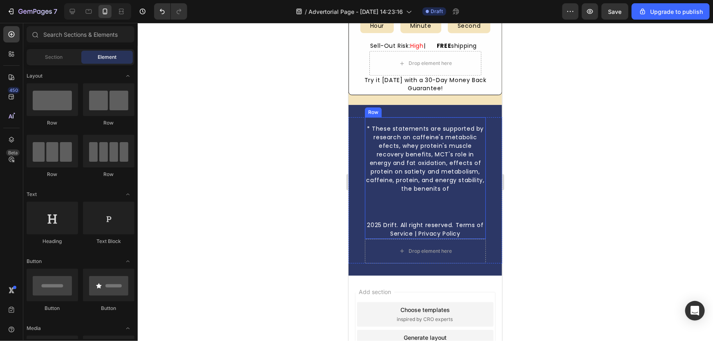
scroll to position [2859, 0]
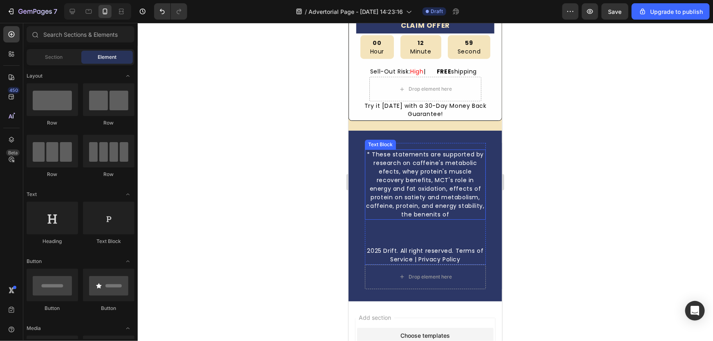
click at [405, 182] on p "* These statements are supported by research on caffeine's metabolic efects, wh…" at bounding box center [424, 184] width 119 height 69
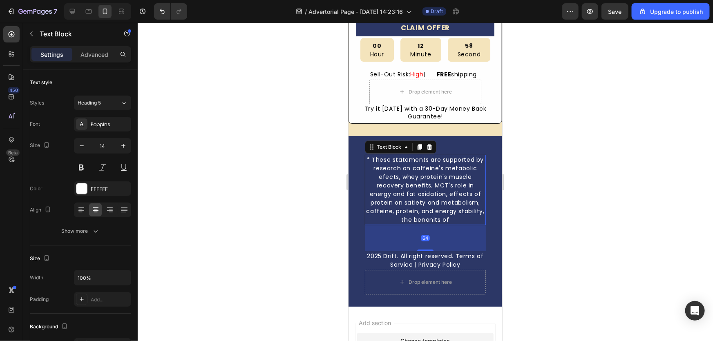
click at [427, 145] on div at bounding box center [429, 147] width 10 height 10
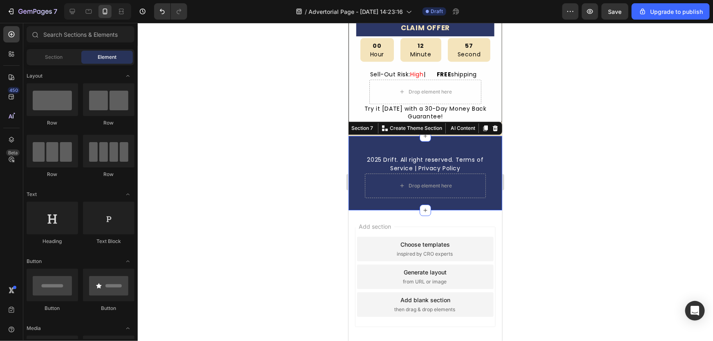
click at [411, 136] on div "2025 Drift. All right reserved. Terms of Service | Privacy Policy Text Block Ro…" at bounding box center [425, 173] width 154 height 74
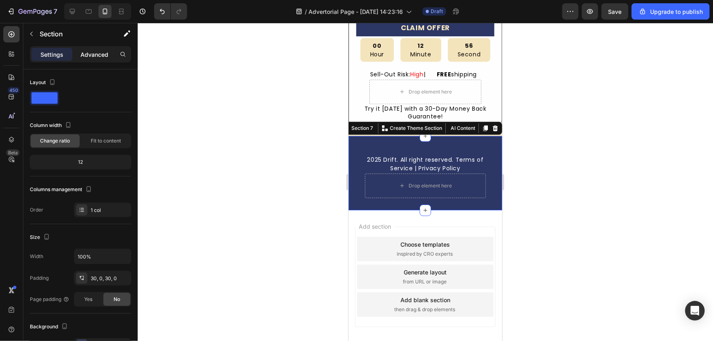
click at [104, 57] on p "Advanced" at bounding box center [94, 54] width 28 height 9
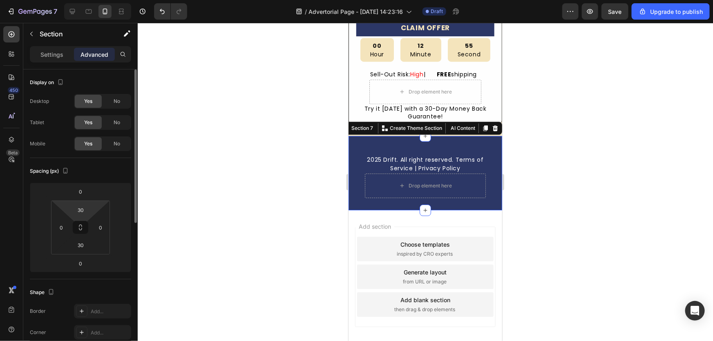
click at [94, 0] on html "7 / Advertorial Page - [DATE] 14:23:16 Draft Preview Save Upgrade to publish 45…" at bounding box center [356, 0] width 713 height 0
click at [88, 207] on input "30" at bounding box center [81, 210] width 16 height 12
type input "0"
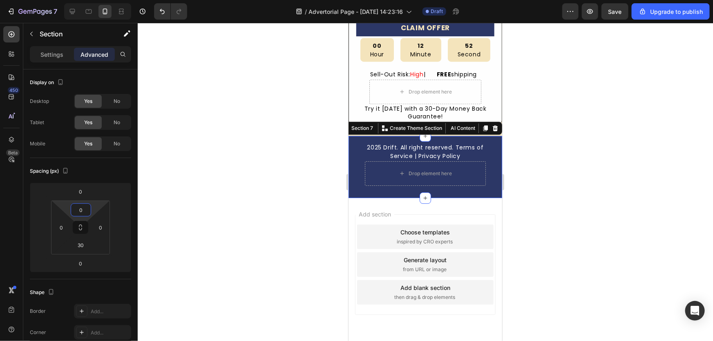
click at [212, 196] on div at bounding box center [425, 182] width 575 height 318
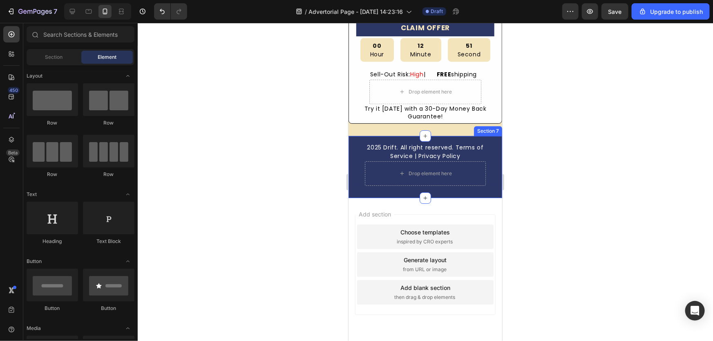
click at [460, 183] on div "2025 Drift. All right reserved. Terms of Service | Privacy Policy Text Block Ro…" at bounding box center [425, 167] width 154 height 62
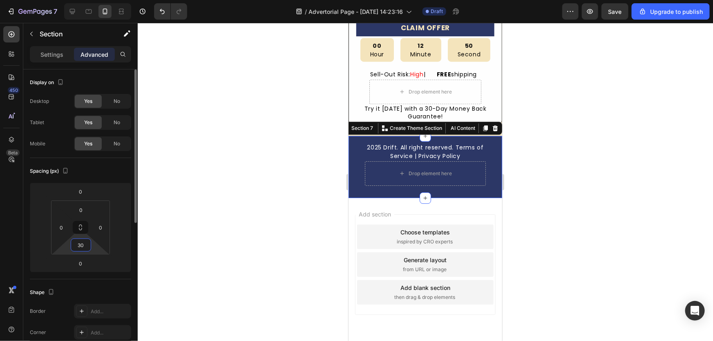
click at [88, 243] on input "30" at bounding box center [81, 245] width 16 height 12
type input "0"
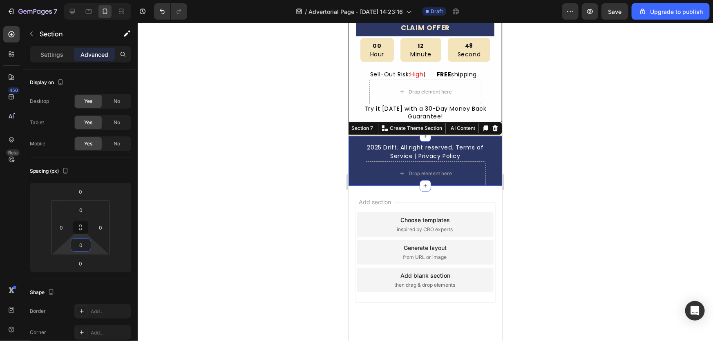
click at [244, 259] on div at bounding box center [425, 182] width 575 height 318
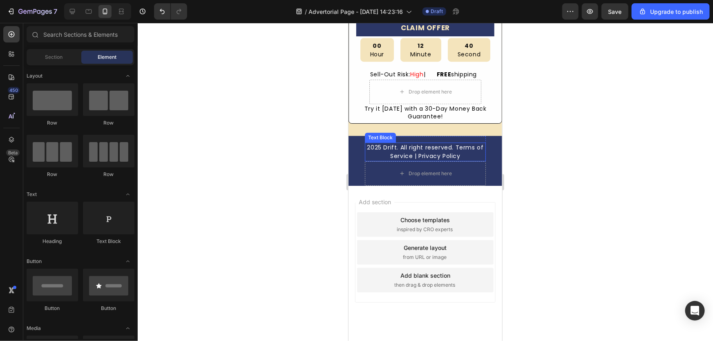
click at [463, 143] on p "2025 Drift. All right reserved. Terms of Service | Privacy Policy" at bounding box center [424, 151] width 119 height 17
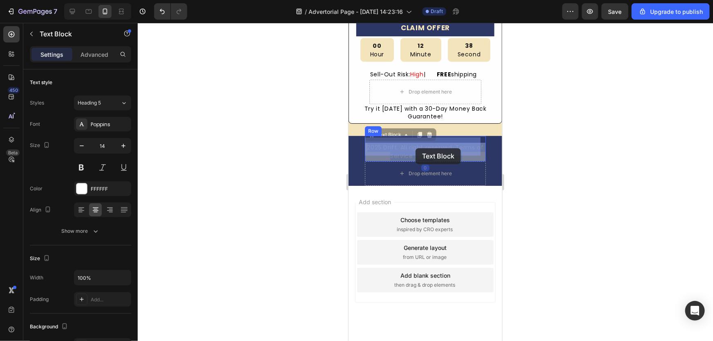
drag, startPoint x: 457, startPoint y: 140, endPoint x: 415, endPoint y: 148, distance: 43.2
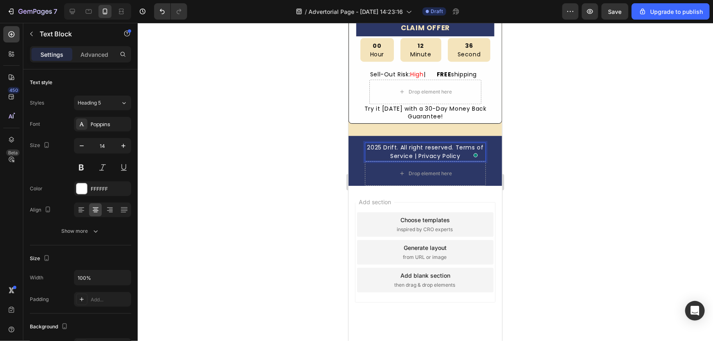
drag, startPoint x: 457, startPoint y: 141, endPoint x: 462, endPoint y: 136, distance: 6.9
click at [457, 143] on p "2025 Drift. All right reserved. Terms of Service | Privacy Policy" at bounding box center [424, 151] width 119 height 17
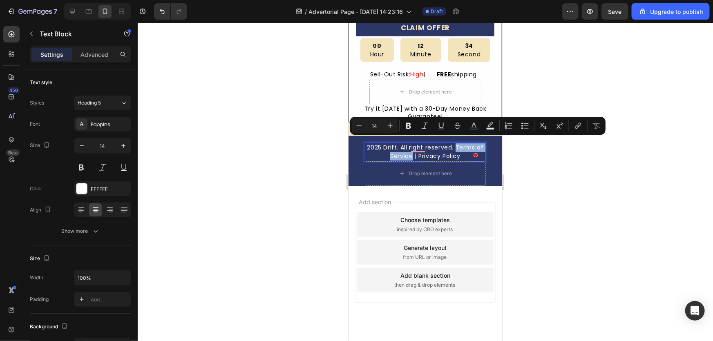
drag, startPoint x: 457, startPoint y: 141, endPoint x: 413, endPoint y: 149, distance: 45.3
click at [413, 149] on p "2025 Drift. All right reserved. Terms of Service | Privacy Policy" at bounding box center [424, 151] width 119 height 17
click at [576, 125] on icon "Editor contextual toolbar" at bounding box center [577, 127] width 4 height 4
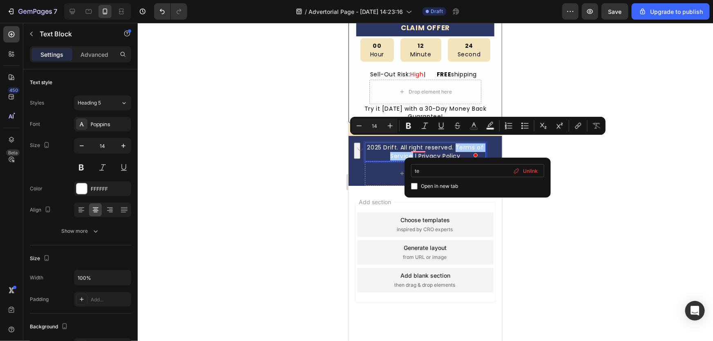
type input "t"
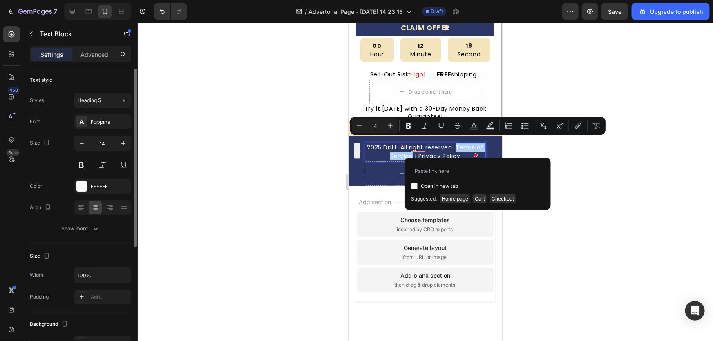
scroll to position [0, 0]
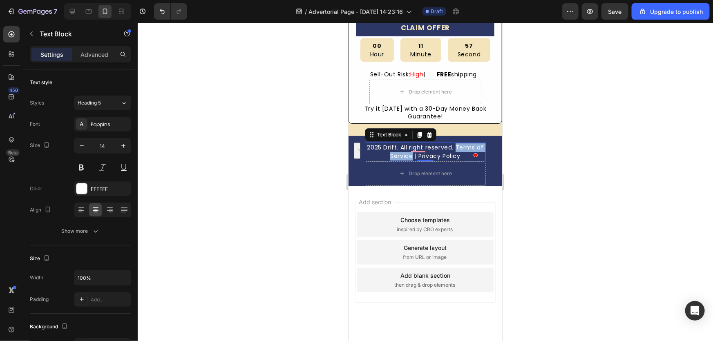
click at [403, 147] on p "2025 Drift. All right reserved. Terms of Service | Privacy Policy" at bounding box center [424, 151] width 119 height 17
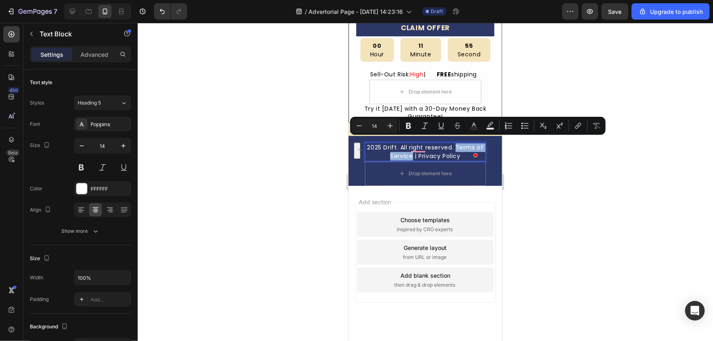
drag, startPoint x: 412, startPoint y: 149, endPoint x: 457, endPoint y: 143, distance: 45.3
click at [457, 143] on p "2025 Drift. All right reserved. Terms of Service | Privacy Policy" at bounding box center [424, 151] width 119 height 17
click at [574, 126] on icon "Editor contextual toolbar" at bounding box center [578, 126] width 8 height 8
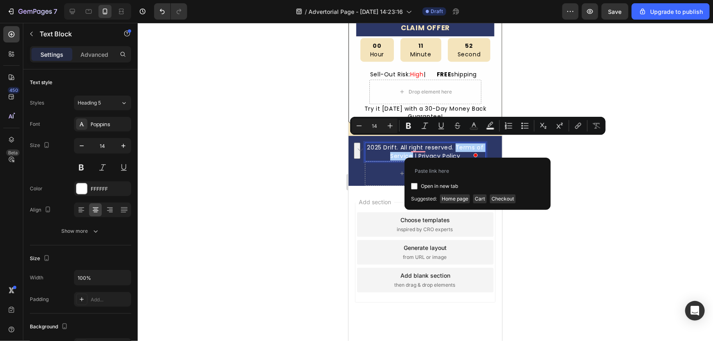
click at [419, 184] on label "Open in new tab" at bounding box center [437, 186] width 40 height 10
checkbox input "true"
click at [435, 173] on input "Editor contextual toolbar" at bounding box center [477, 170] width 133 height 13
type input "[URL][DOMAIN_NAME]"
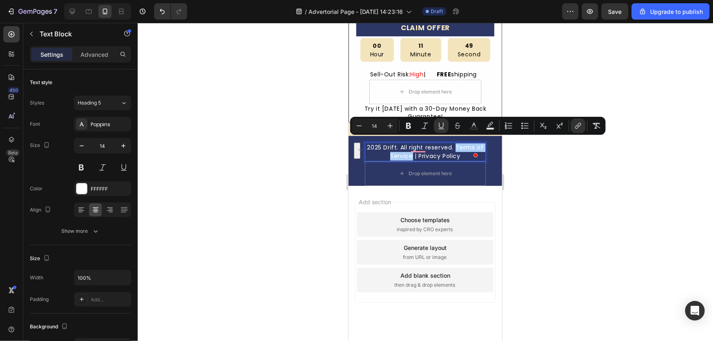
click at [527, 220] on div at bounding box center [425, 182] width 575 height 318
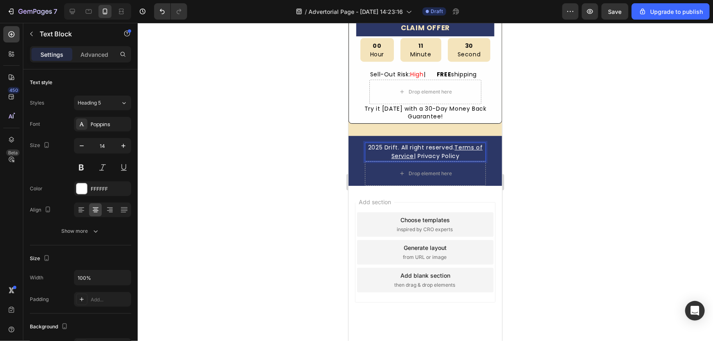
click at [458, 149] on p "2025 Drift. All right reserved. Terms of Service | Privacy Policy" at bounding box center [424, 151] width 119 height 17
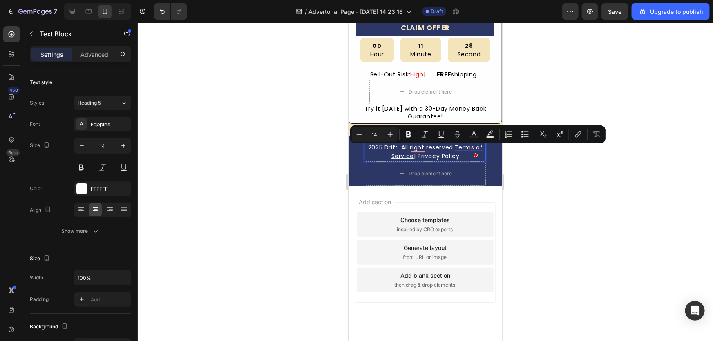
drag, startPoint x: 460, startPoint y: 149, endPoint x: 419, endPoint y: 149, distance: 41.3
click at [419, 149] on p "2025 Drift. All right reserved. Terms of Service | Privacy Policy" at bounding box center [424, 151] width 119 height 17
click at [580, 132] on icon "Editor contextual toolbar" at bounding box center [578, 134] width 8 height 8
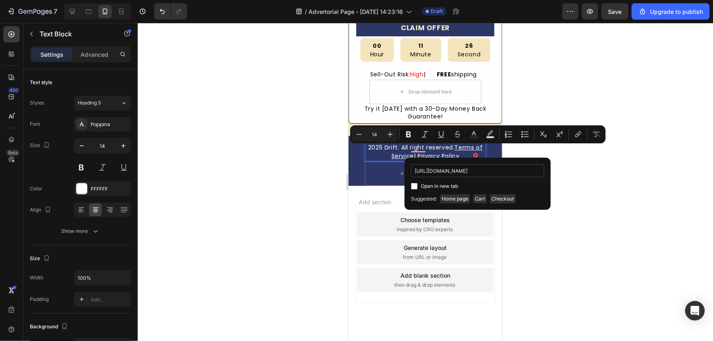
scroll to position [0, 9]
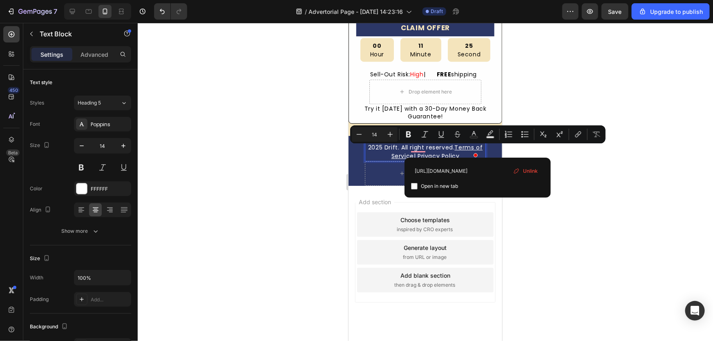
type input "[URL][DOMAIN_NAME]"
click at [415, 185] on input "Editor contextual toolbar" at bounding box center [414, 186] width 7 height 7
checkbox input "true"
click at [554, 241] on div at bounding box center [425, 182] width 575 height 318
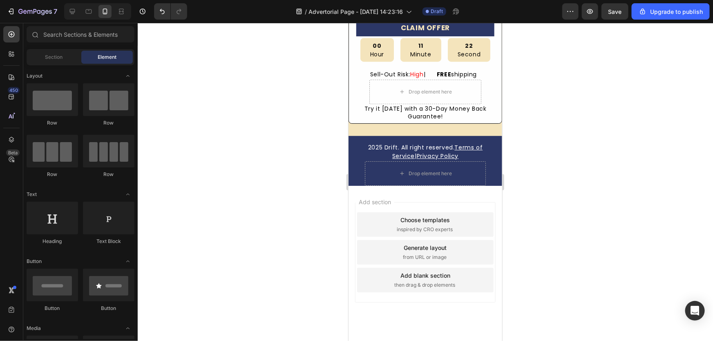
scroll to position [2710, 0]
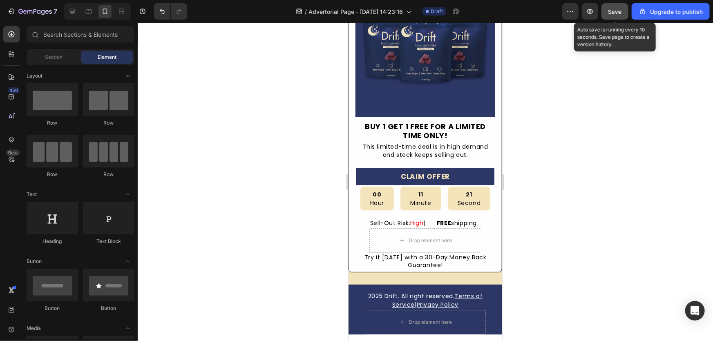
click at [605, 18] on button "Save" at bounding box center [614, 11] width 27 height 16
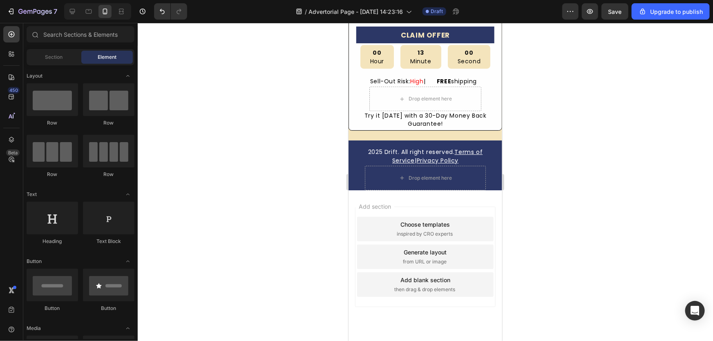
scroll to position [2871, 0]
